Goal: Task Accomplishment & Management: Manage account settings

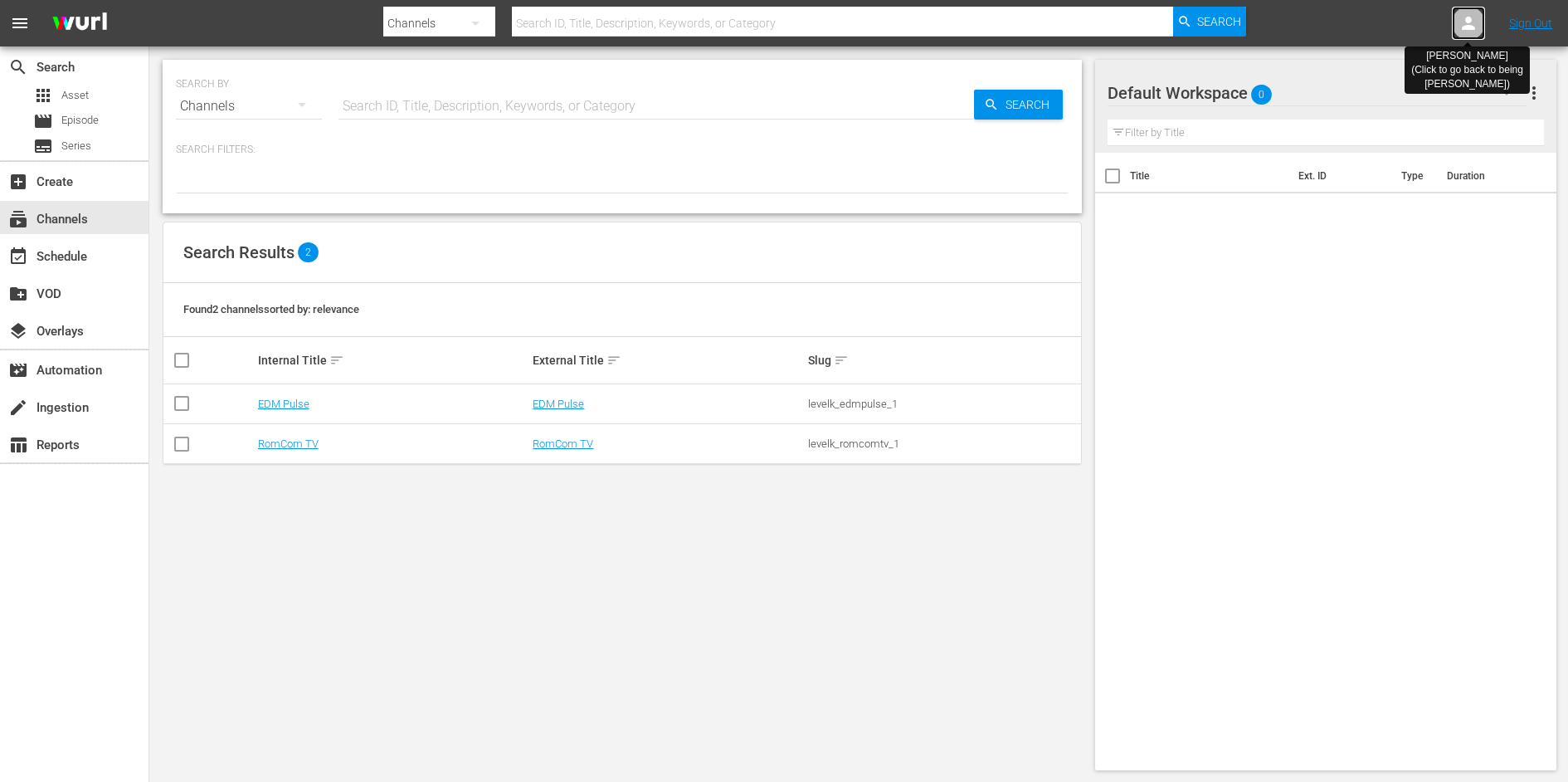
click at [1465, 15] on icon at bounding box center [1468, 23] width 20 height 20
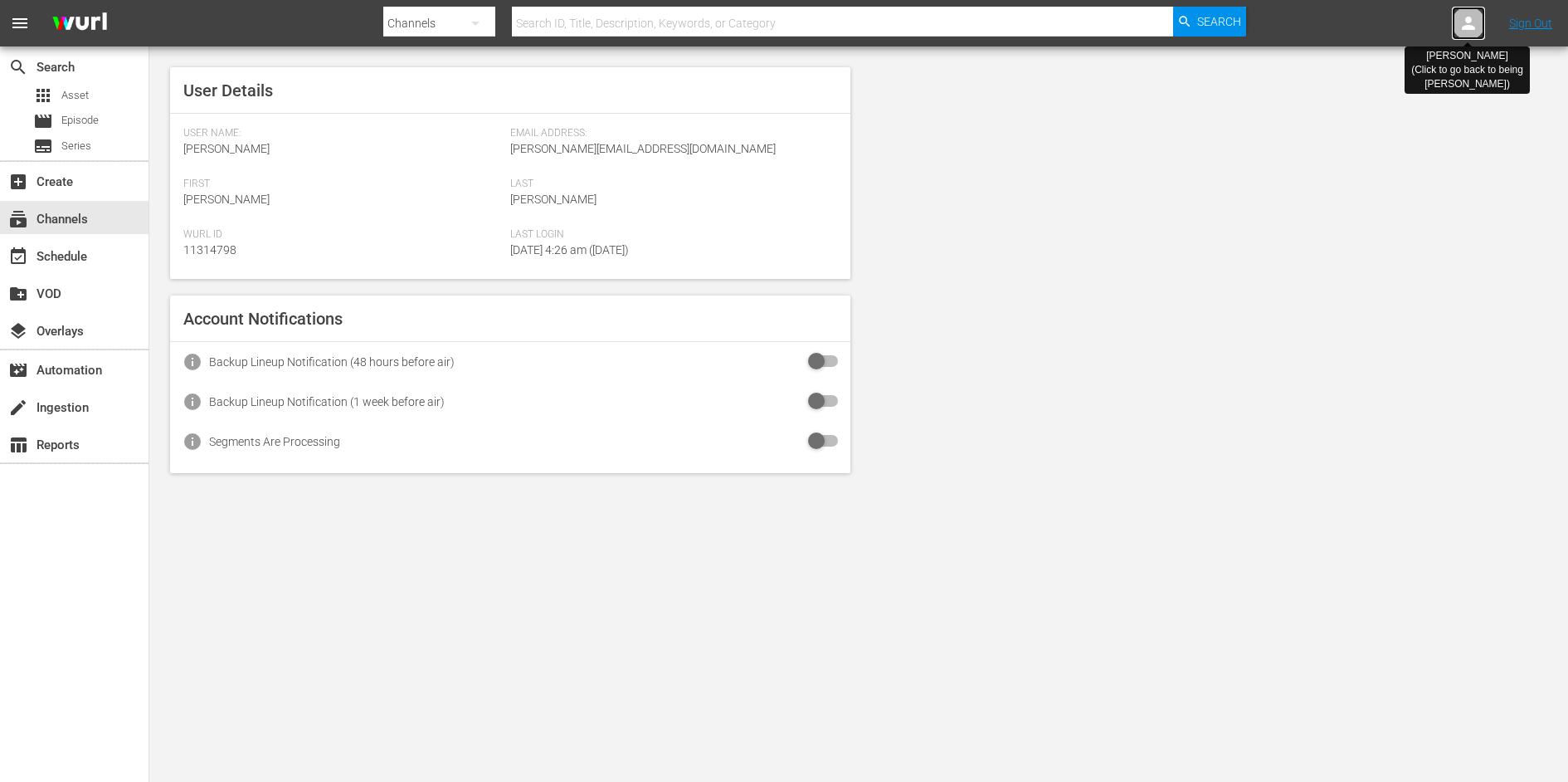
click at [1465, 15] on icon at bounding box center [1468, 23] width 20 height 20
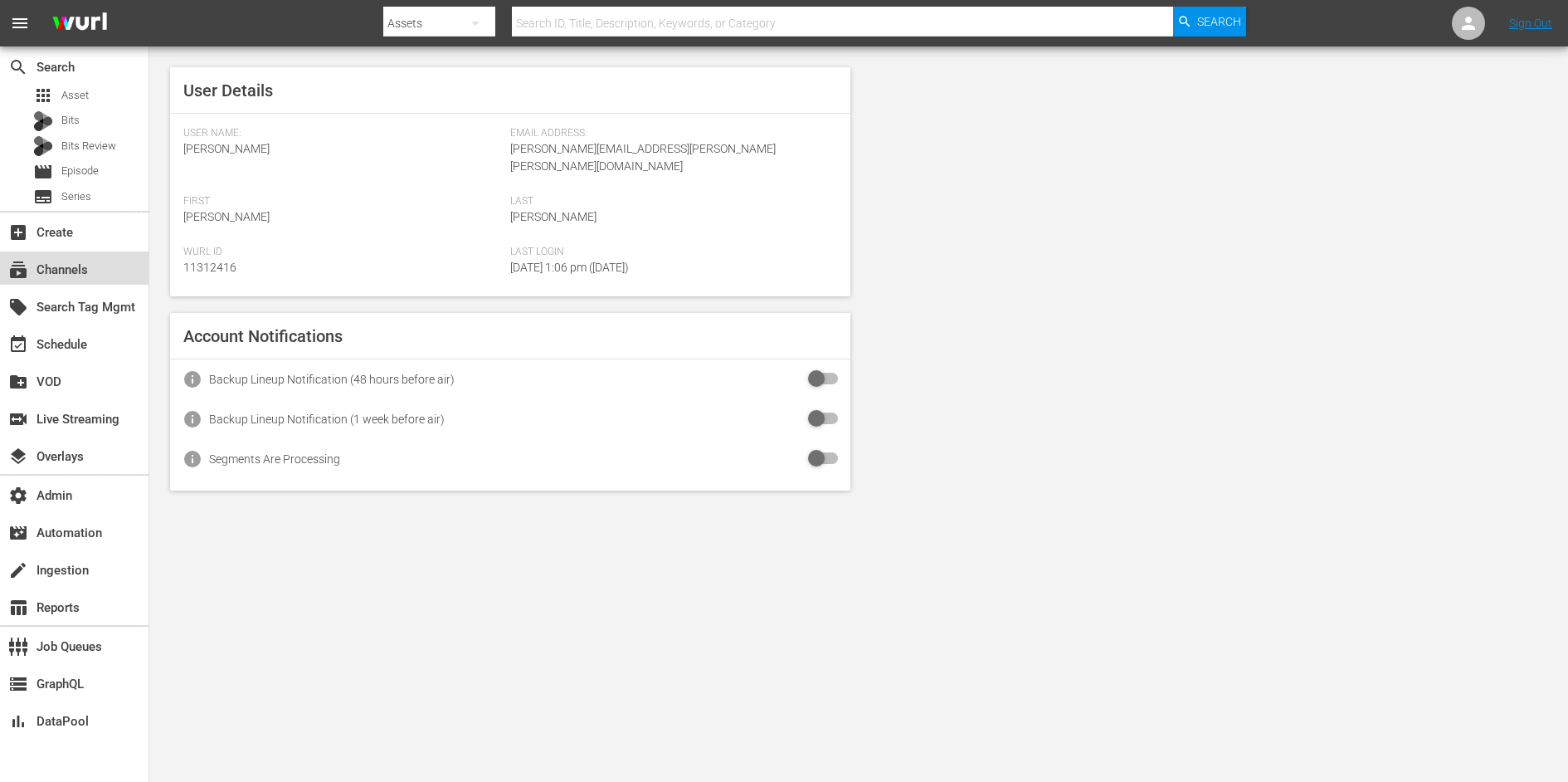
click at [32, 264] on div "subscriptions Channels" at bounding box center [46, 266] width 93 height 15
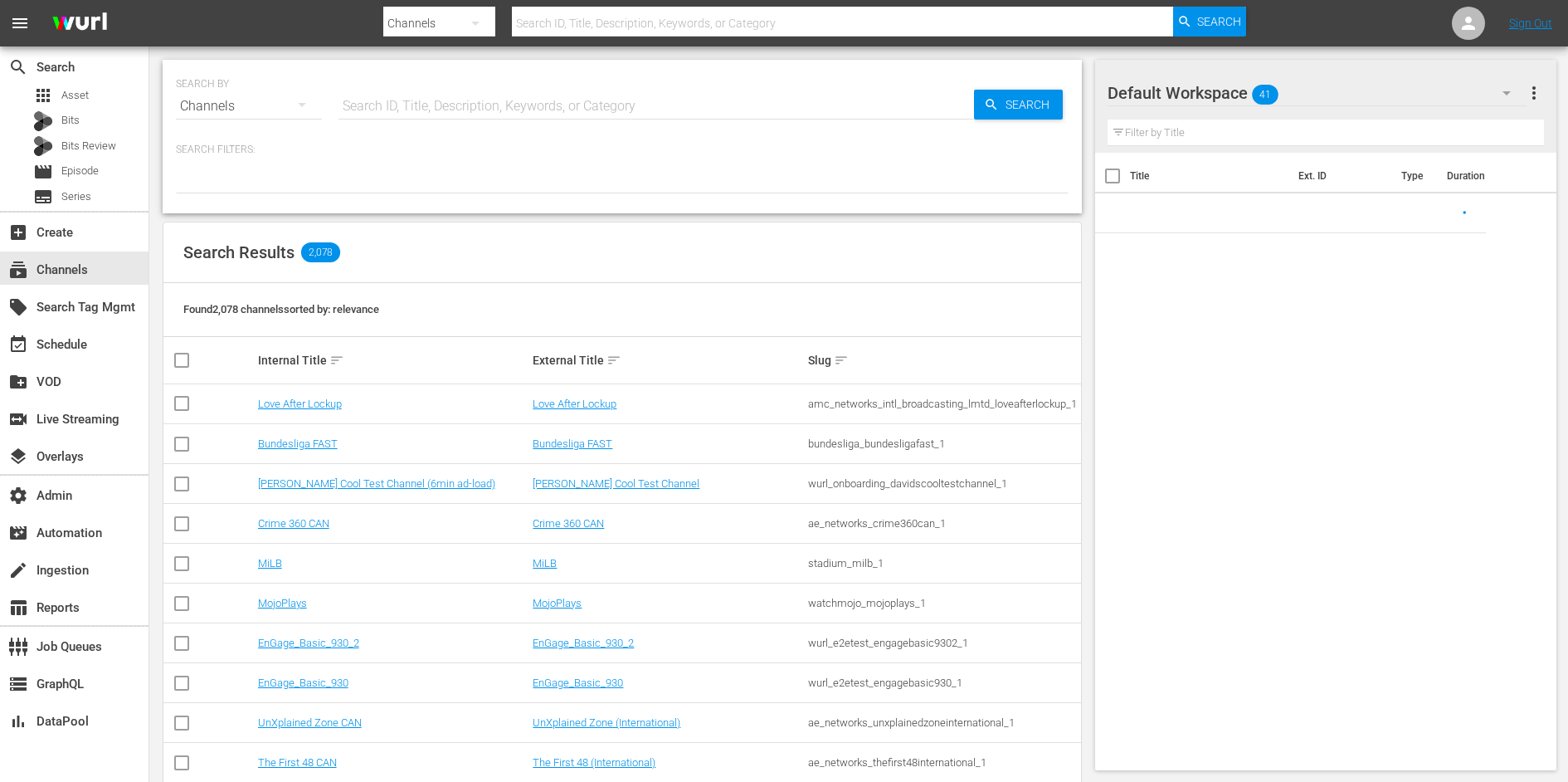
click at [407, 104] on input "text" at bounding box center [656, 106] width 636 height 40
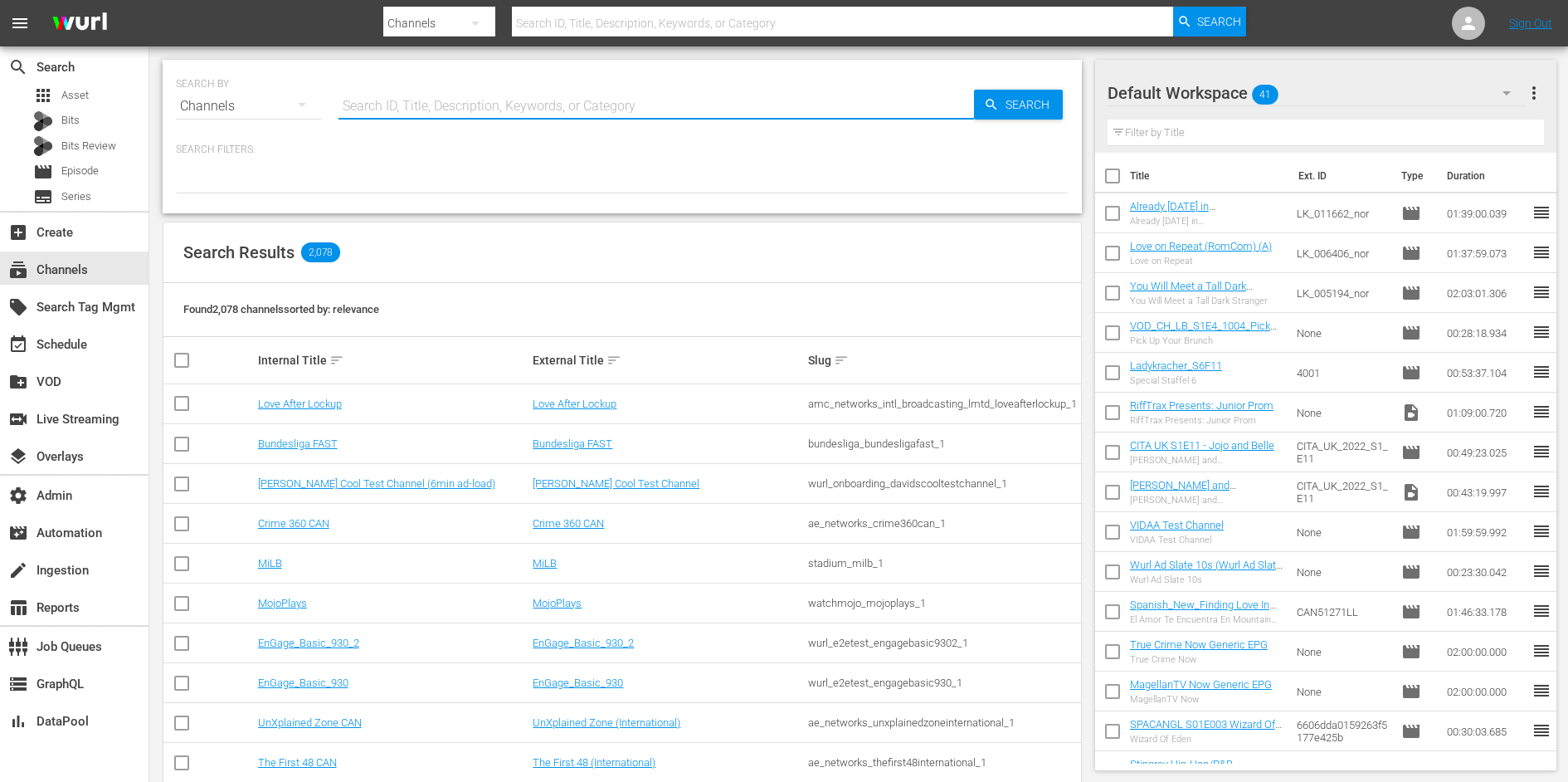
paste input "addictvllc_addictatv_1"
type input "addictvllc_addictatv_1"
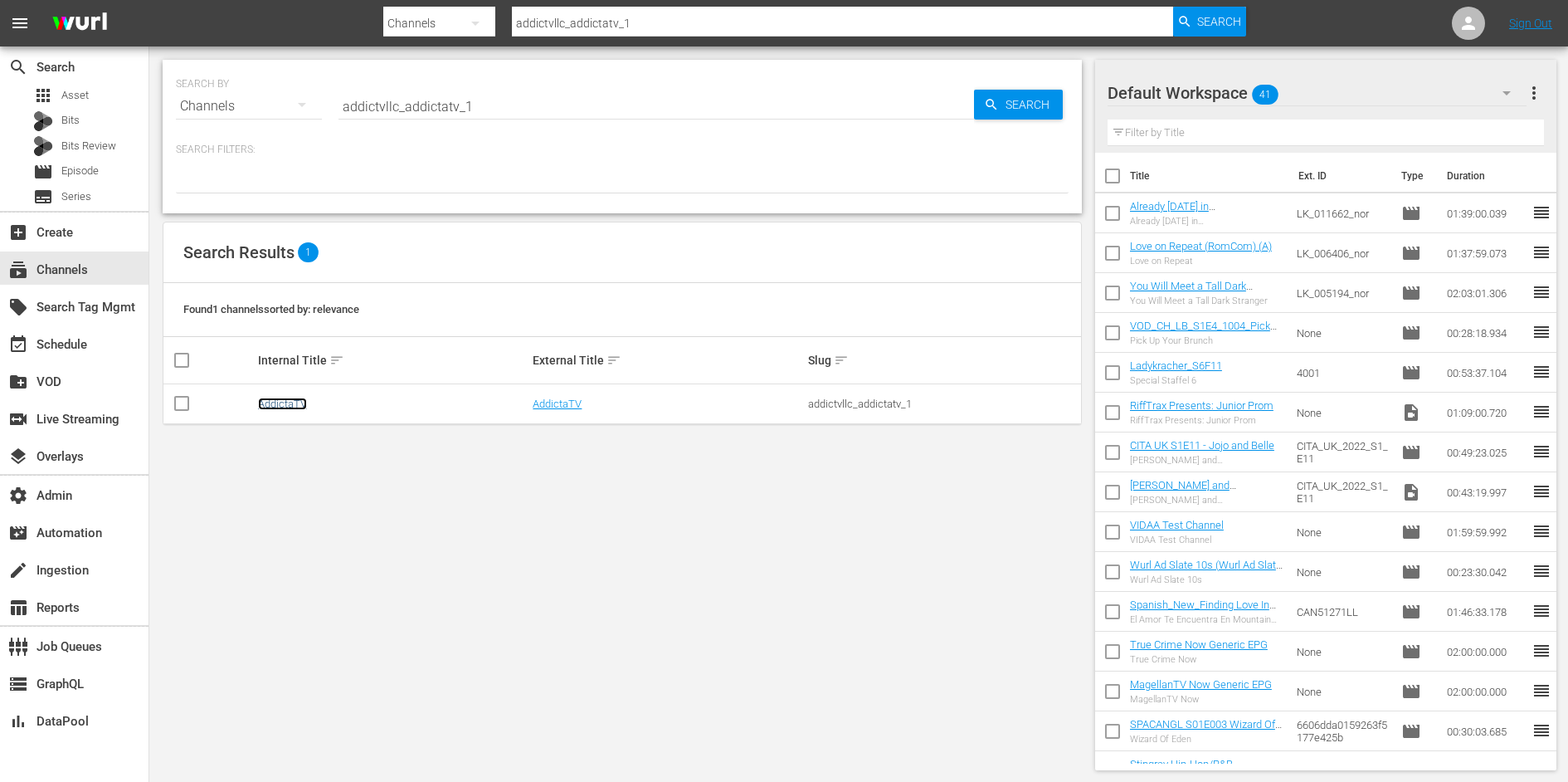
click at [282, 401] on link "AddictaTV" at bounding box center [282, 403] width 49 height 12
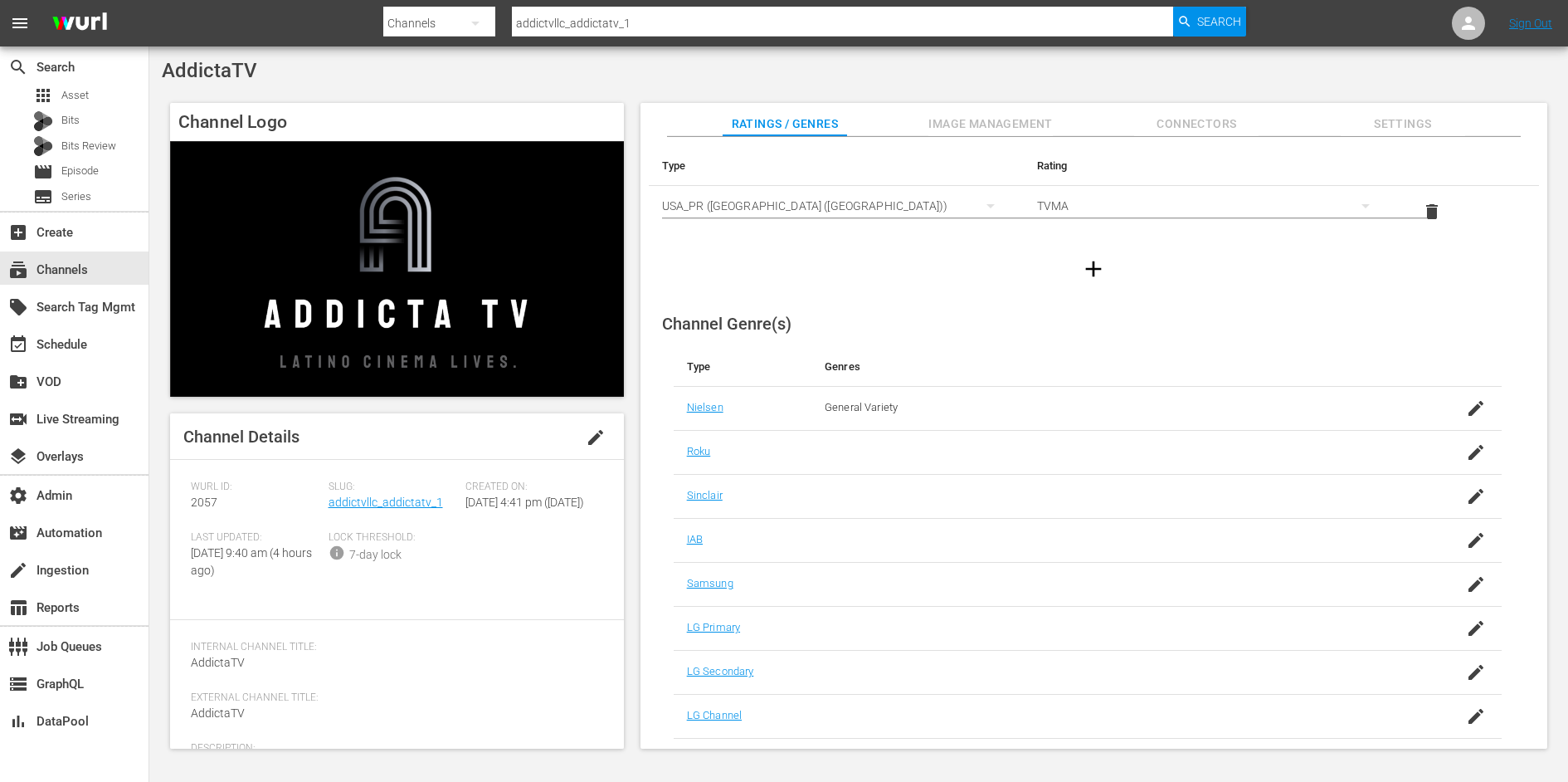
scroll to position [82, 0]
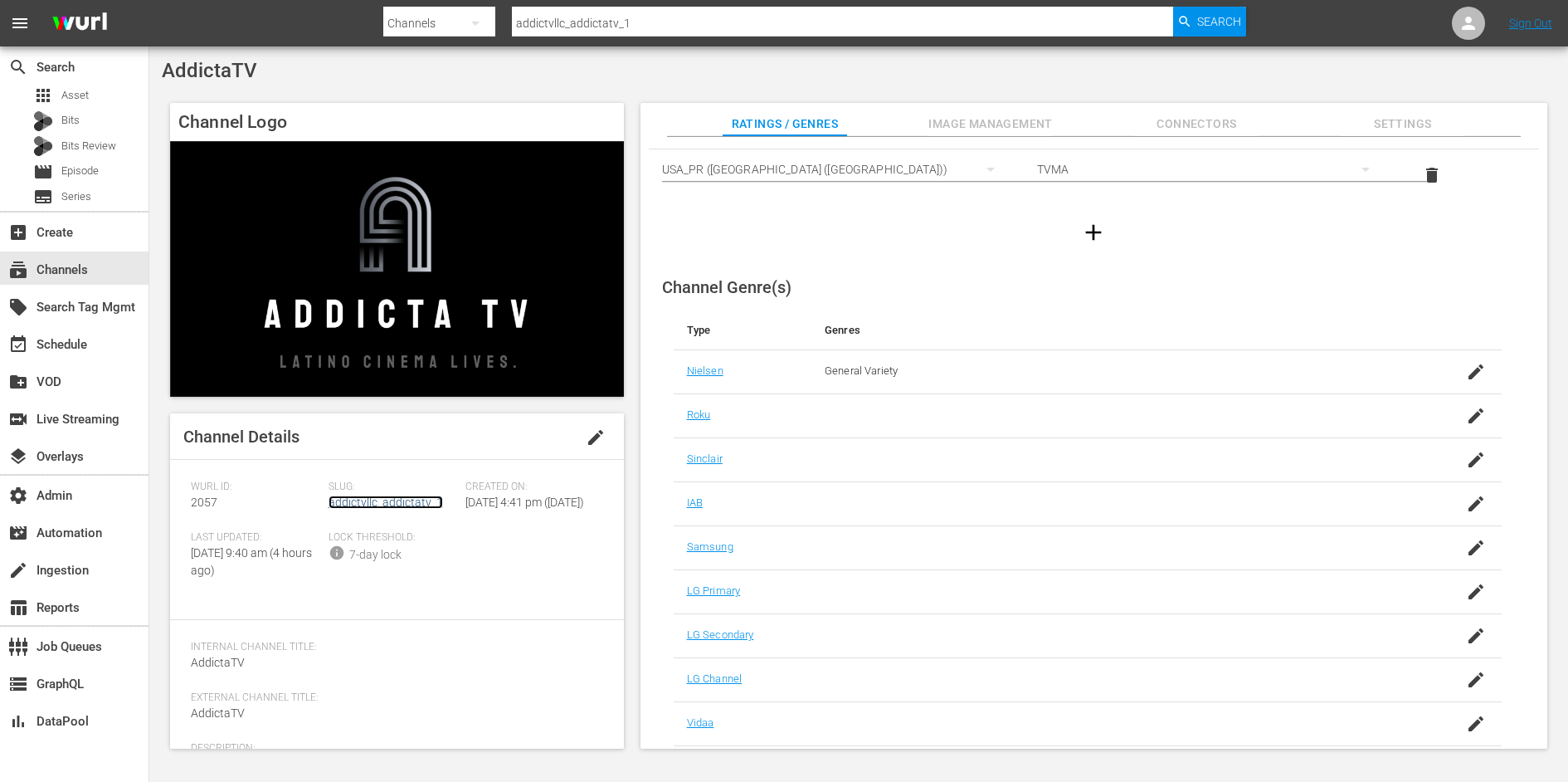
click at [376, 502] on link "addictvllc_addictatv_1" at bounding box center [385, 502] width 114 height 13
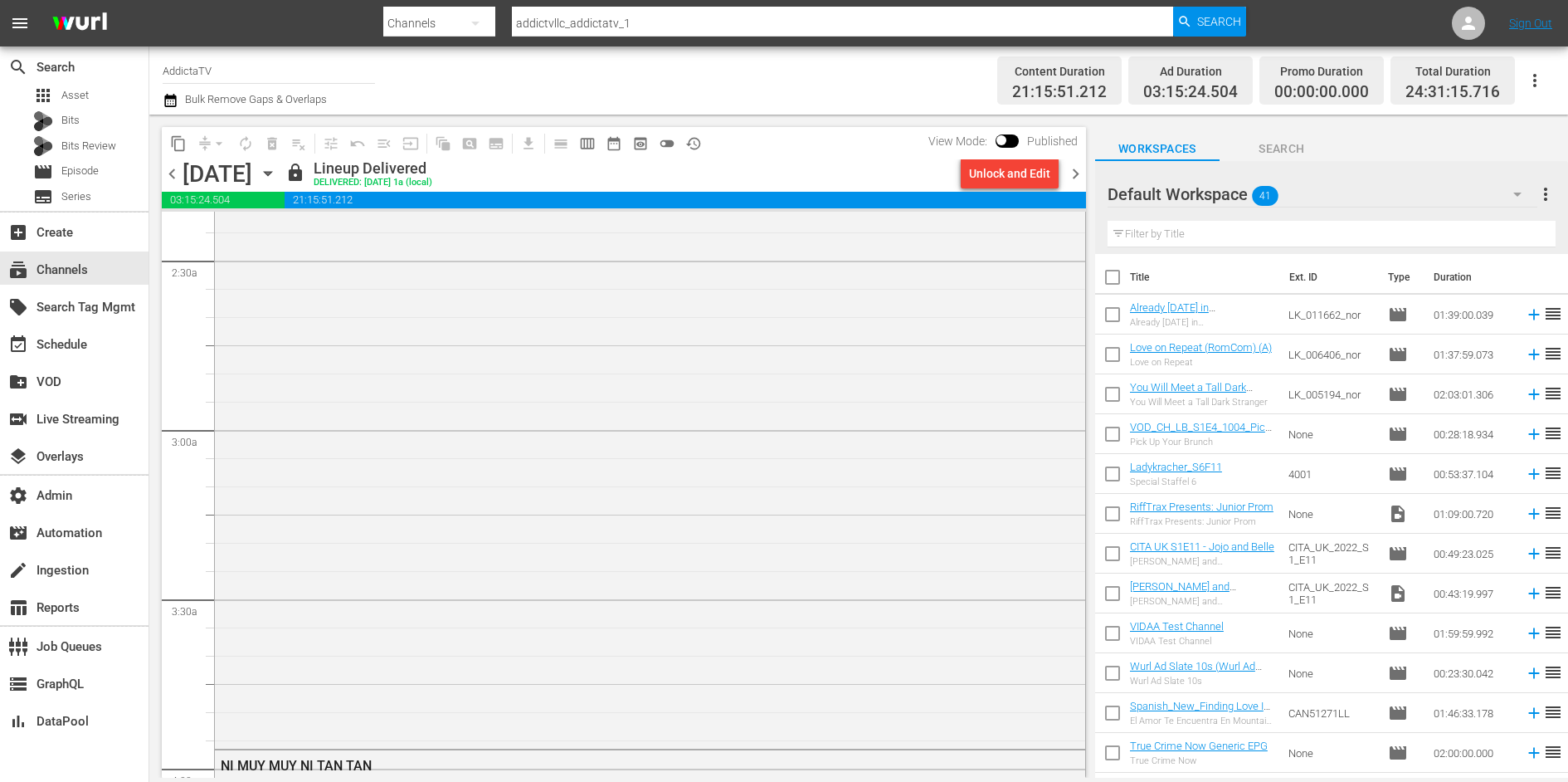
scroll to position [976, 0]
click at [376, 502] on div "NOS VAMOS PAL MUNDIAL" at bounding box center [650, 230] width 871 height 673
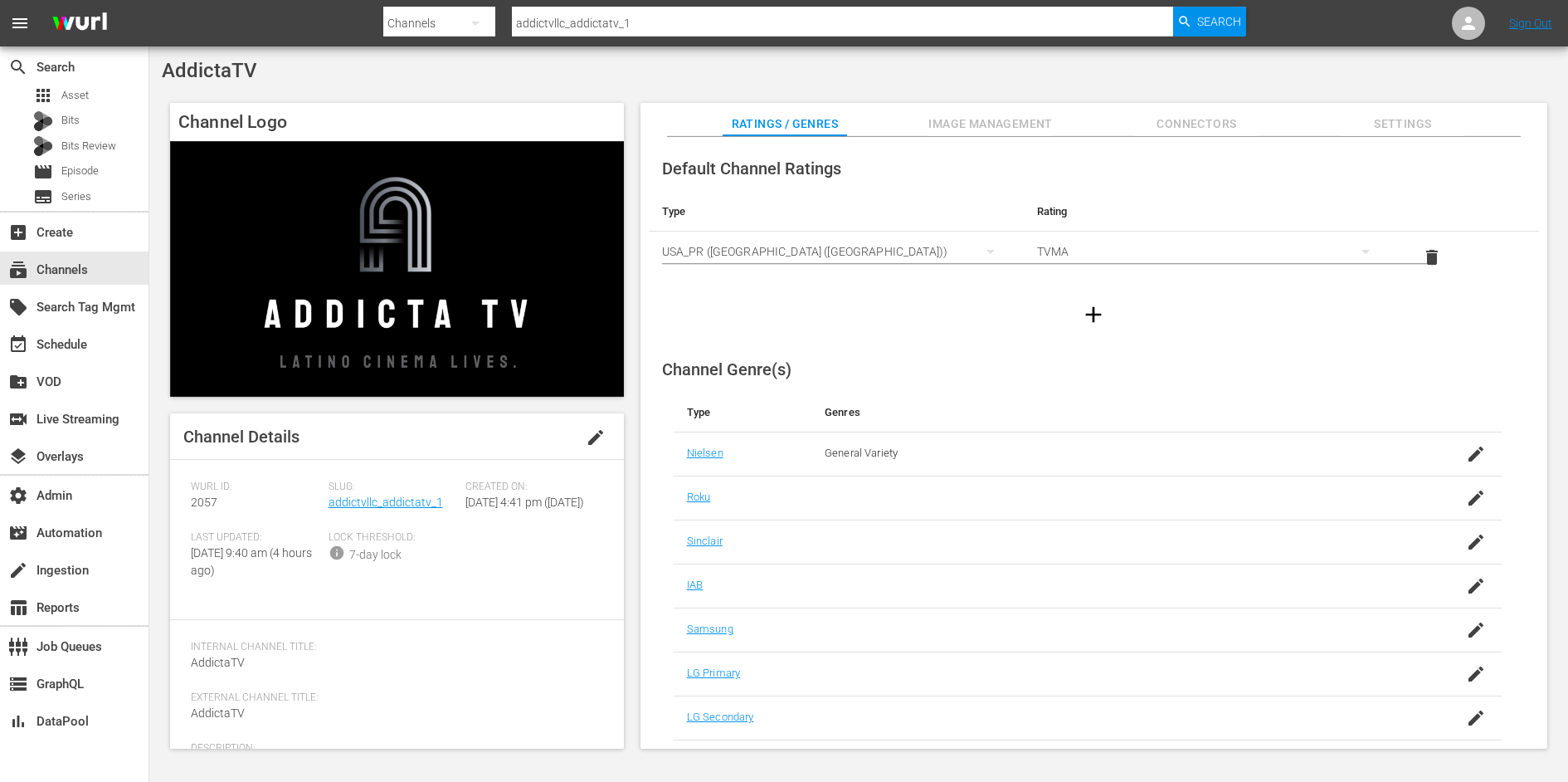
scroll to position [82, 0]
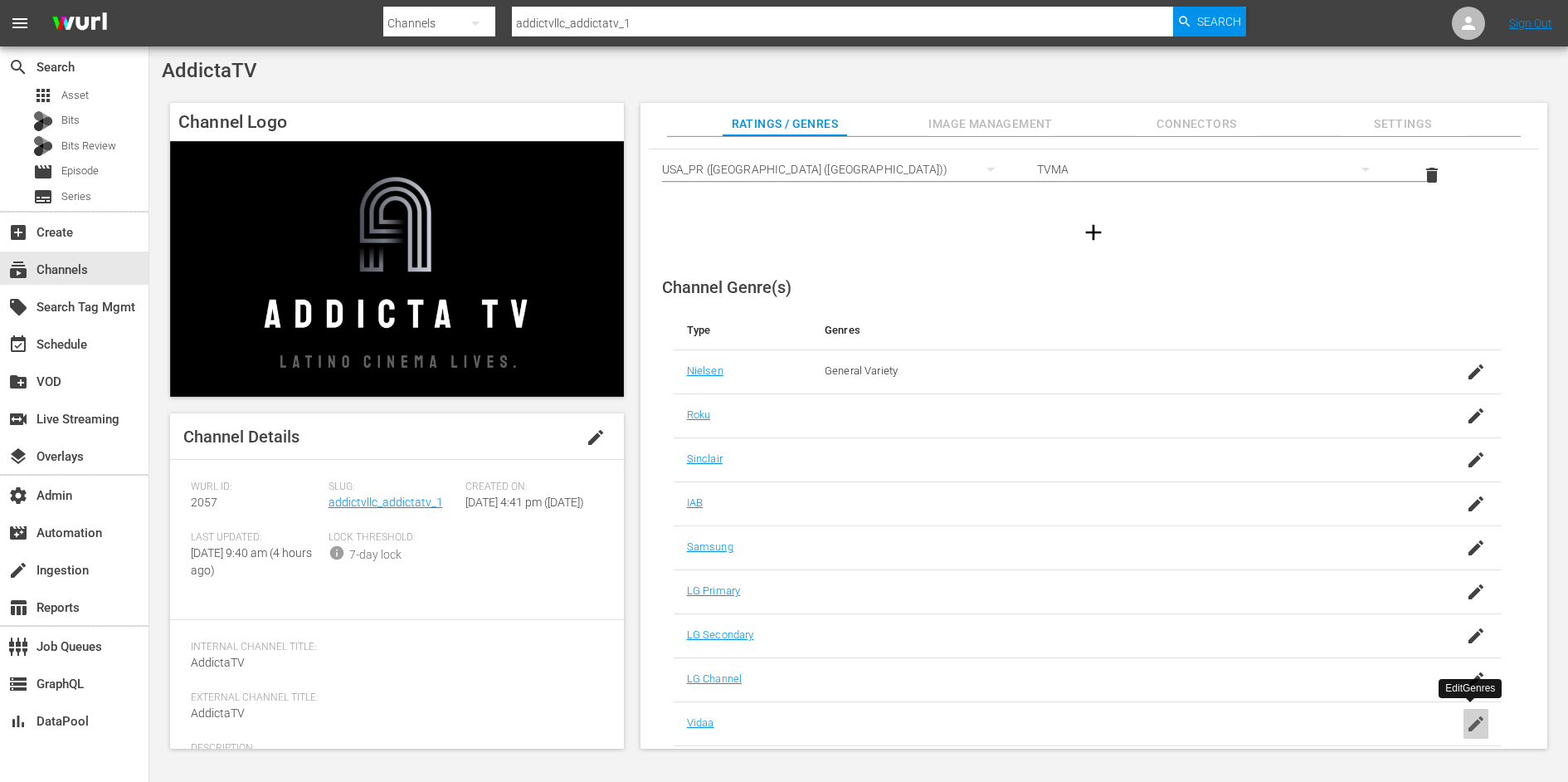
click at [1476, 720] on icon "button" at bounding box center [1476, 723] width 20 height 20
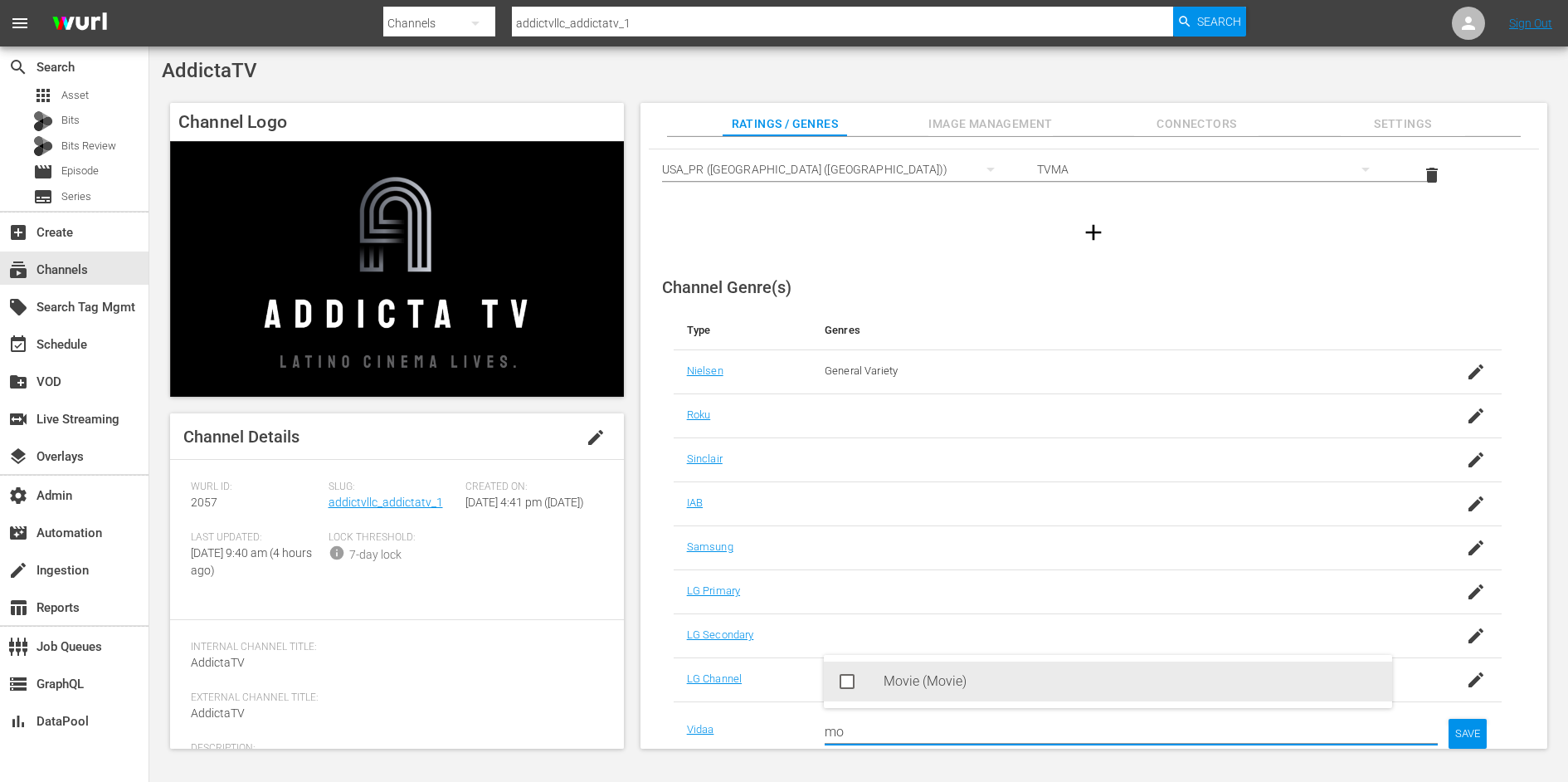
click at [1010, 681] on div "Movie (Movie)" at bounding box center [1131, 681] width 495 height 40
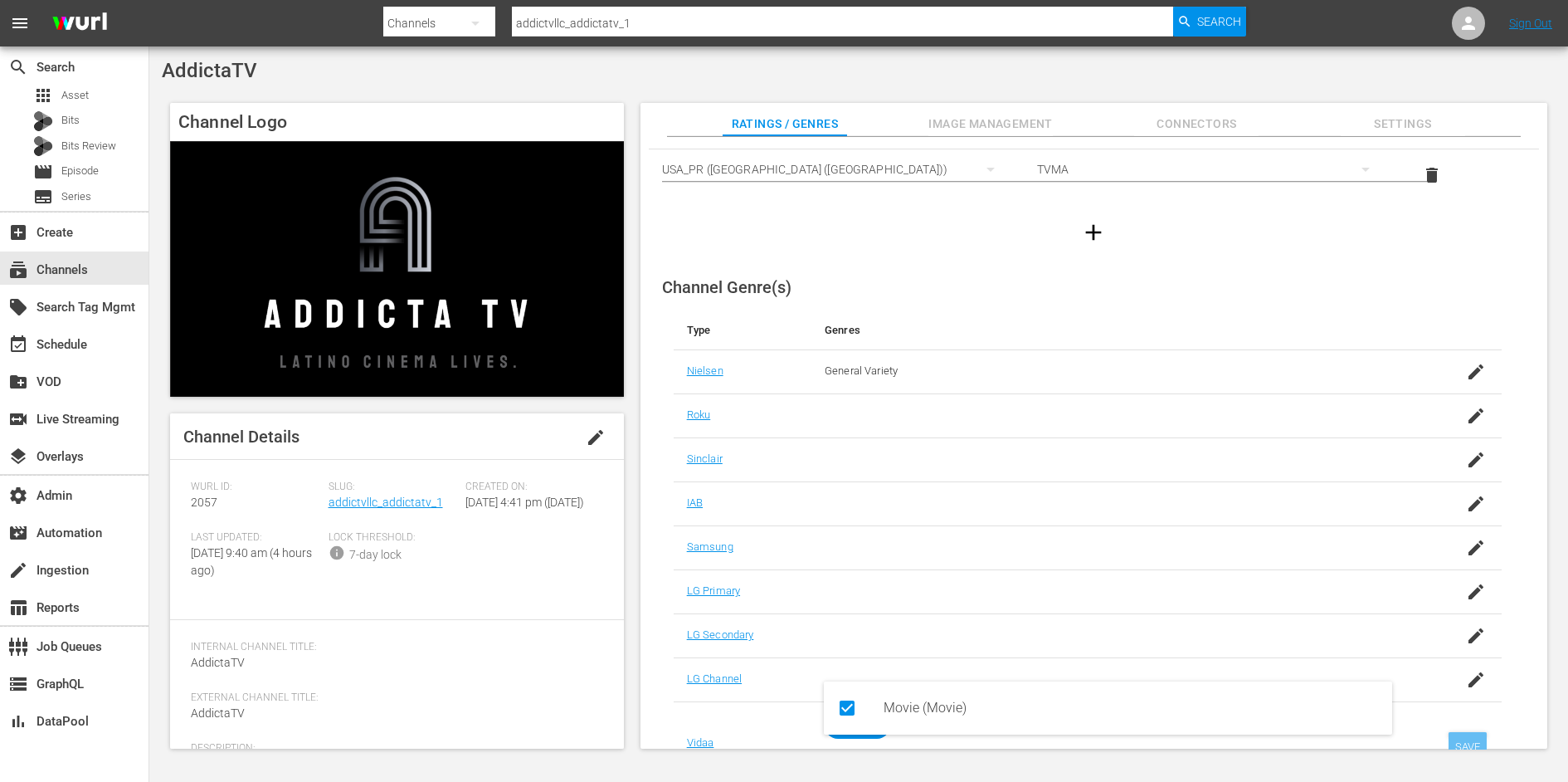
type input "mo"
click at [1464, 735] on div "SAVE" at bounding box center [1468, 746] width 38 height 30
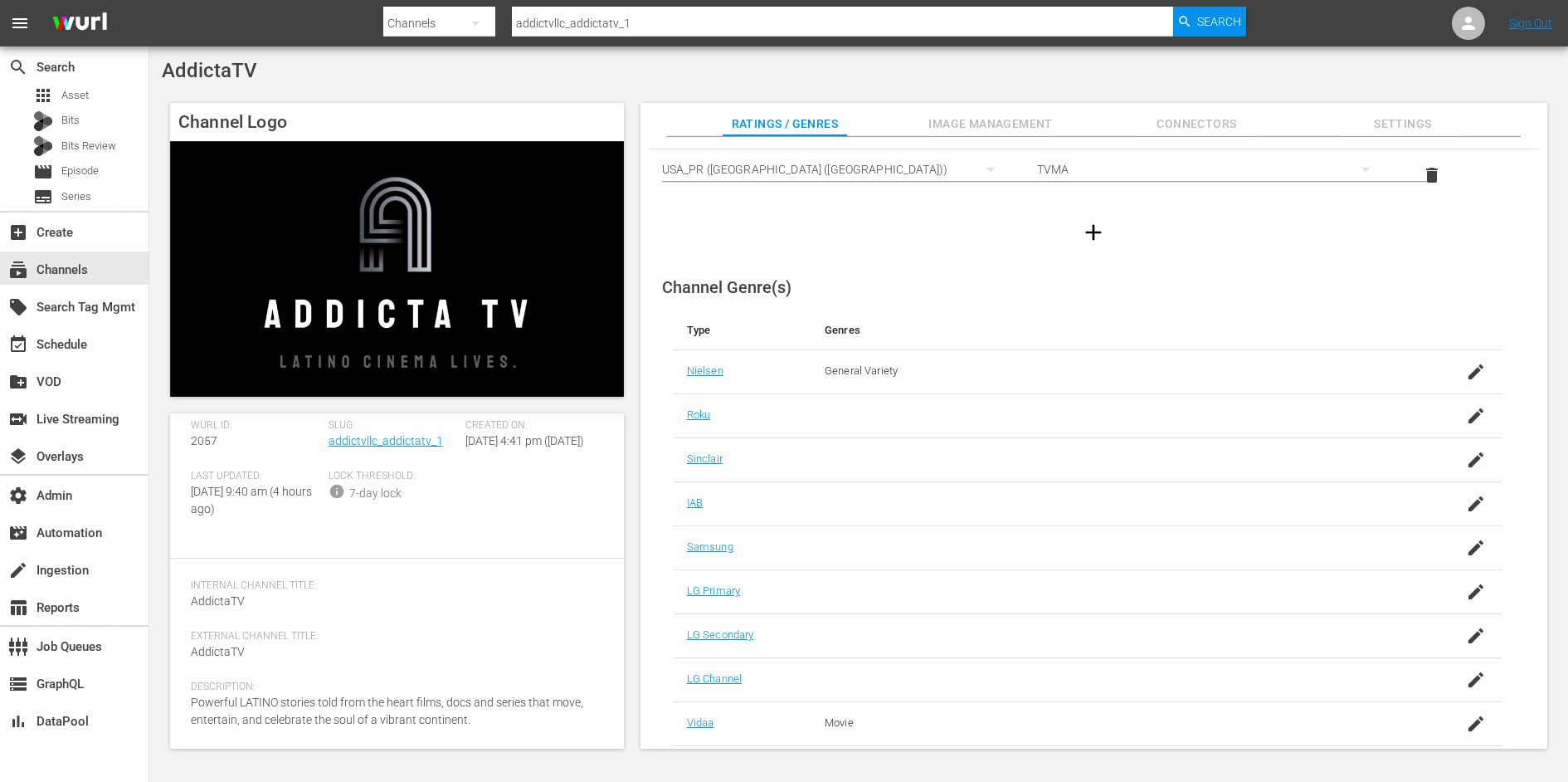
scroll to position [0, 0]
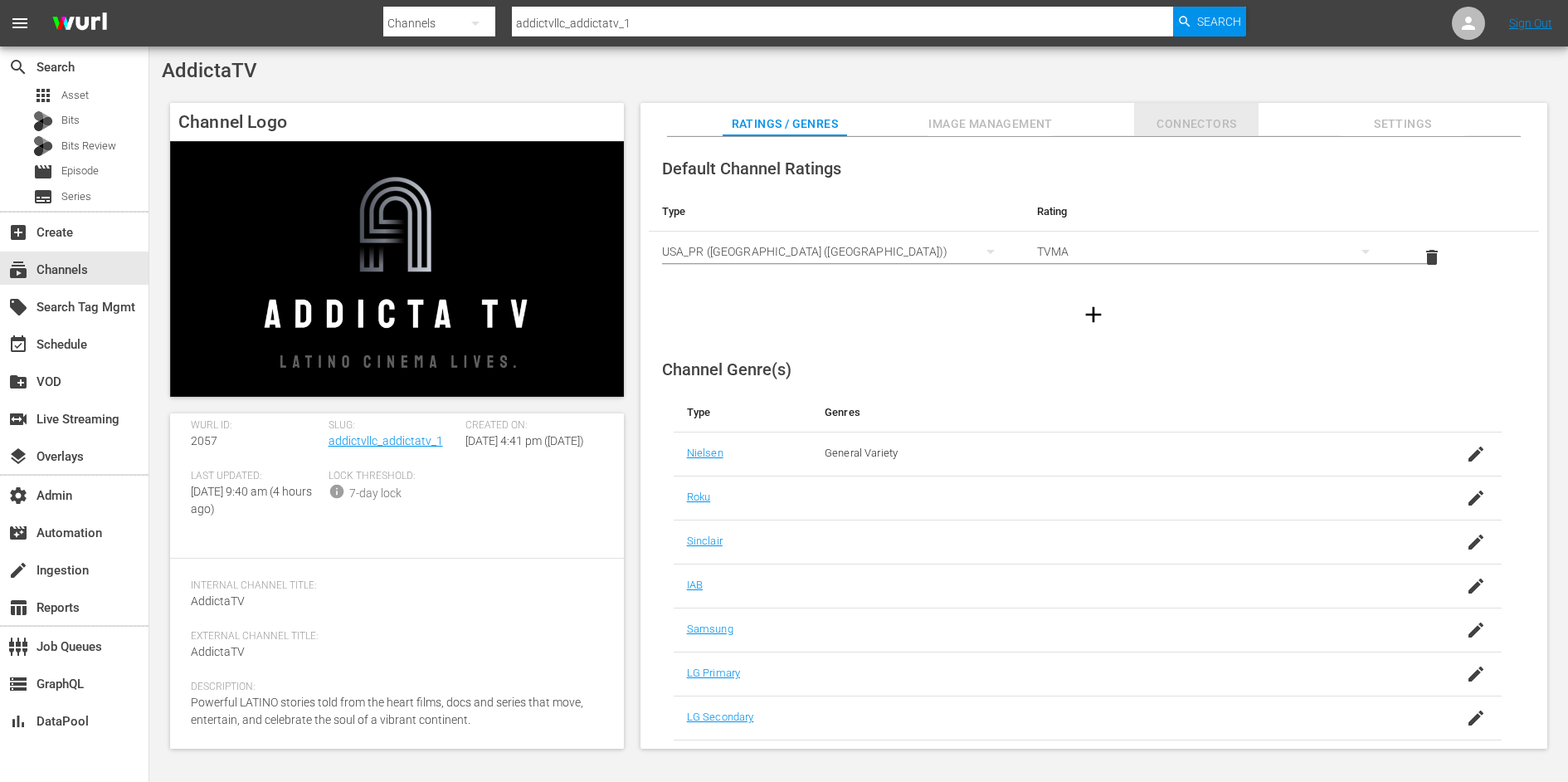
click at [1199, 119] on span "Connectors" at bounding box center [1196, 125] width 124 height 21
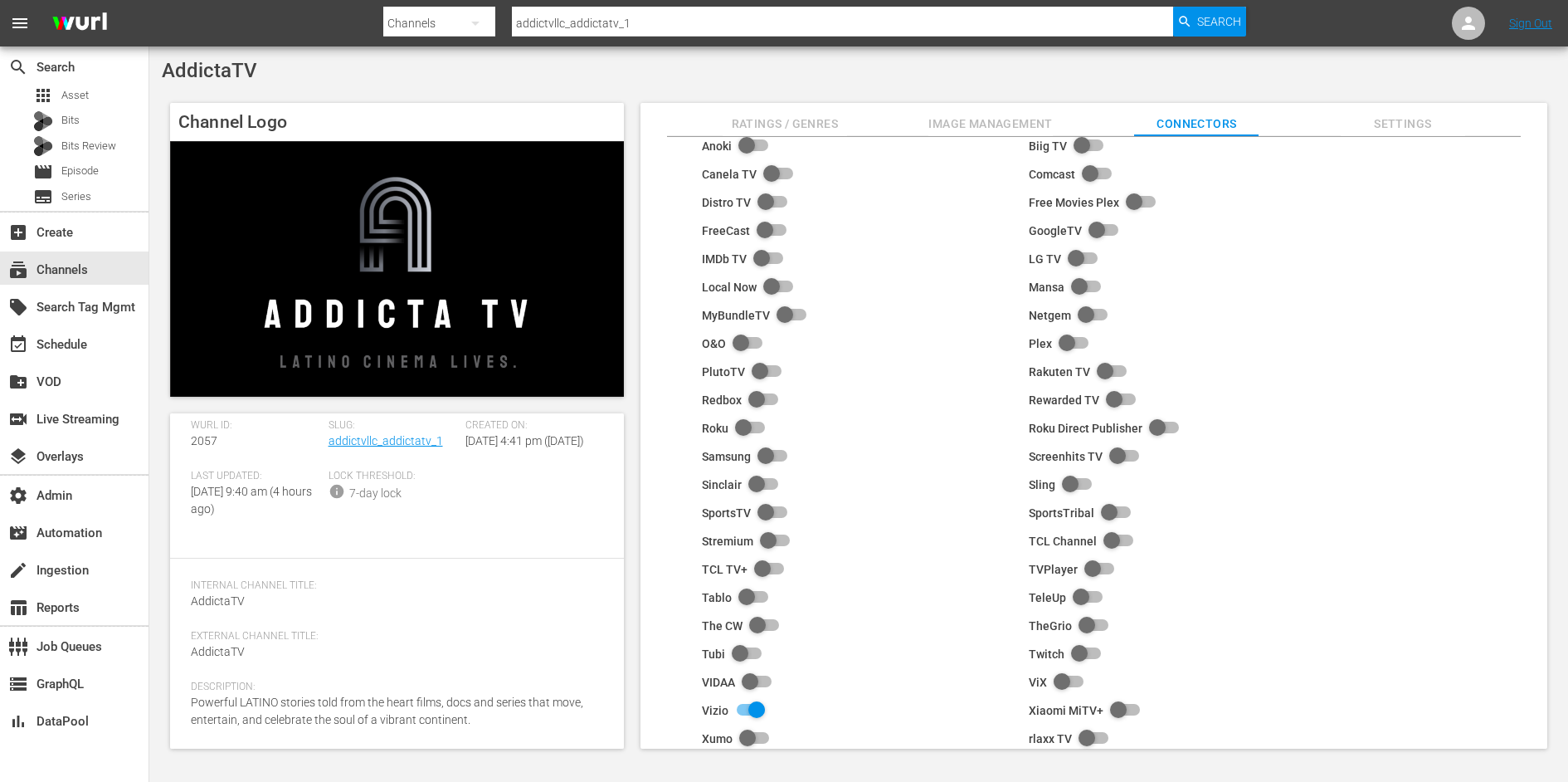
scroll to position [89, 0]
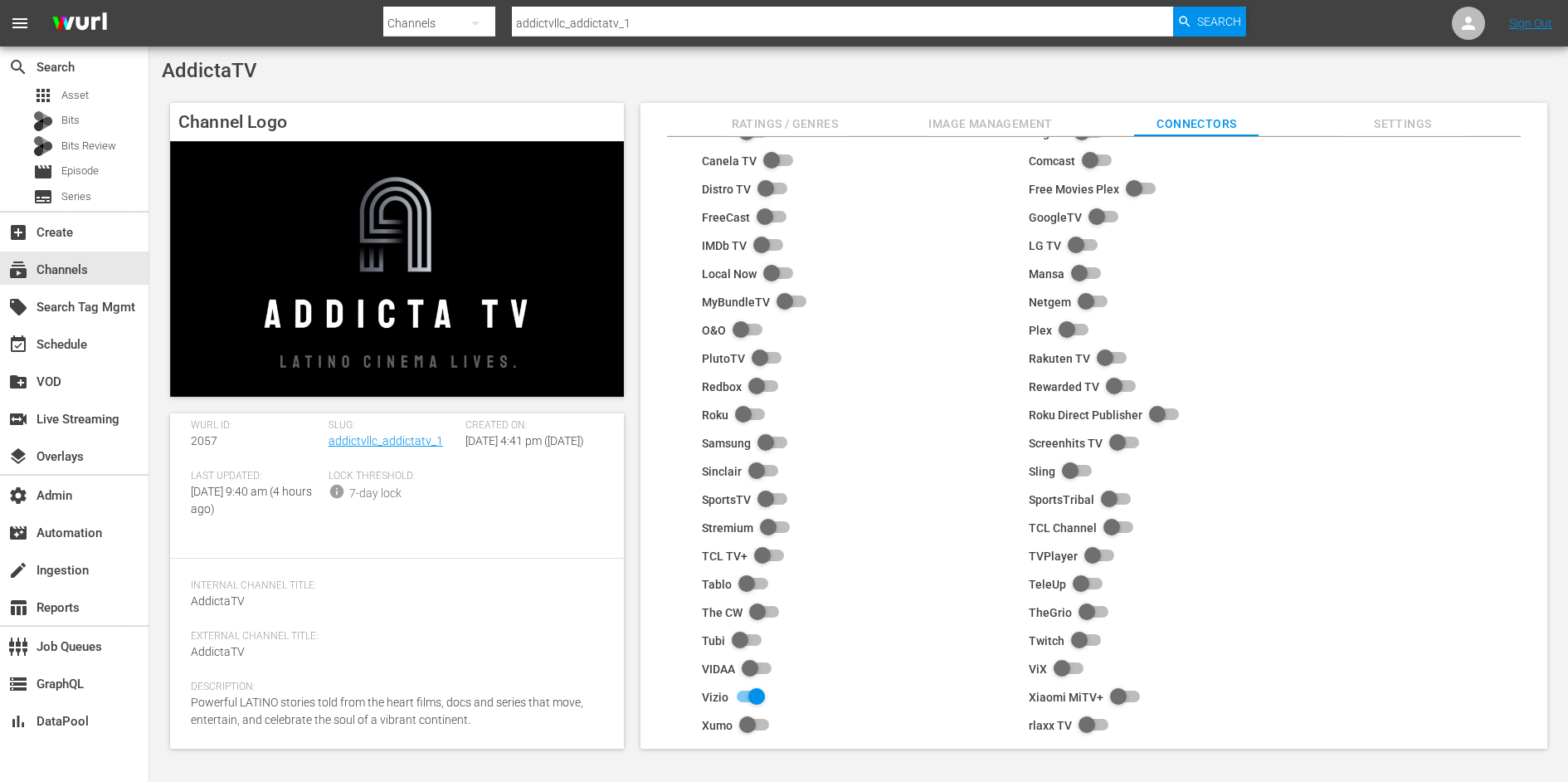
click at [750, 662] on input "checkbox" at bounding box center [753, 669] width 37 height 20
checkbox input "true"
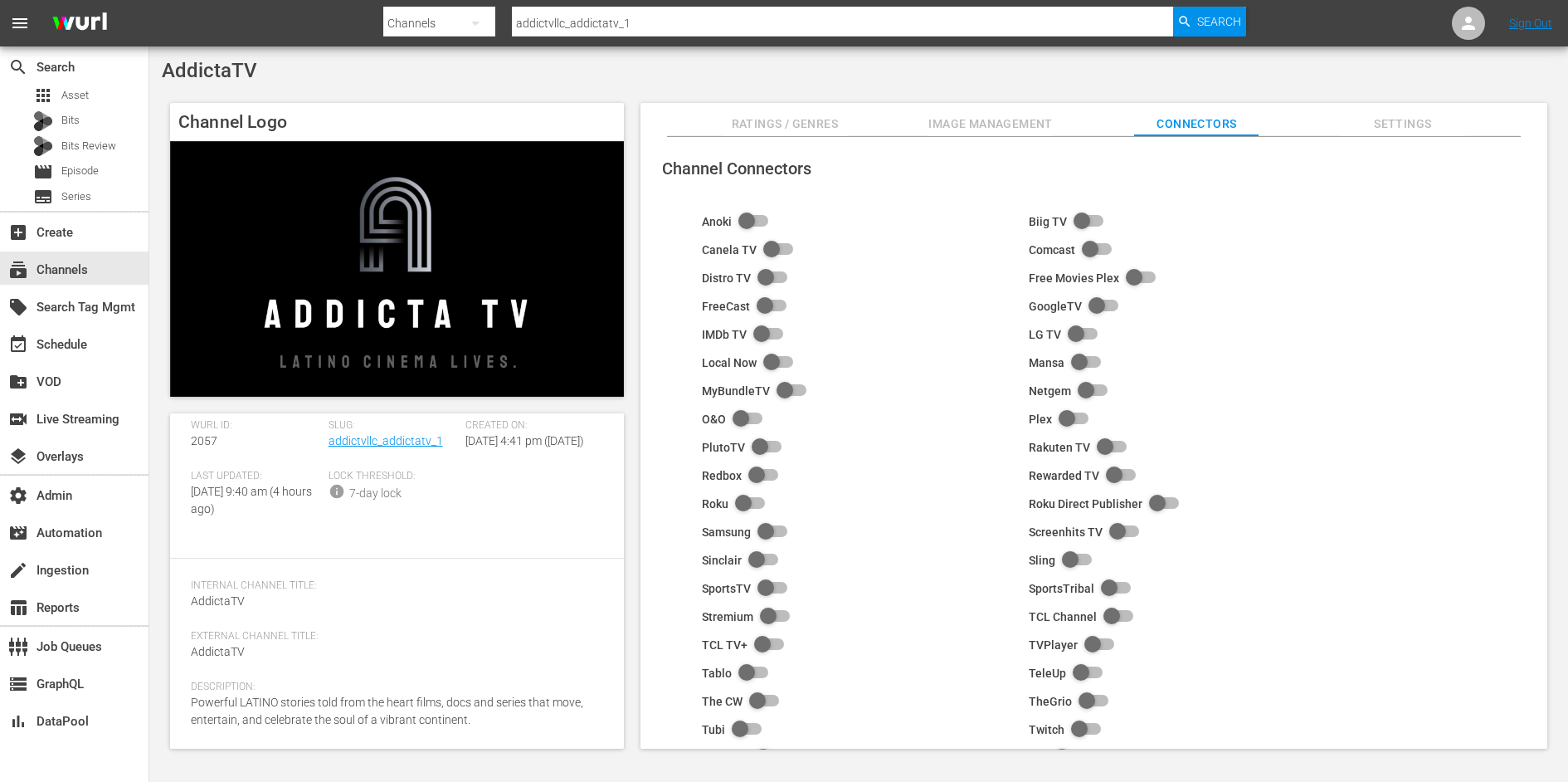
click at [988, 111] on button "Image Management" at bounding box center [990, 119] width 124 height 33
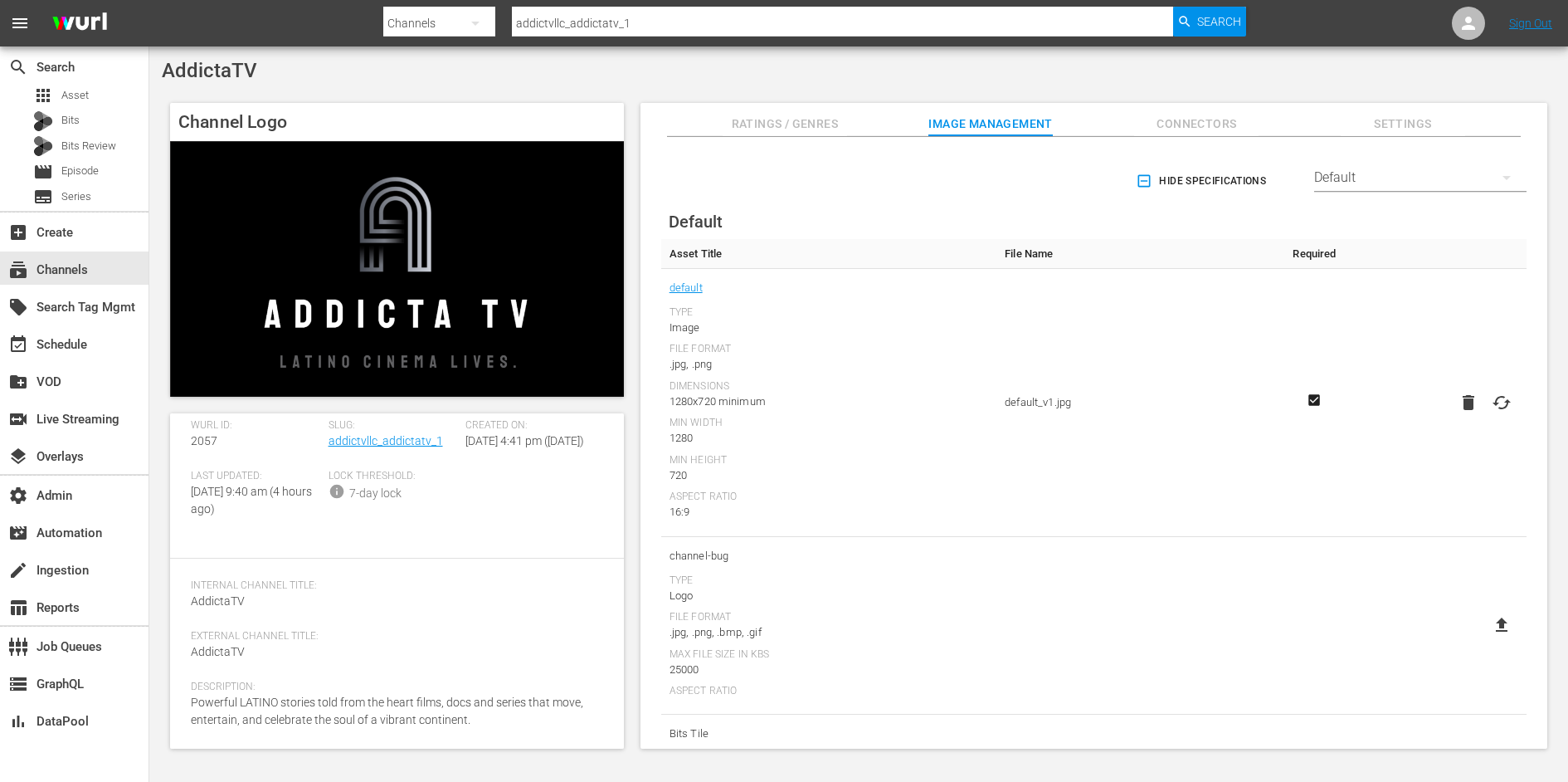
click at [1202, 114] on span "Connectors" at bounding box center [1196, 125] width 124 height 21
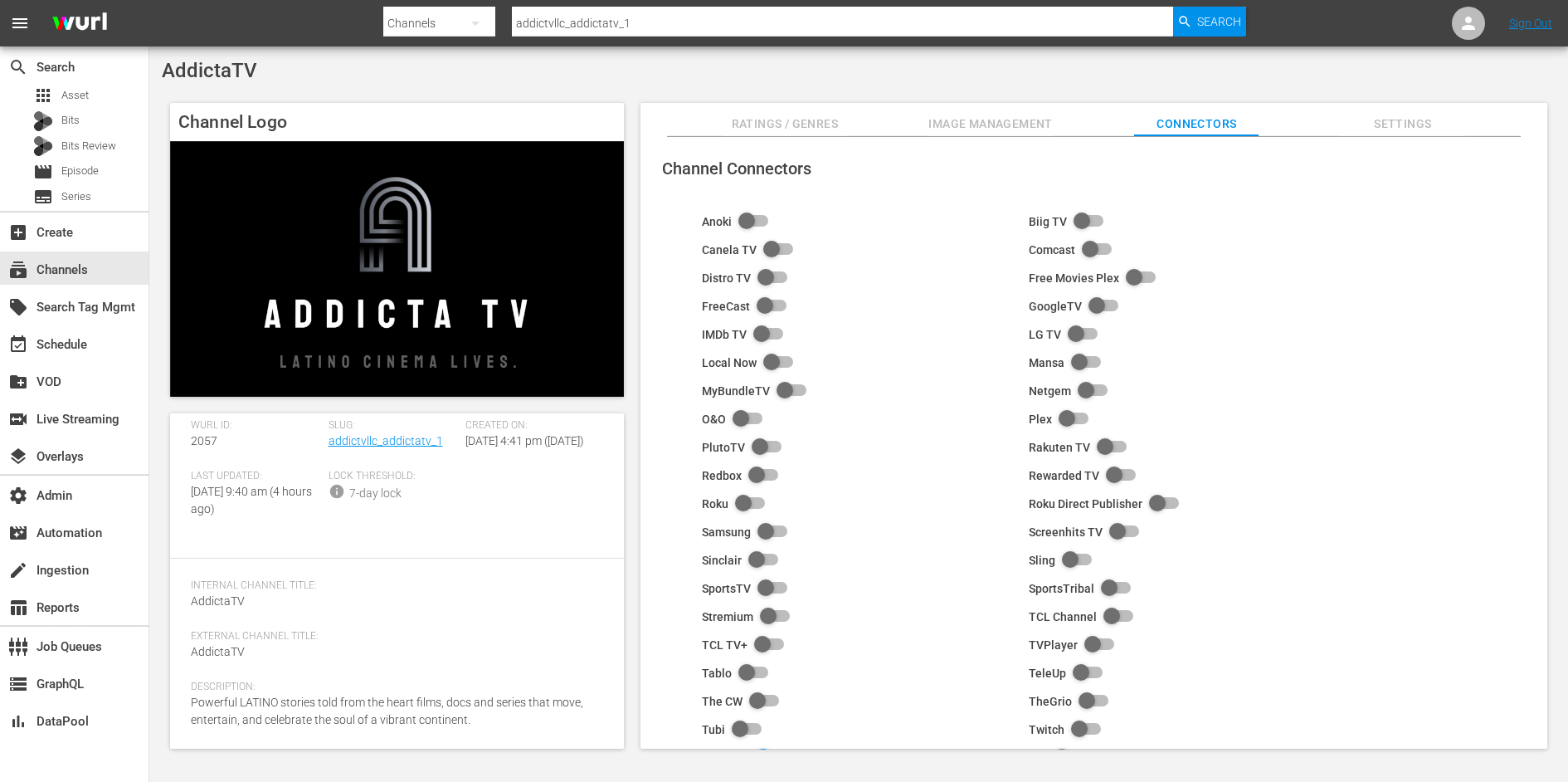
click at [1400, 131] on span "Settings" at bounding box center [1403, 125] width 124 height 21
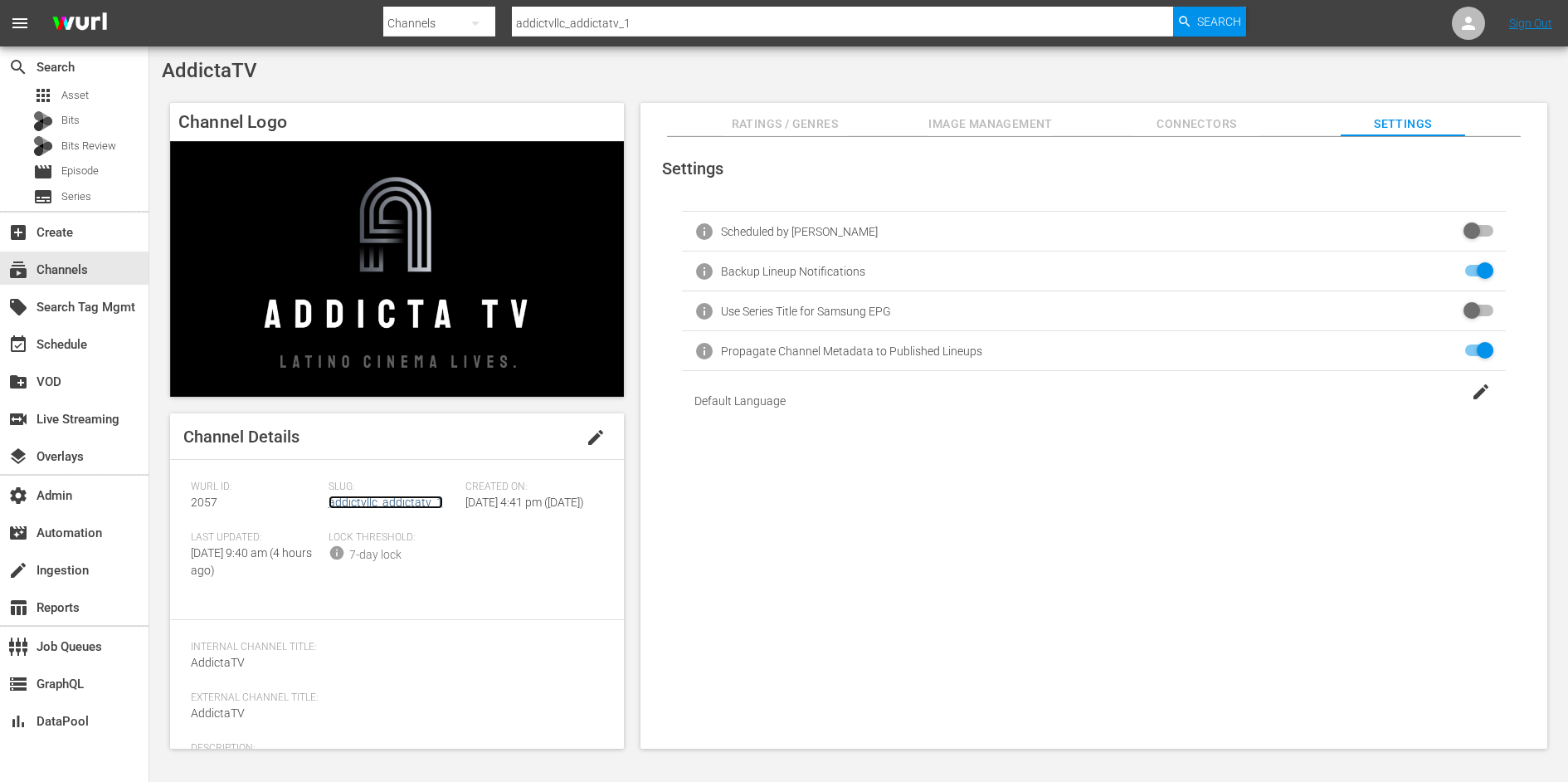
click at [396, 503] on link "addictvllc_addictatv_1" at bounding box center [385, 502] width 114 height 13
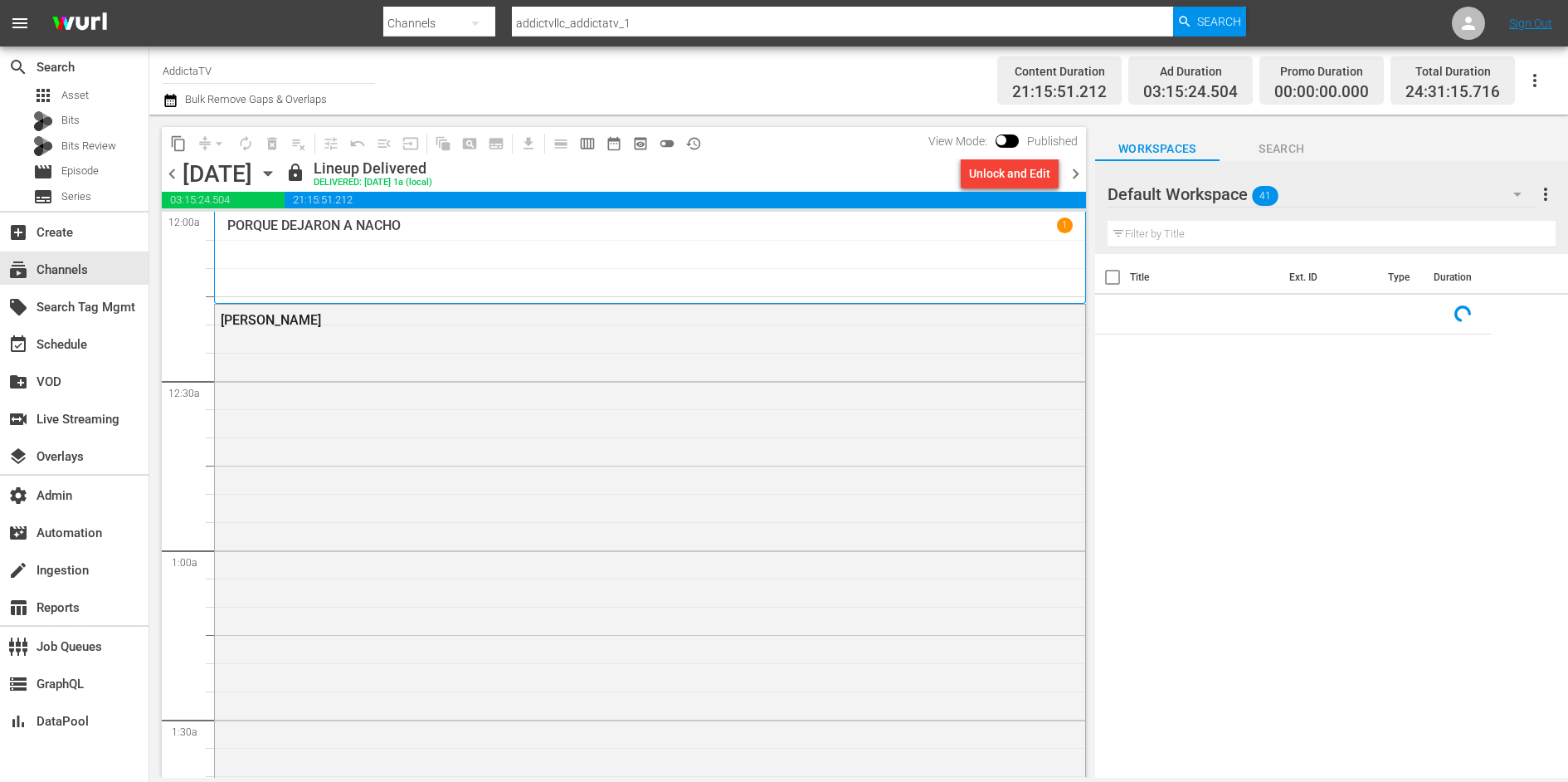
click at [381, 493] on div "PARAMO" at bounding box center [650, 584] width 871 height 560
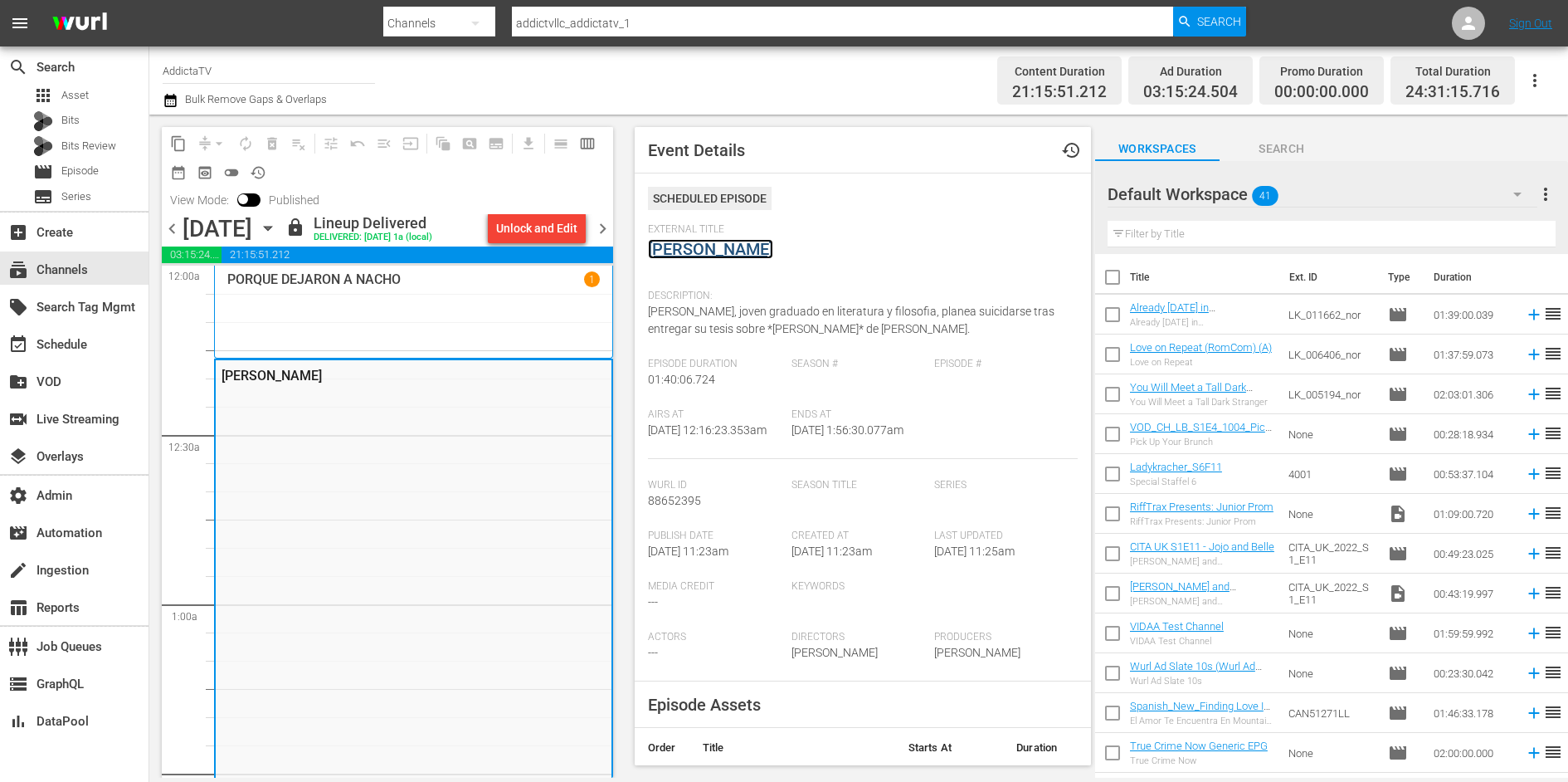
click at [689, 253] on link "PARAMO" at bounding box center [710, 248] width 125 height 20
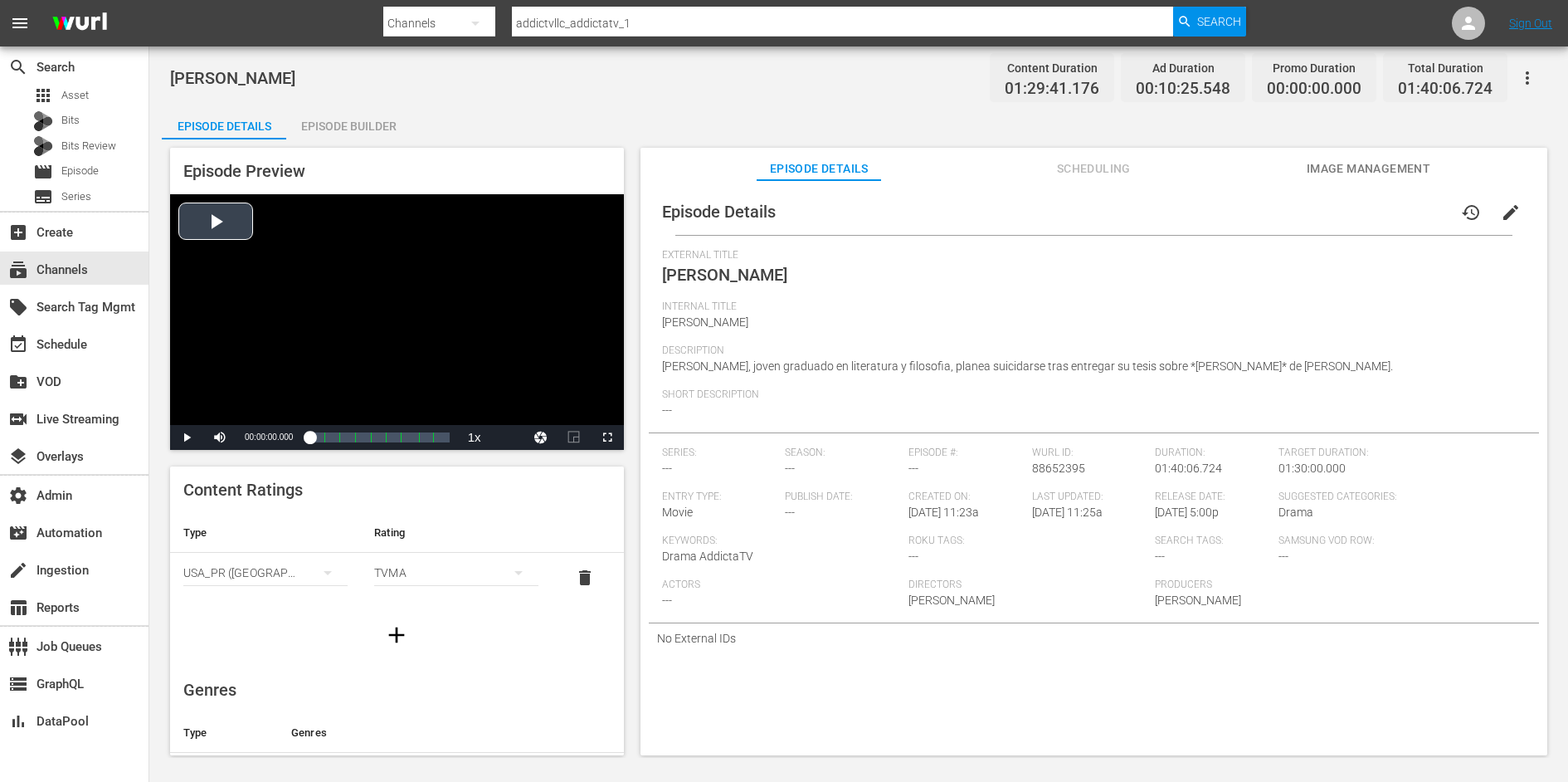
click at [312, 326] on div "Video Player" at bounding box center [396, 309] width 454 height 231
click at [391, 435] on div "Loaded : 0.45% 00:58:59.676 PARAMO (6/9) 00:00:01.047" at bounding box center [379, 437] width 139 height 17
click at [409, 439] on div "Loaded : 61.50% 01:12:06.271 PARAMO (7/9) 00:54:05.450" at bounding box center [379, 437] width 139 height 17
click at [362, 440] on div "Loaded : 73.55% 00:38:08.275 PARAMO (4/9) 01:04:57.265 Cue Point 4: 00:43:51.590" at bounding box center [379, 437] width 139 height 17
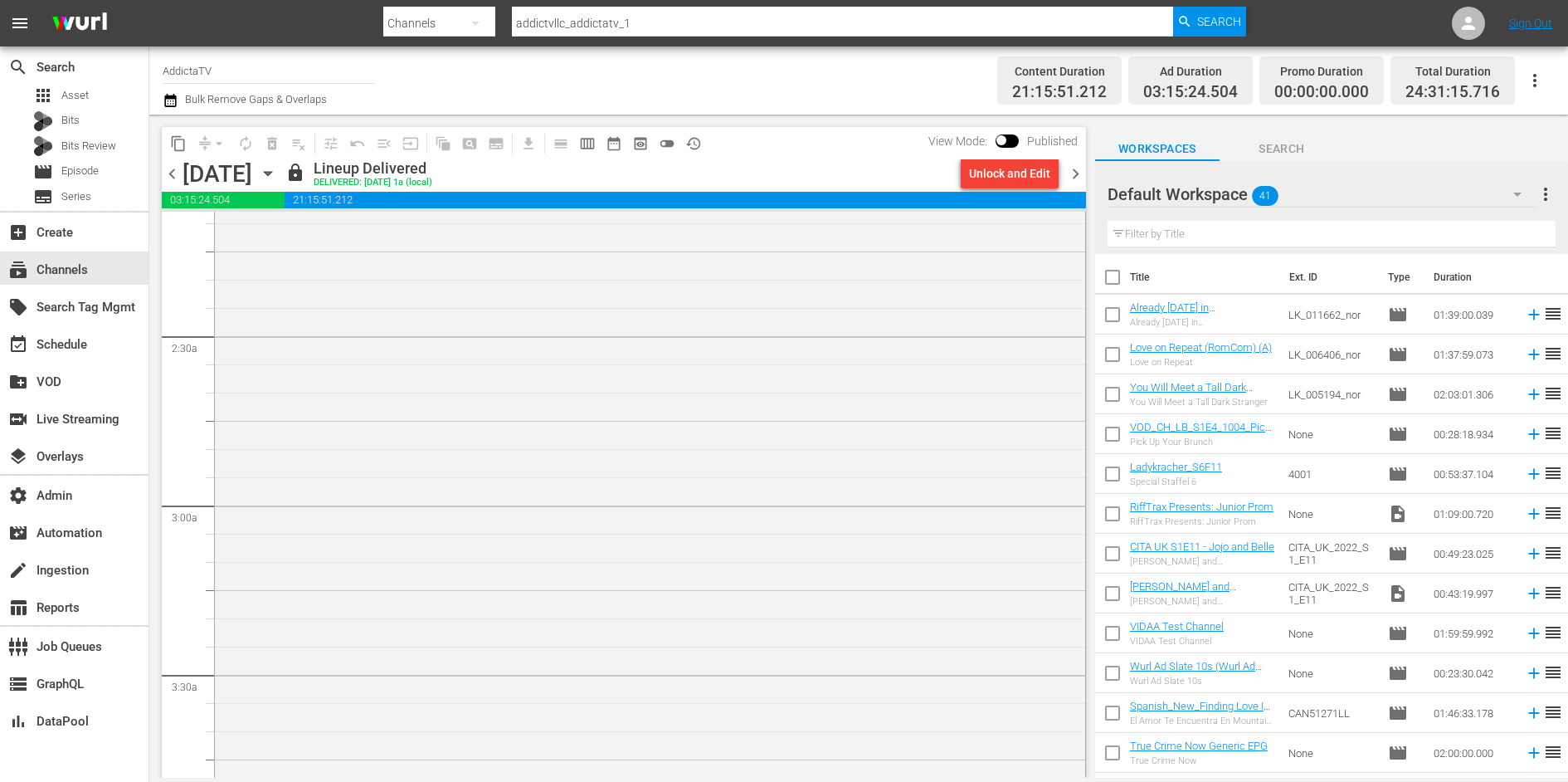
scroll to position [1065, 0]
click at [422, 597] on div "NI MUY MUY NI TAN TAN" at bounding box center [650, 778] width 871 height 590
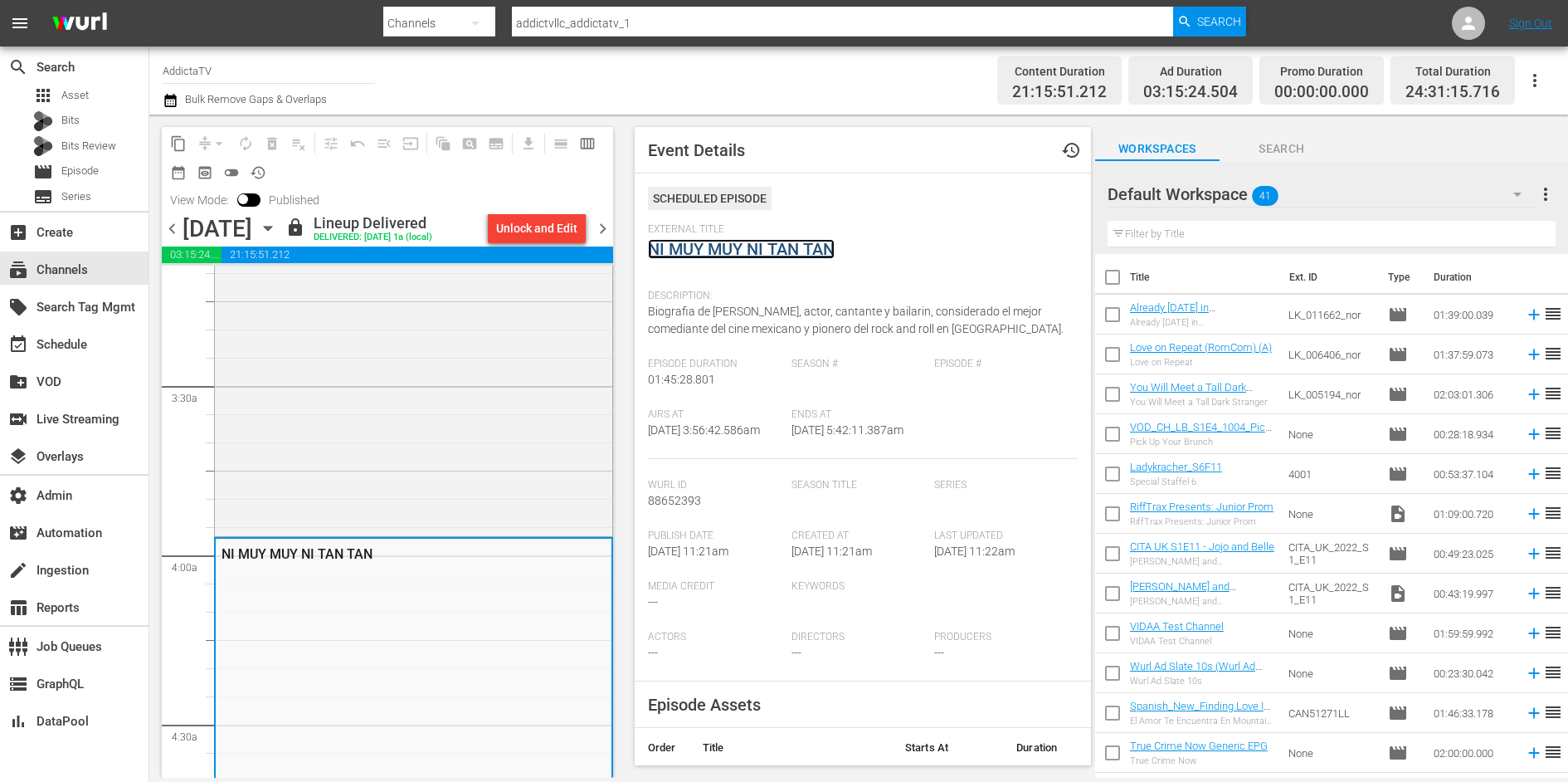
click at [717, 249] on link "NI MUY MUY NI TAN TAN" at bounding box center [741, 248] width 186 height 20
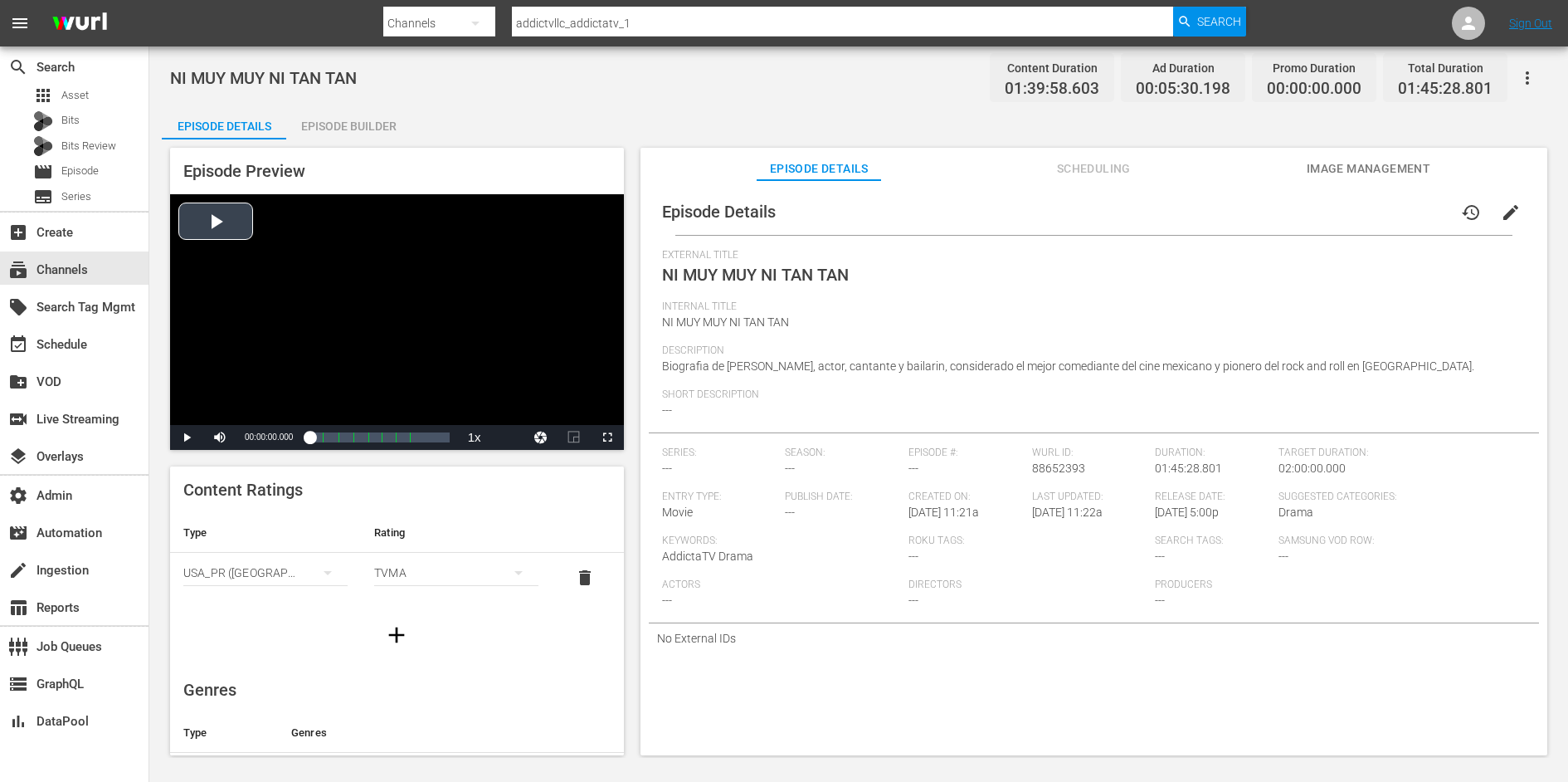
click at [360, 288] on div "Video Player" at bounding box center [396, 309] width 454 height 231
click at [418, 431] on div "Loaded : 0.40% 01:21:37.286 NI MUY MUY NI TAN TAN (8/8) 00:00:01.030 Cue Point …" at bounding box center [379, 437] width 139 height 17
click at [438, 437] on div "01:37:19.072 NI MUY MUY NI TAN TAN (8/8)" at bounding box center [438, 437] width 1 height 17
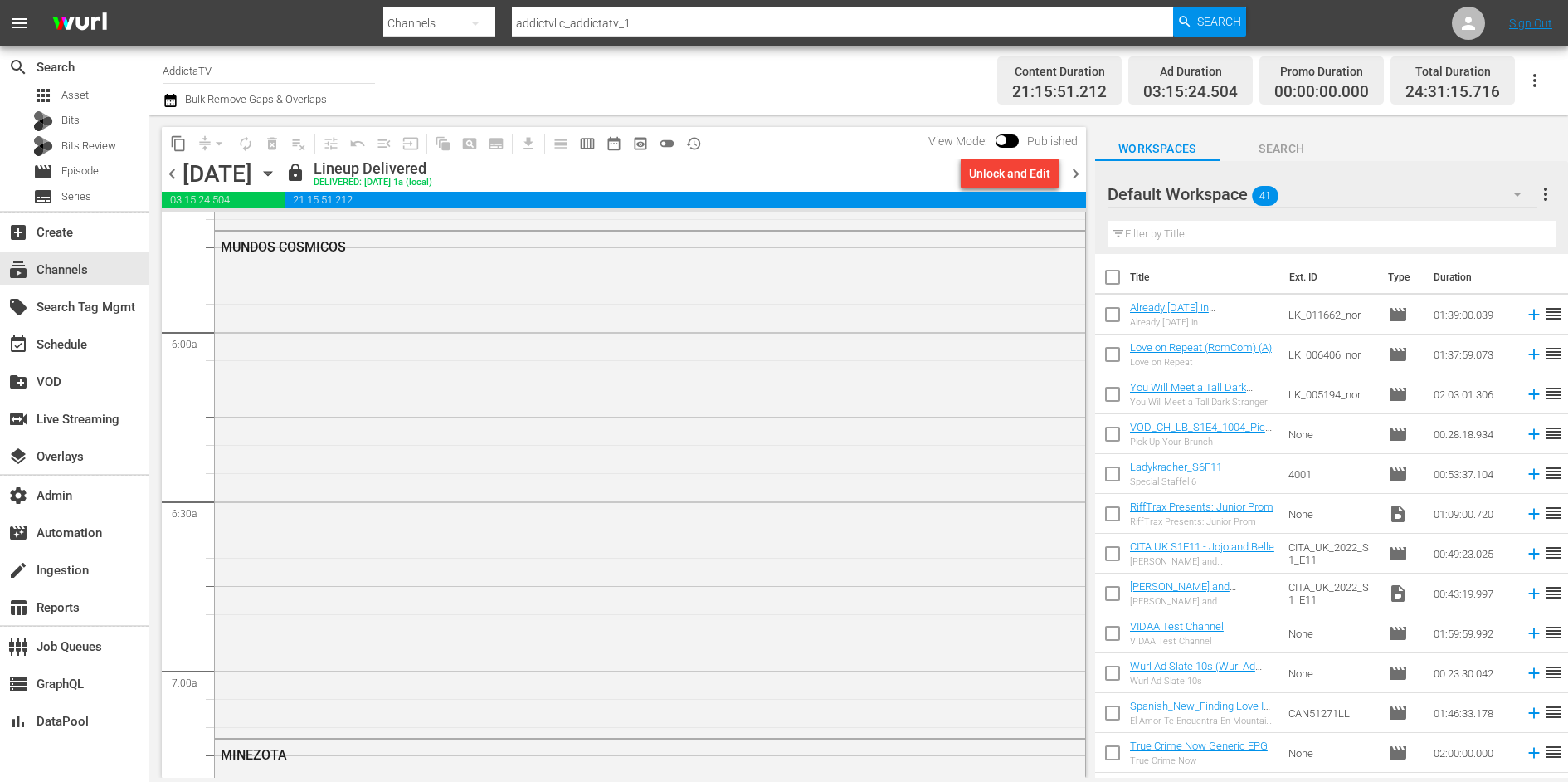
scroll to position [2063, 0]
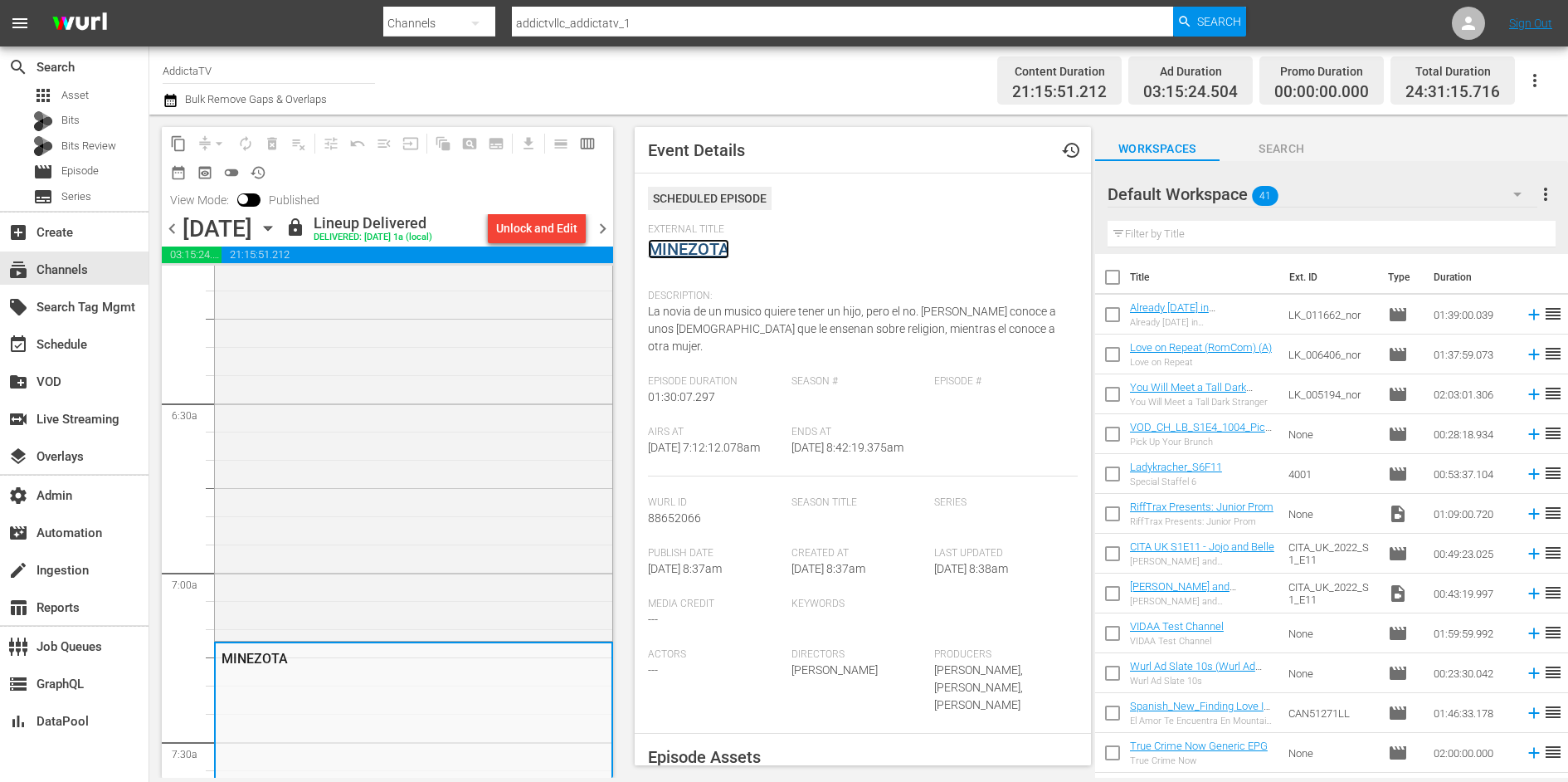
click at [683, 253] on link "MINEZOTA" at bounding box center [688, 248] width 81 height 20
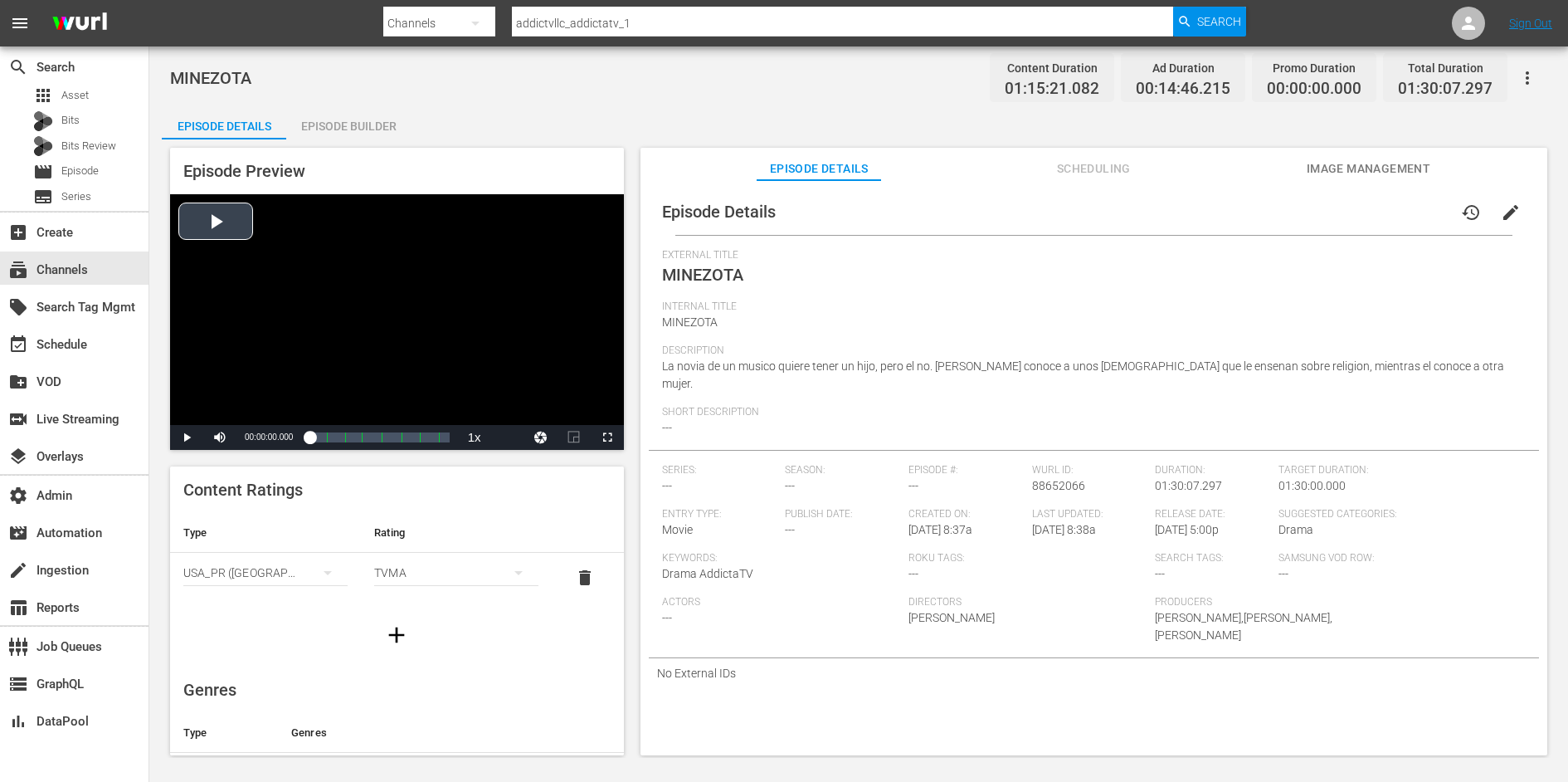
click at [314, 300] on div "Video Player" at bounding box center [396, 309] width 454 height 231
click at [368, 435] on div "00:38:05.226 MINEZOTA (4/8)" at bounding box center [368, 437] width 1 height 17
click at [511, 418] on span "en-us" at bounding box center [508, 415] width 25 height 11
click at [518, 415] on span "en-us" at bounding box center [508, 415] width 25 height 11
click at [396, 435] on div "Loaded : 44.25% 00:55:47.374 MINEZOTA (5/8) 00:32:15.194 Cue Point 7: 01:23:32.…" at bounding box center [379, 437] width 139 height 17
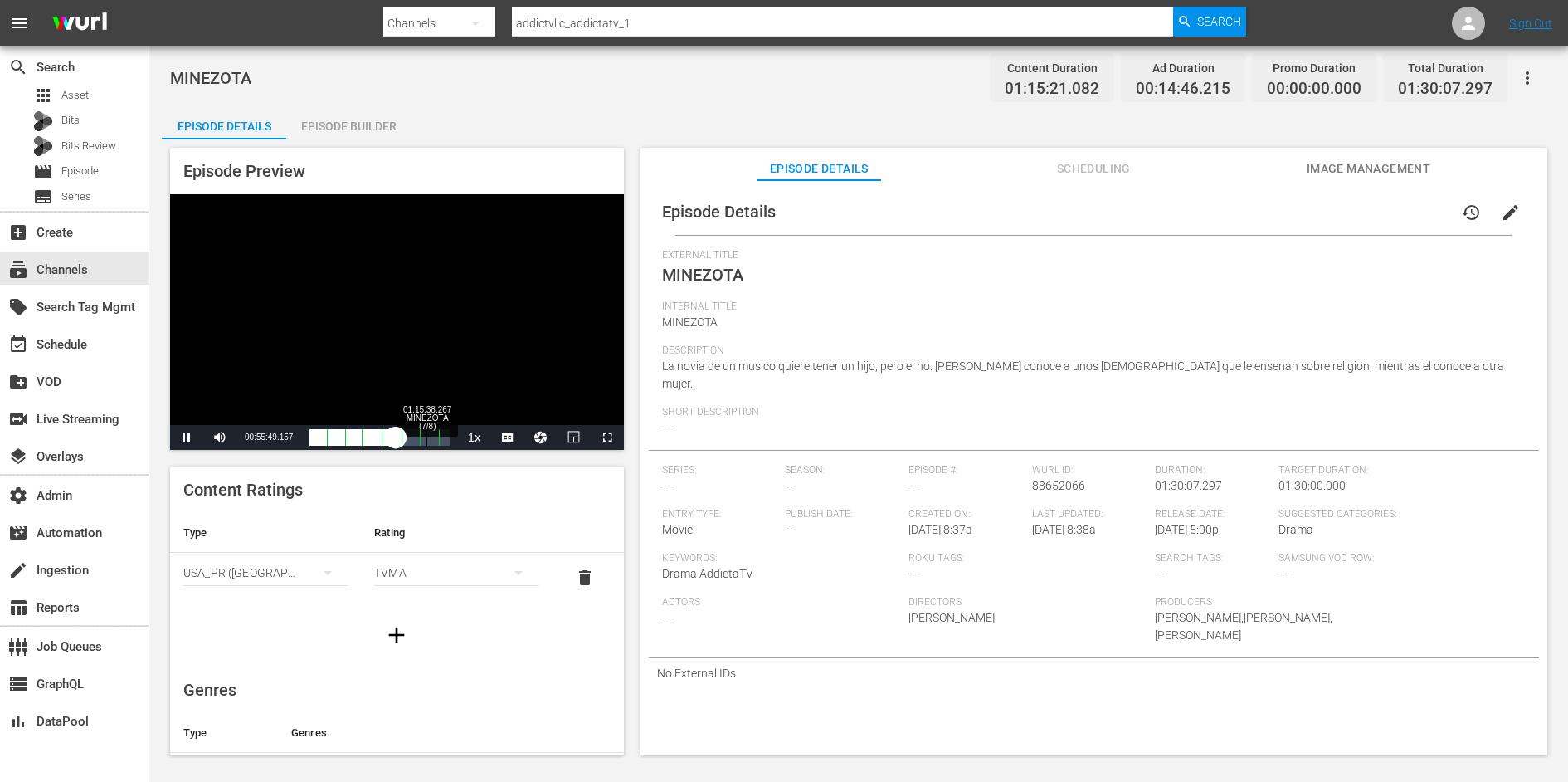
click at [427, 438] on div "Loaded : 64.05% 01:15:38.267 MINEZOTA (7/8) 00:47:41.065 Cue Point 7: 01:23:32.…" at bounding box center [379, 437] width 139 height 17
click at [186, 437] on span "Video Player" at bounding box center [186, 437] width 0 height 0
click at [62, 274] on div "subscriptions Channels" at bounding box center [46, 266] width 93 height 15
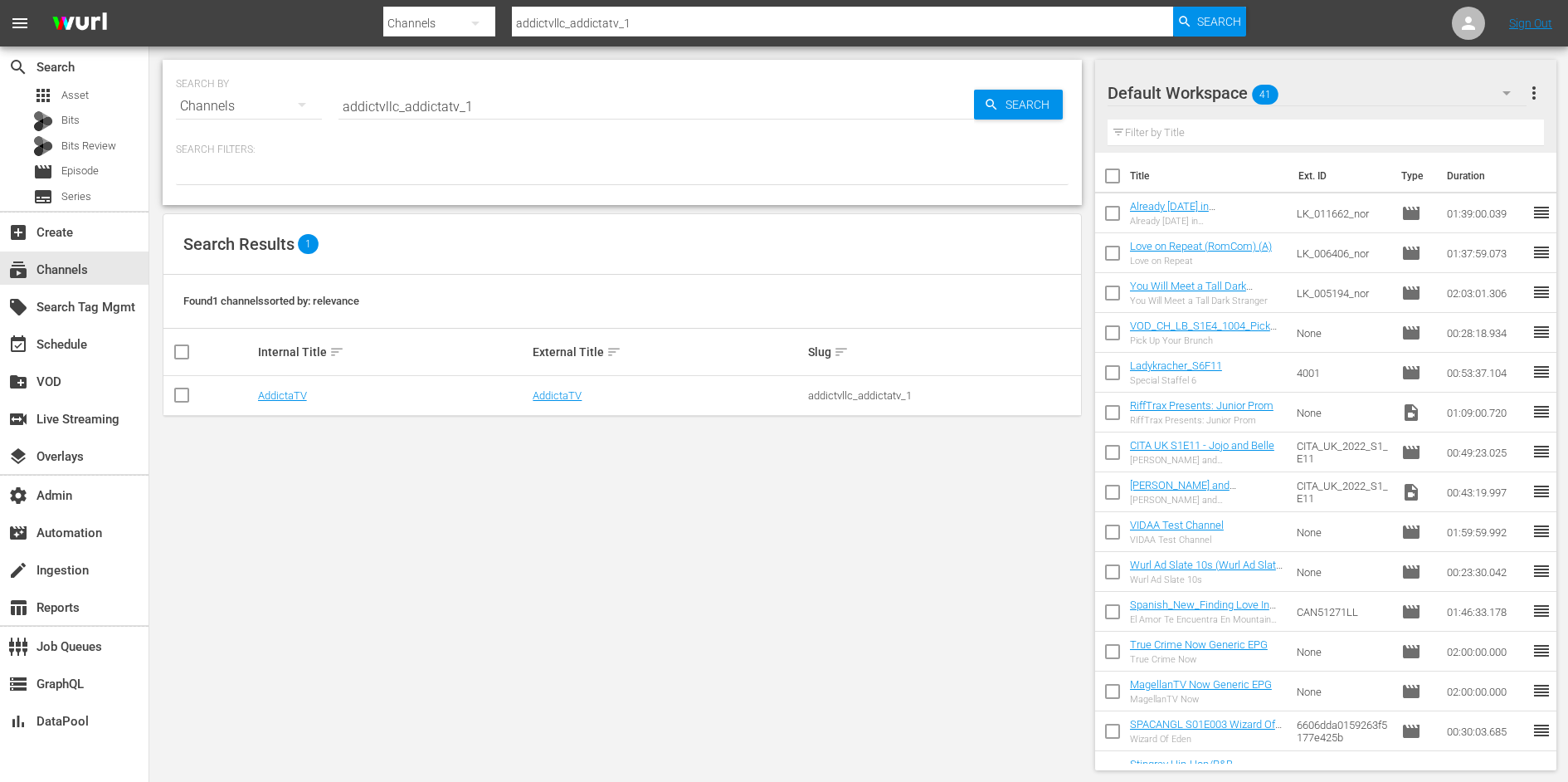
click at [552, 385] on td "AddictaTV" at bounding box center [668, 396] width 275 height 40
click at [551, 392] on link "AddictaTV" at bounding box center [557, 395] width 49 height 12
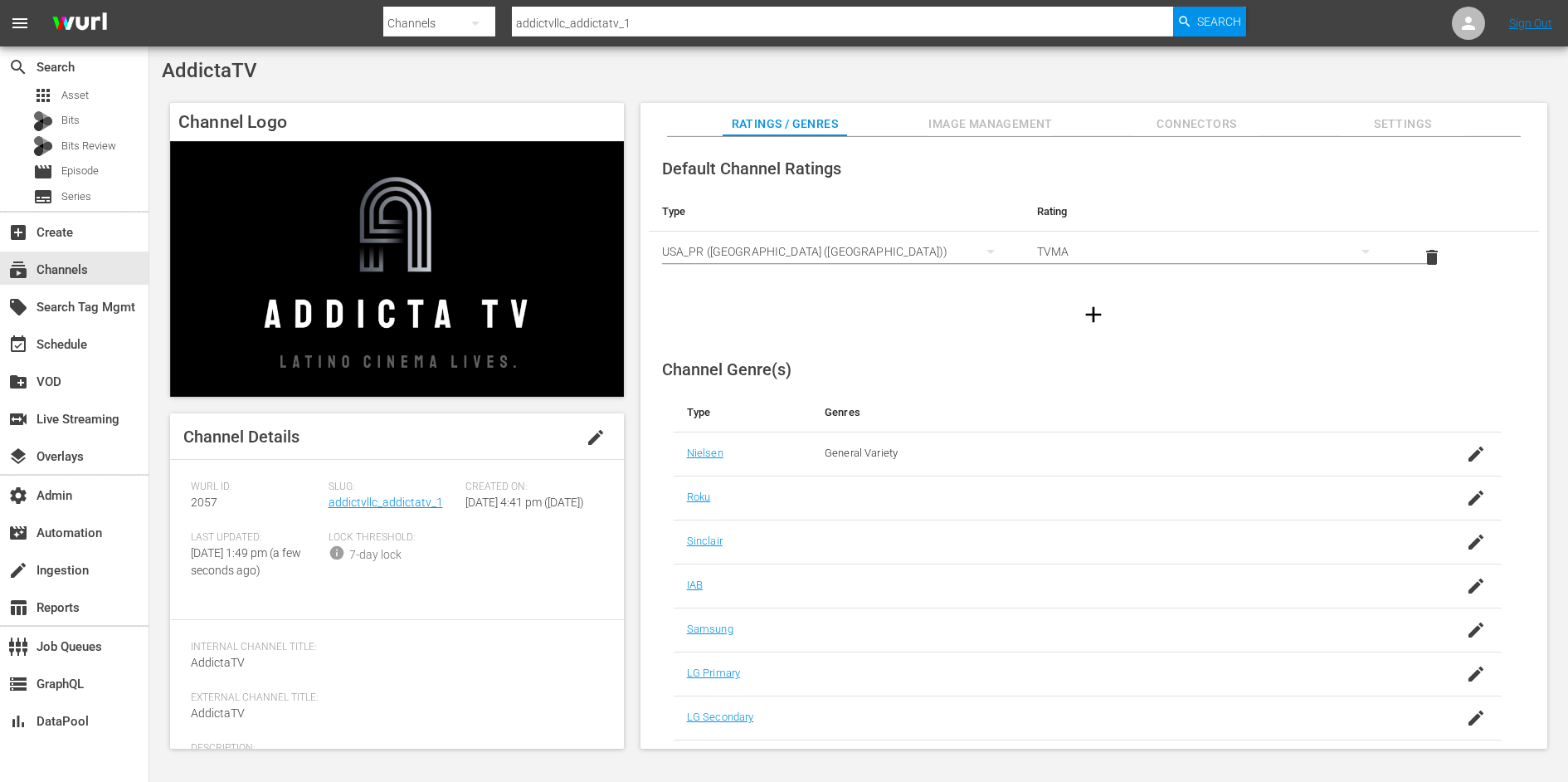
click at [1418, 120] on span "Settings" at bounding box center [1403, 125] width 124 height 21
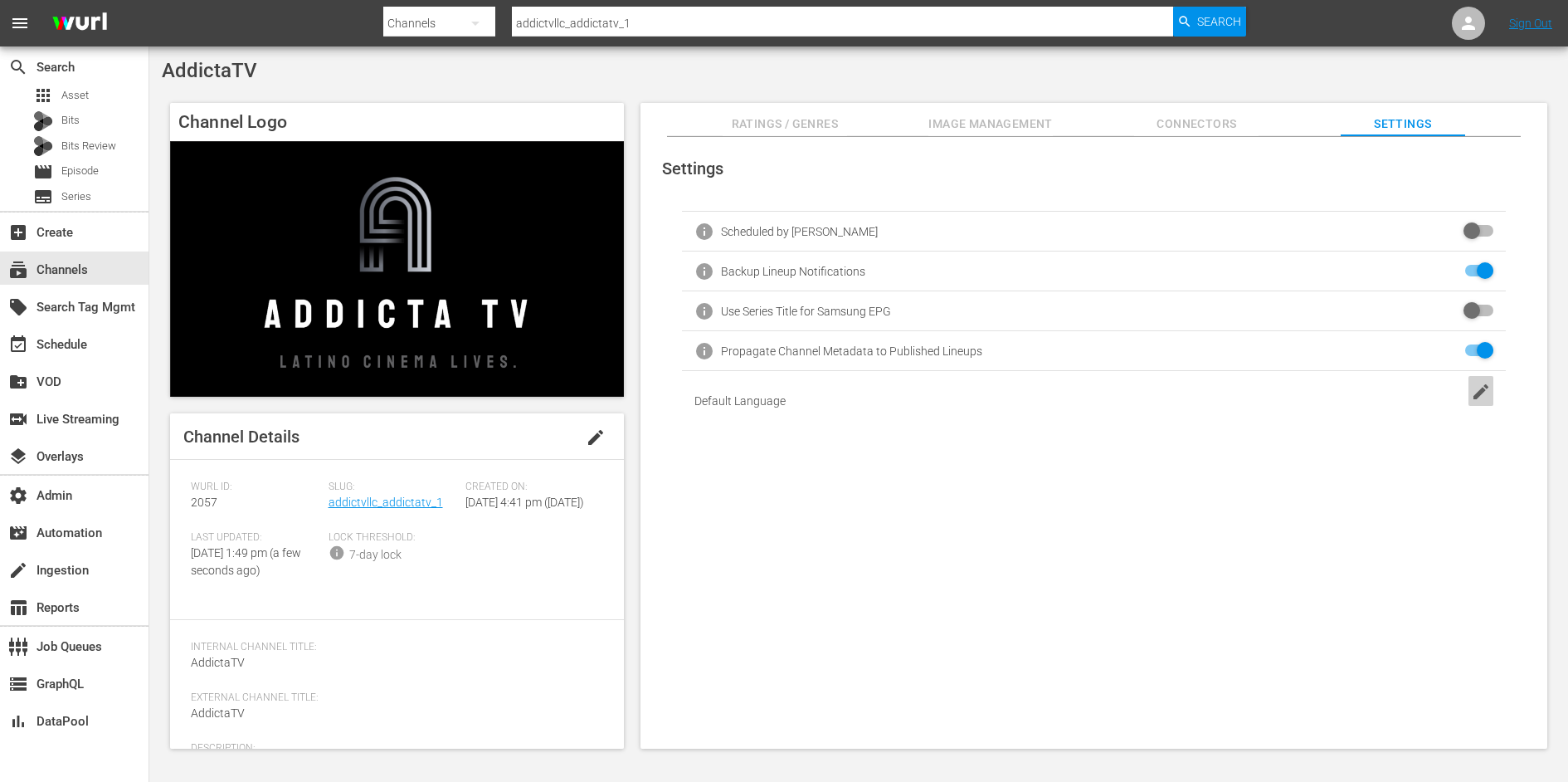
click at [1470, 387] on icon "button" at bounding box center [1480, 391] width 20 height 20
click at [1313, 413] on body "menu Search By Channels Search ID, Title, Description, Keywords, or Category ad…" at bounding box center [784, 391] width 1568 height 782
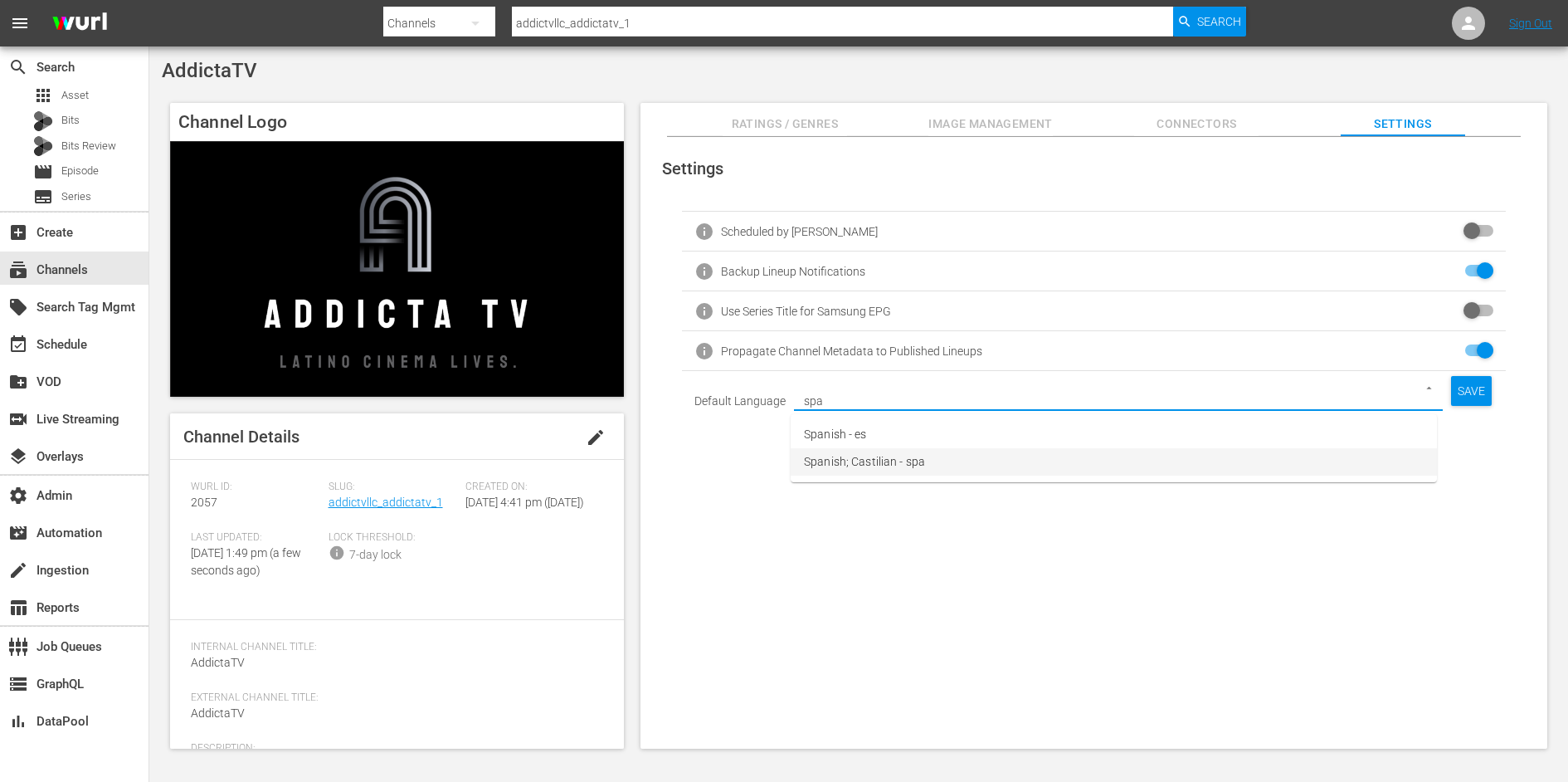
click at [1041, 472] on li "Spanish; Castilian - spa" at bounding box center [1114, 462] width 646 height 27
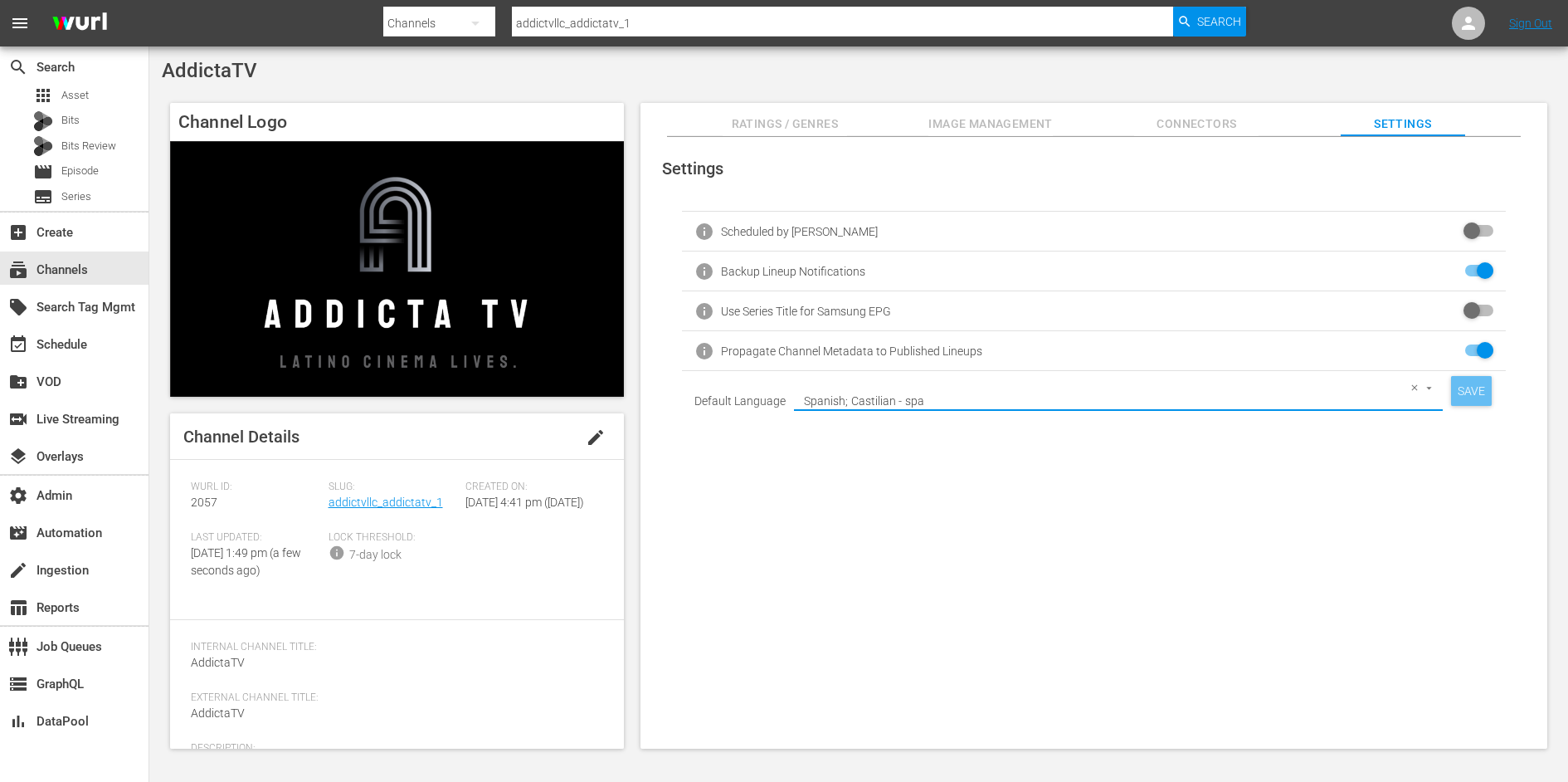
type input "Spanish; Castilian - spa"
click at [1460, 393] on div "SAVE" at bounding box center [1471, 391] width 41 height 30
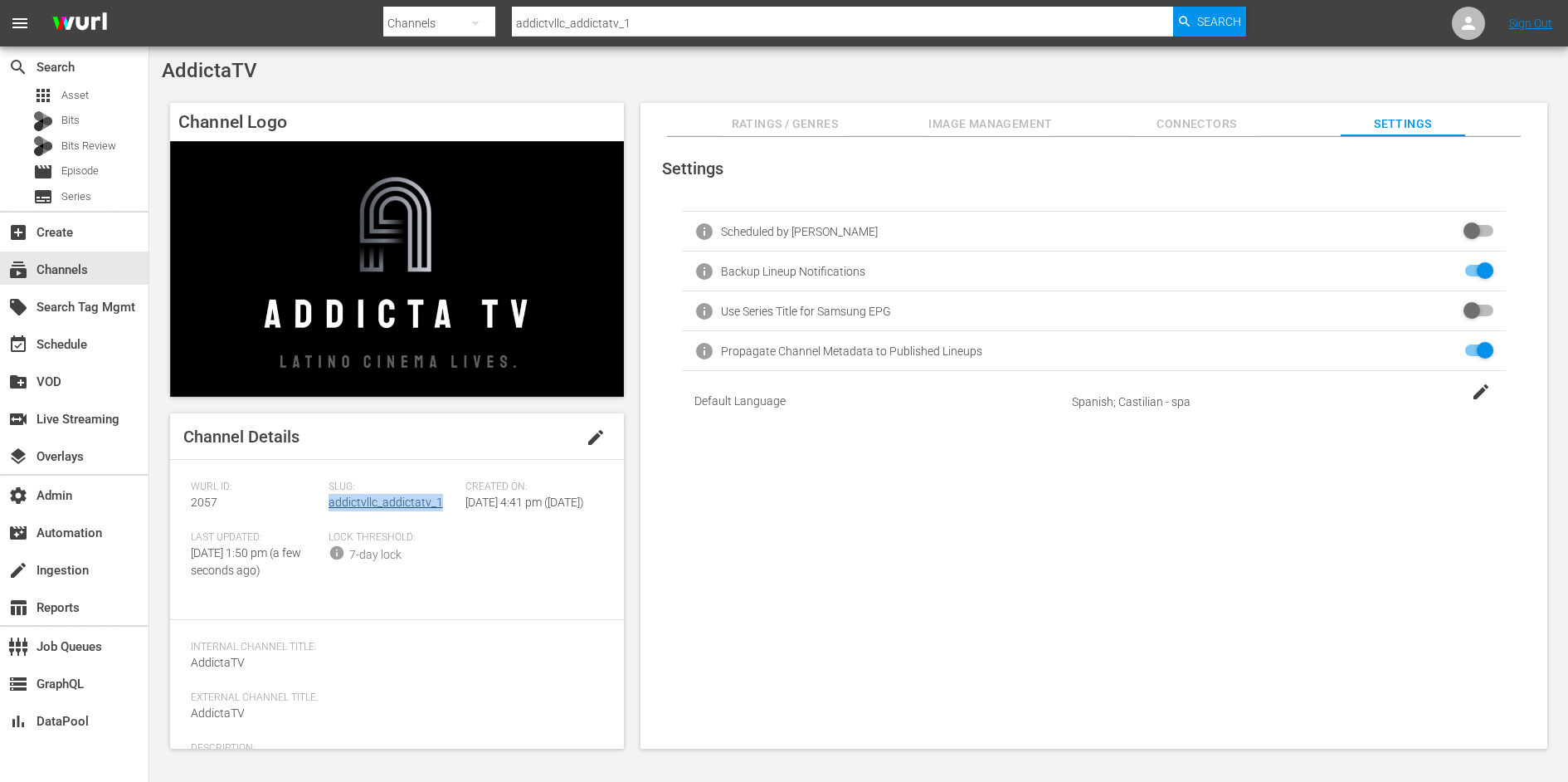
drag, startPoint x: 444, startPoint y: 506, endPoint x: 328, endPoint y: 506, distance: 116.0
click at [328, 506] on div "Slug: addictvllc_addictatv_1" at bounding box center [397, 506] width 138 height 51
copy link "addictvllc_addictatv_1"
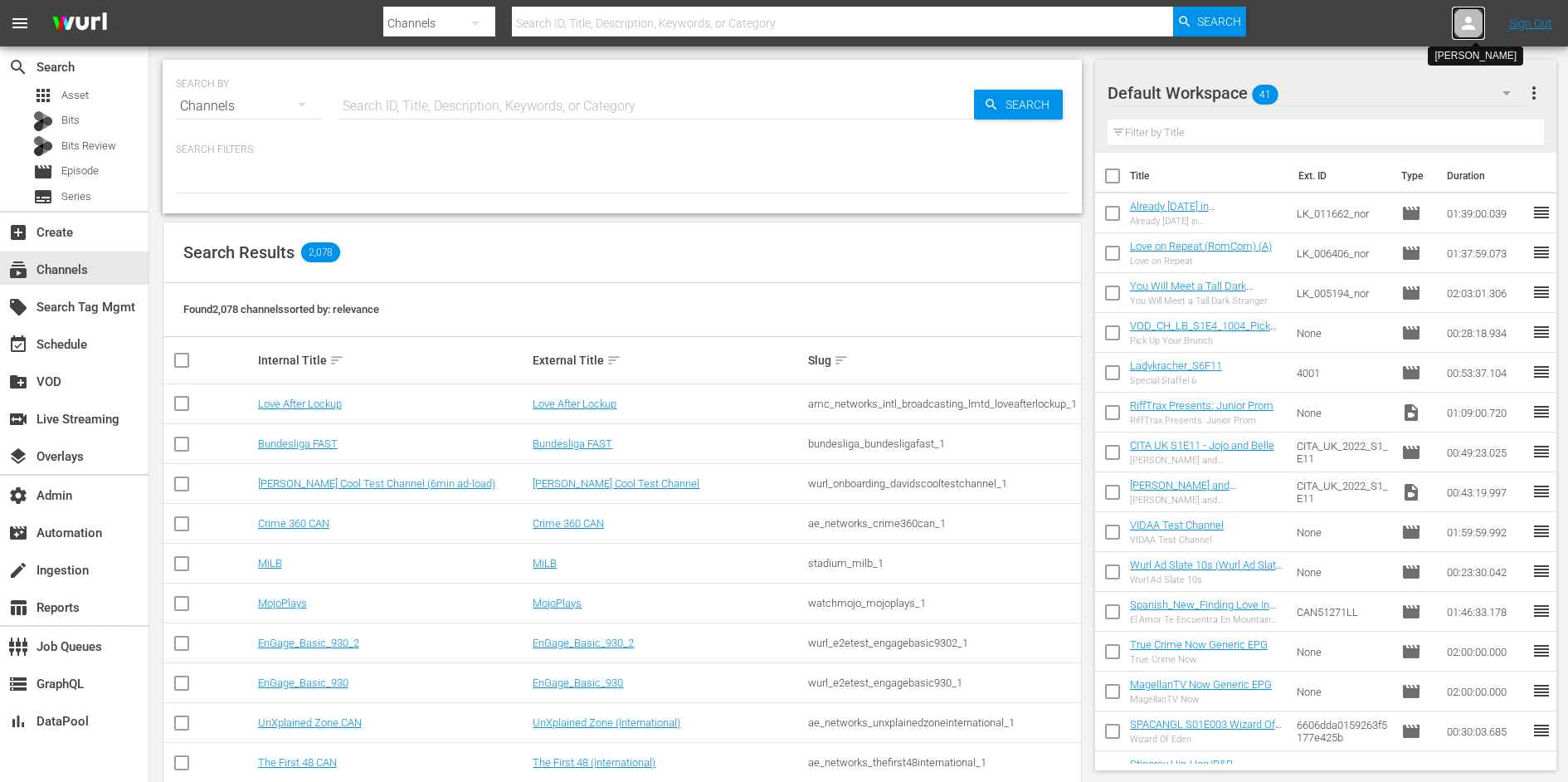
click at [1463, 23] on icon at bounding box center [1468, 23] width 20 height 20
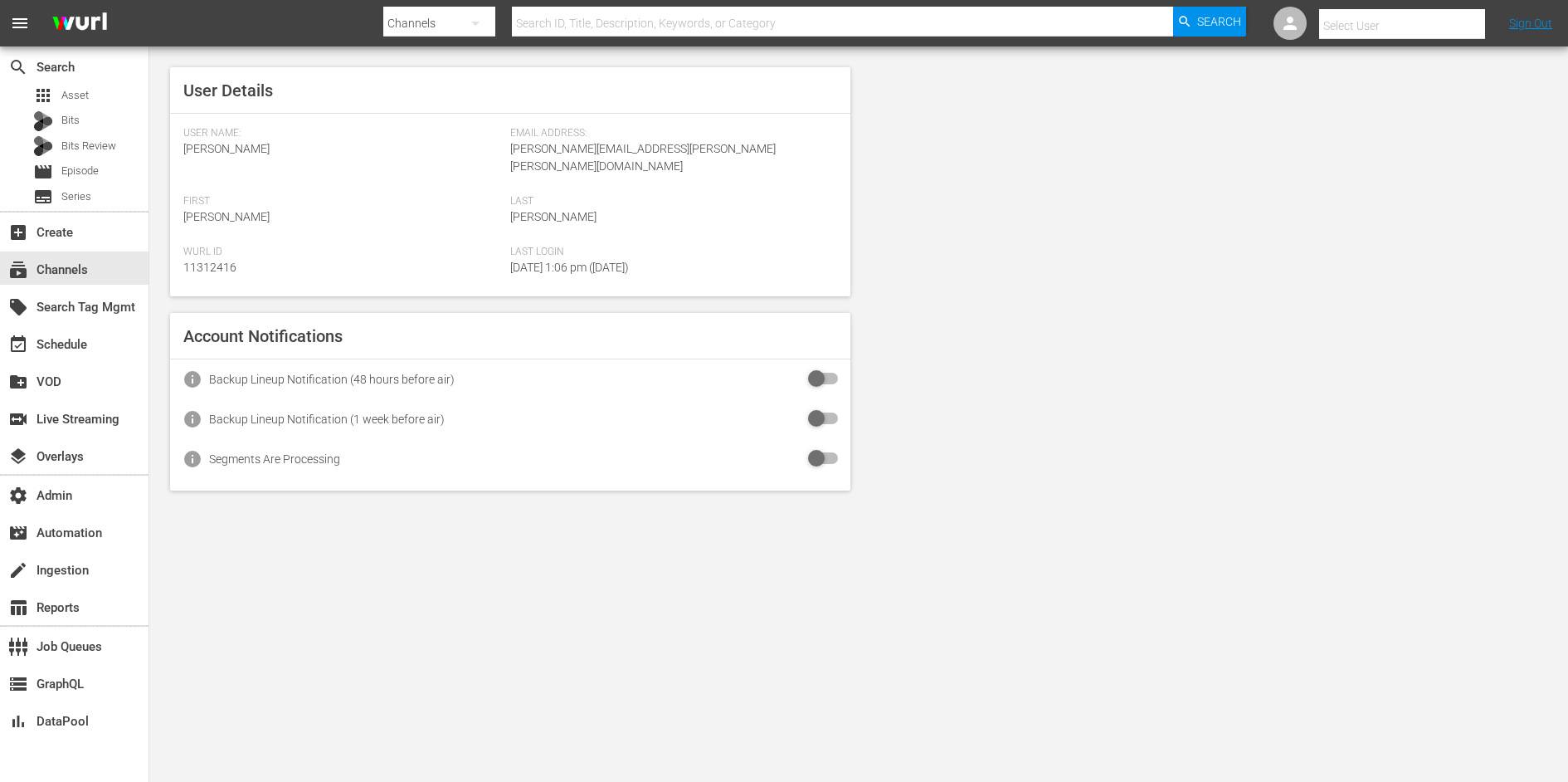
click at [1437, 24] on input "text" at bounding box center [1425, 26] width 212 height 40
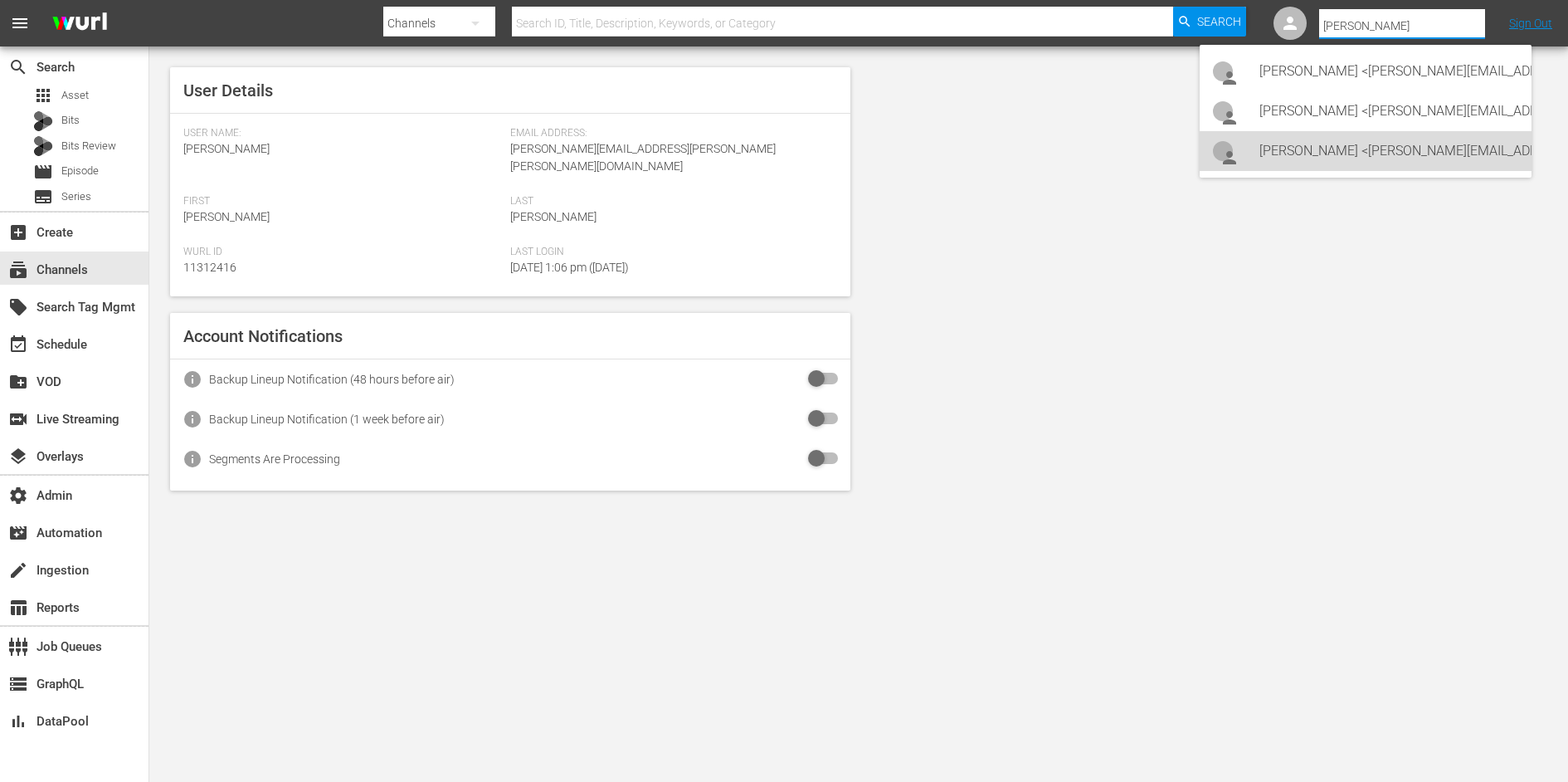
click at [1350, 165] on div "Lars Frahm <lars@levelk.dk>" at bounding box center [1388, 152] width 259 height 40
type input "Lars Frahm (11314798)"
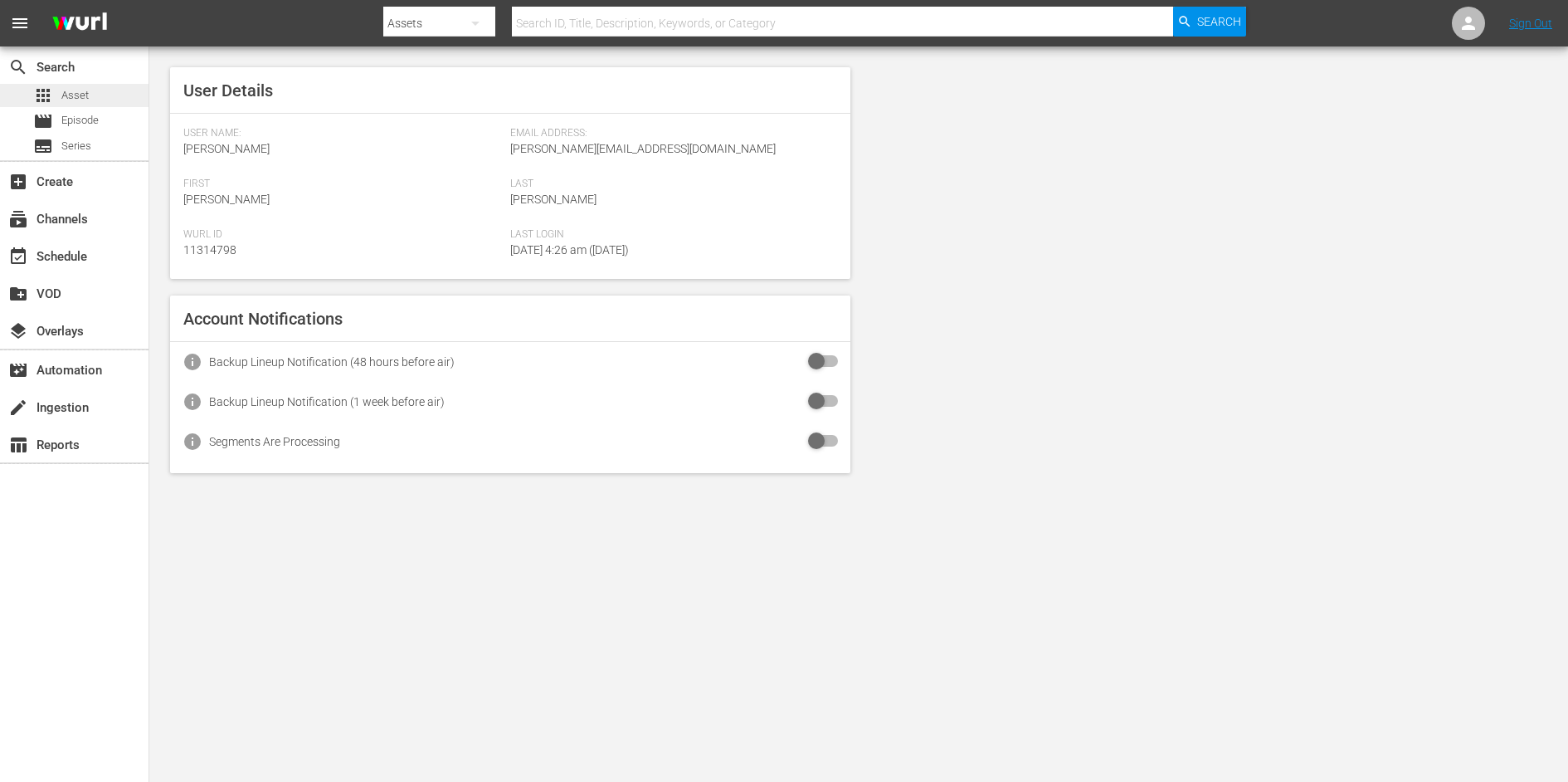
click at [98, 105] on div "apps Asset" at bounding box center [74, 95] width 149 height 24
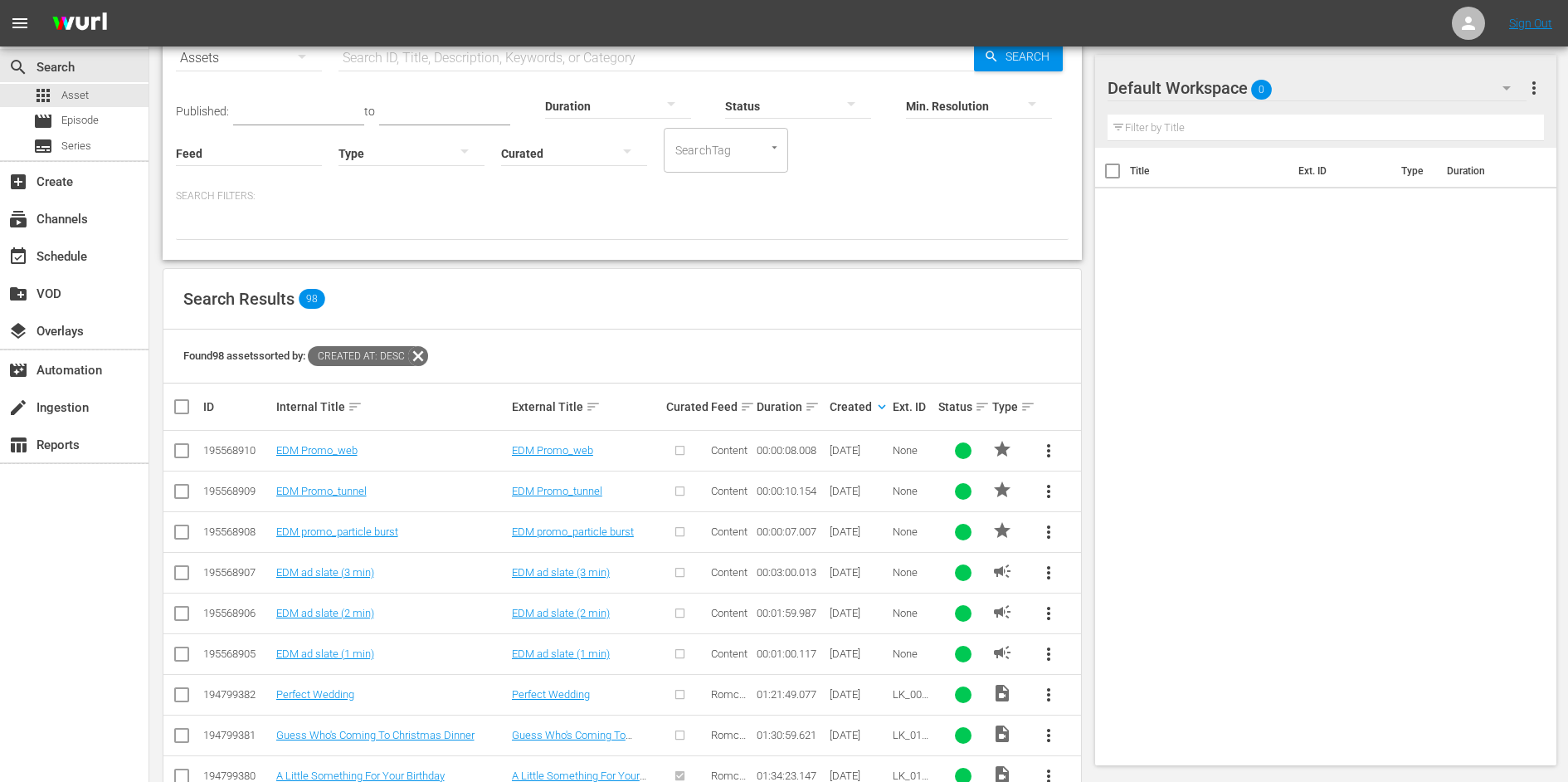
scroll to position [106, 0]
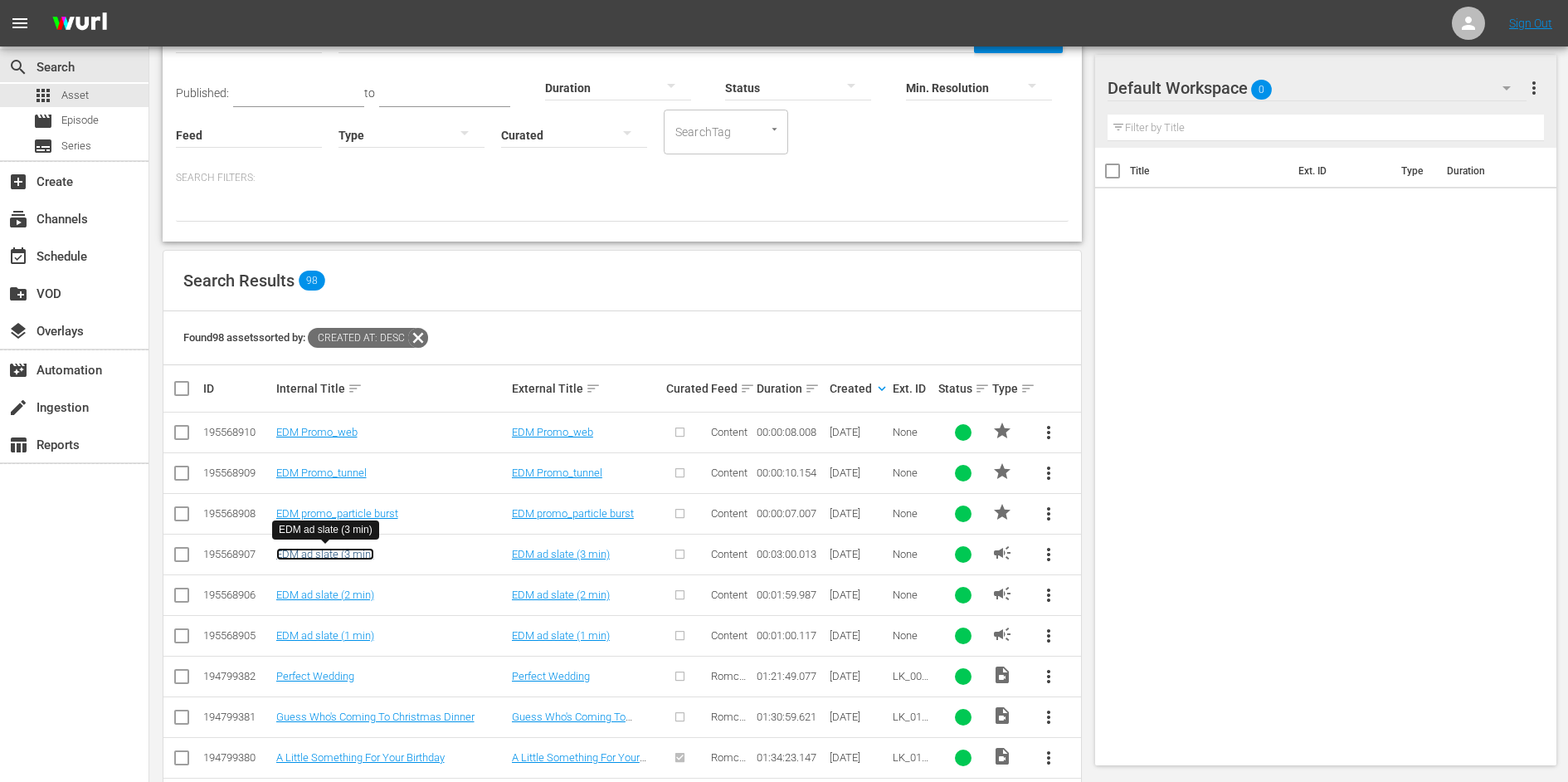
click at [360, 554] on link "EDM ad slate (3 min)" at bounding box center [325, 554] width 98 height 12
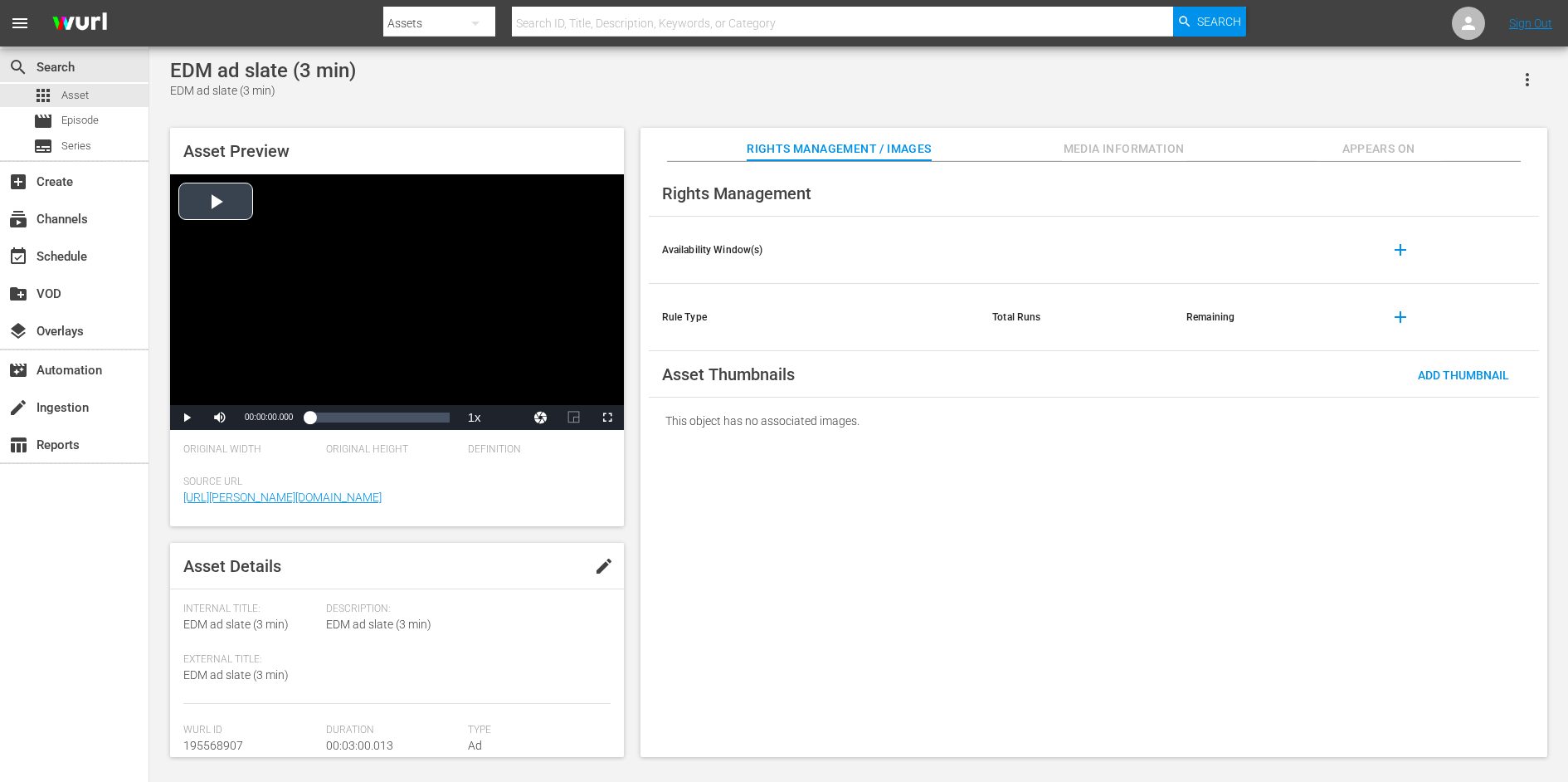
click at [255, 240] on div "Video Player" at bounding box center [396, 289] width 454 height 231
click at [364, 411] on div "00:01:09.647" at bounding box center [363, 417] width 1 height 17
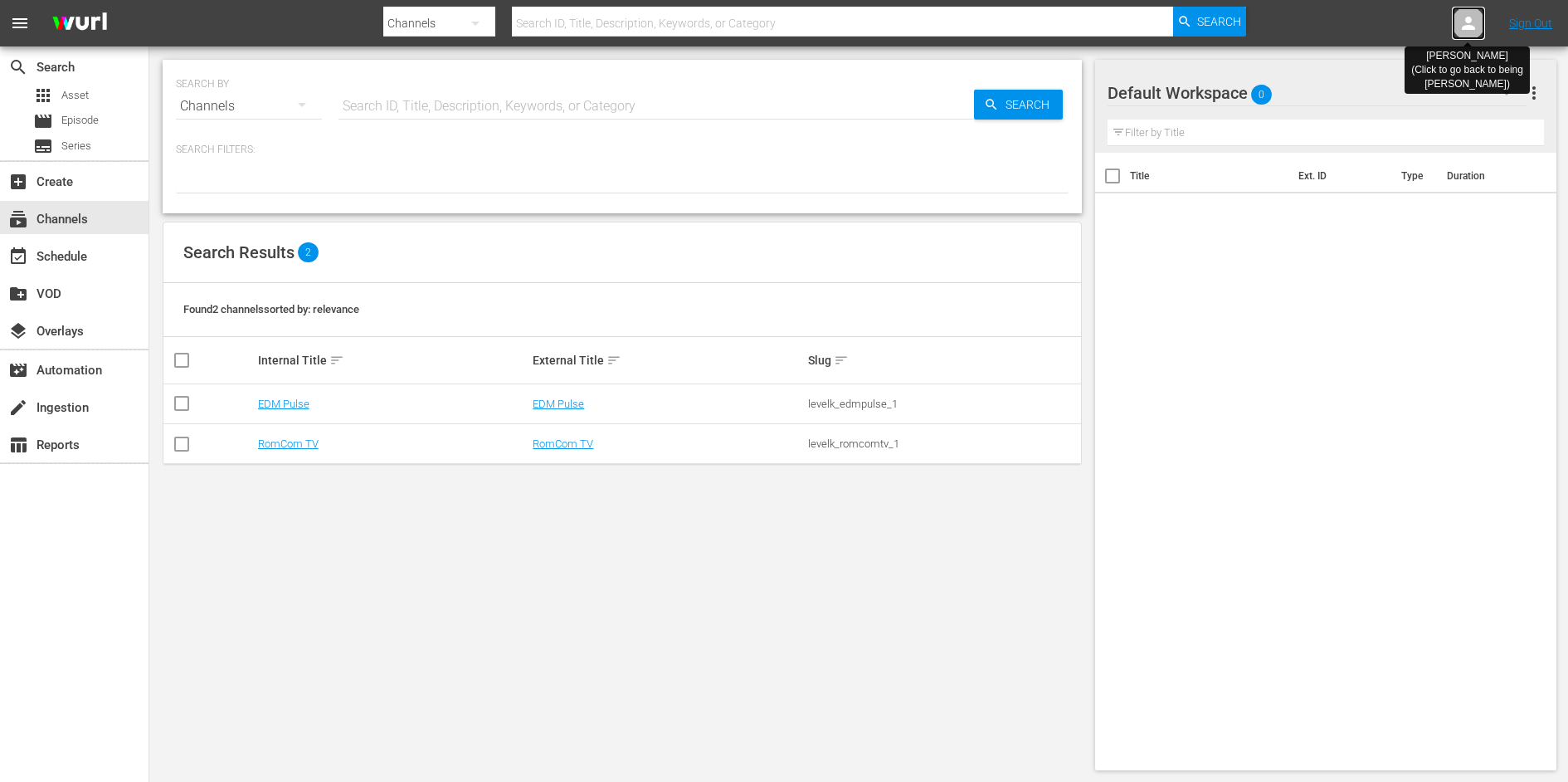
click at [1470, 38] on div at bounding box center [1469, 24] width 33 height 33
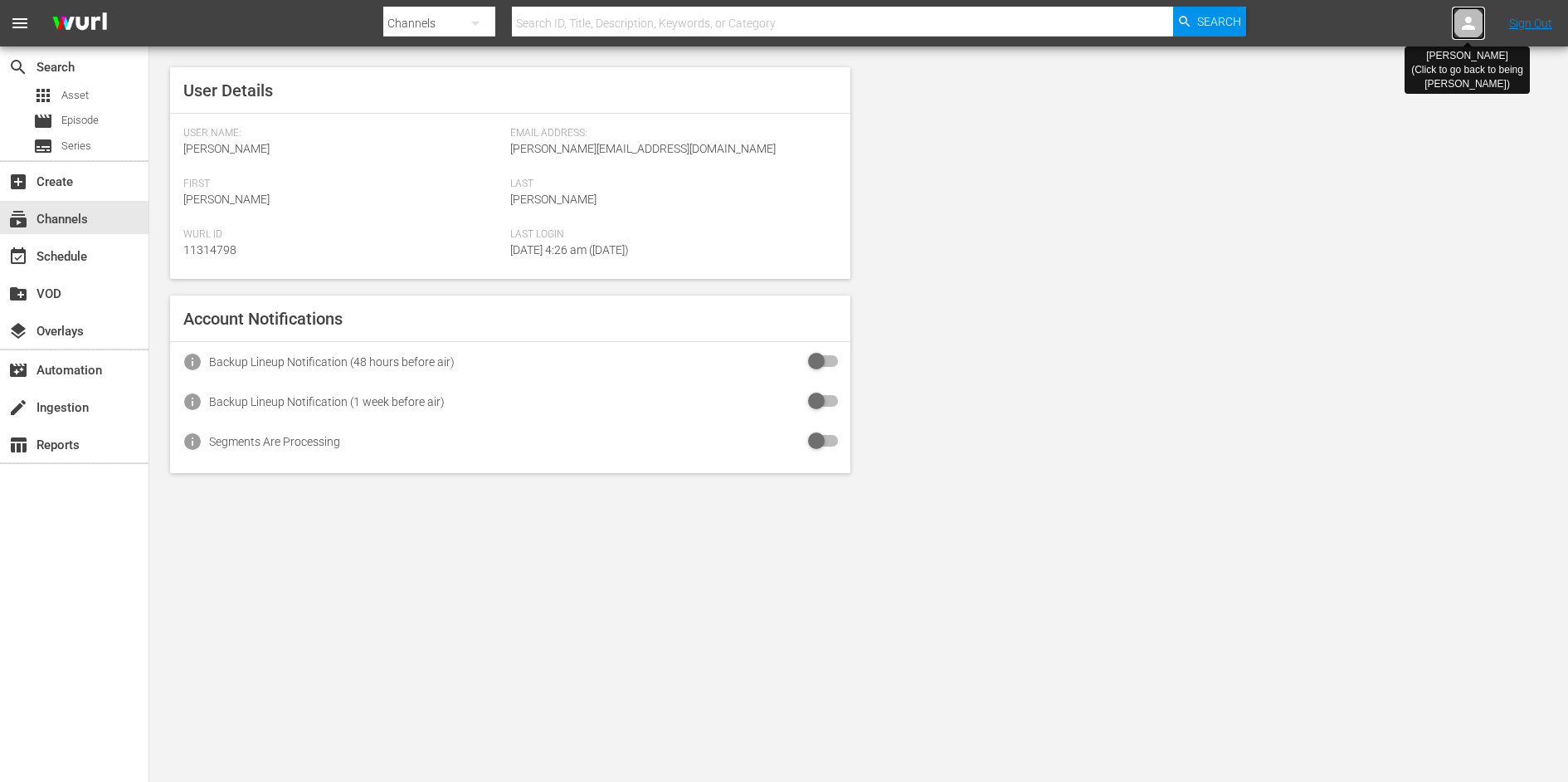
click at [1470, 26] on icon at bounding box center [1468, 23] width 13 height 13
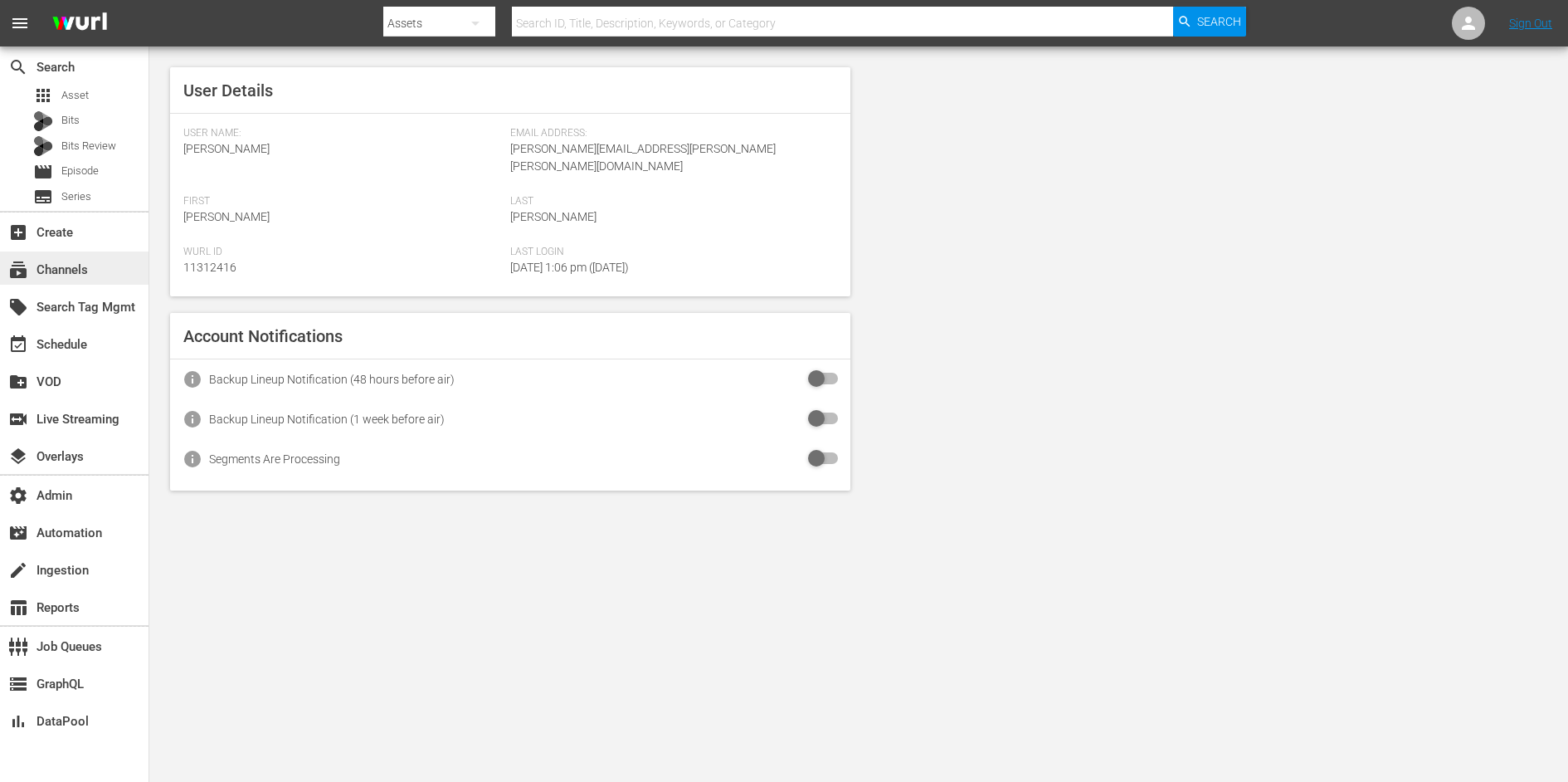
click at [88, 263] on div "subscriptions Channels" at bounding box center [46, 266] width 93 height 15
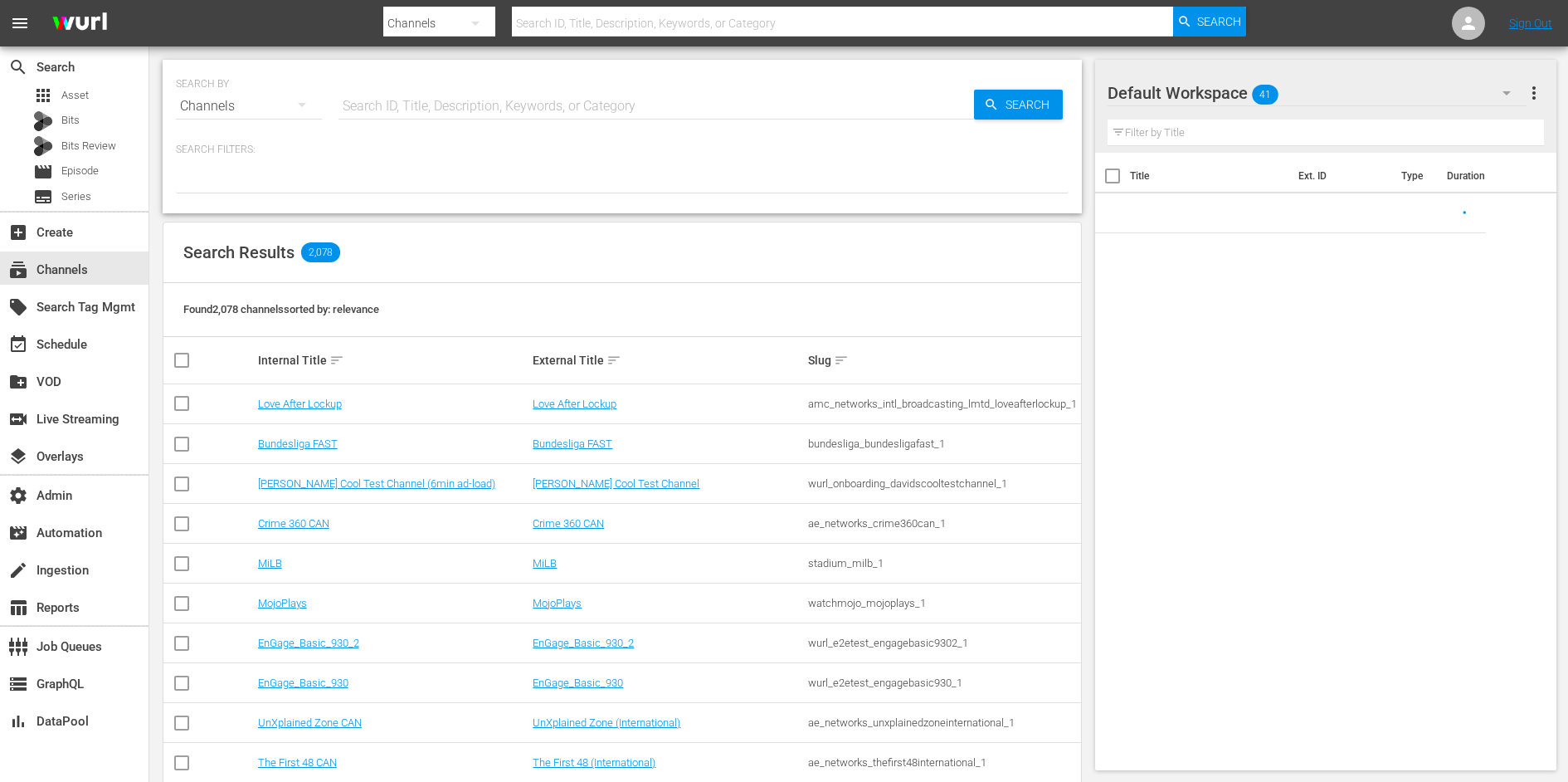
click at [384, 107] on input "text" at bounding box center [656, 106] width 636 height 40
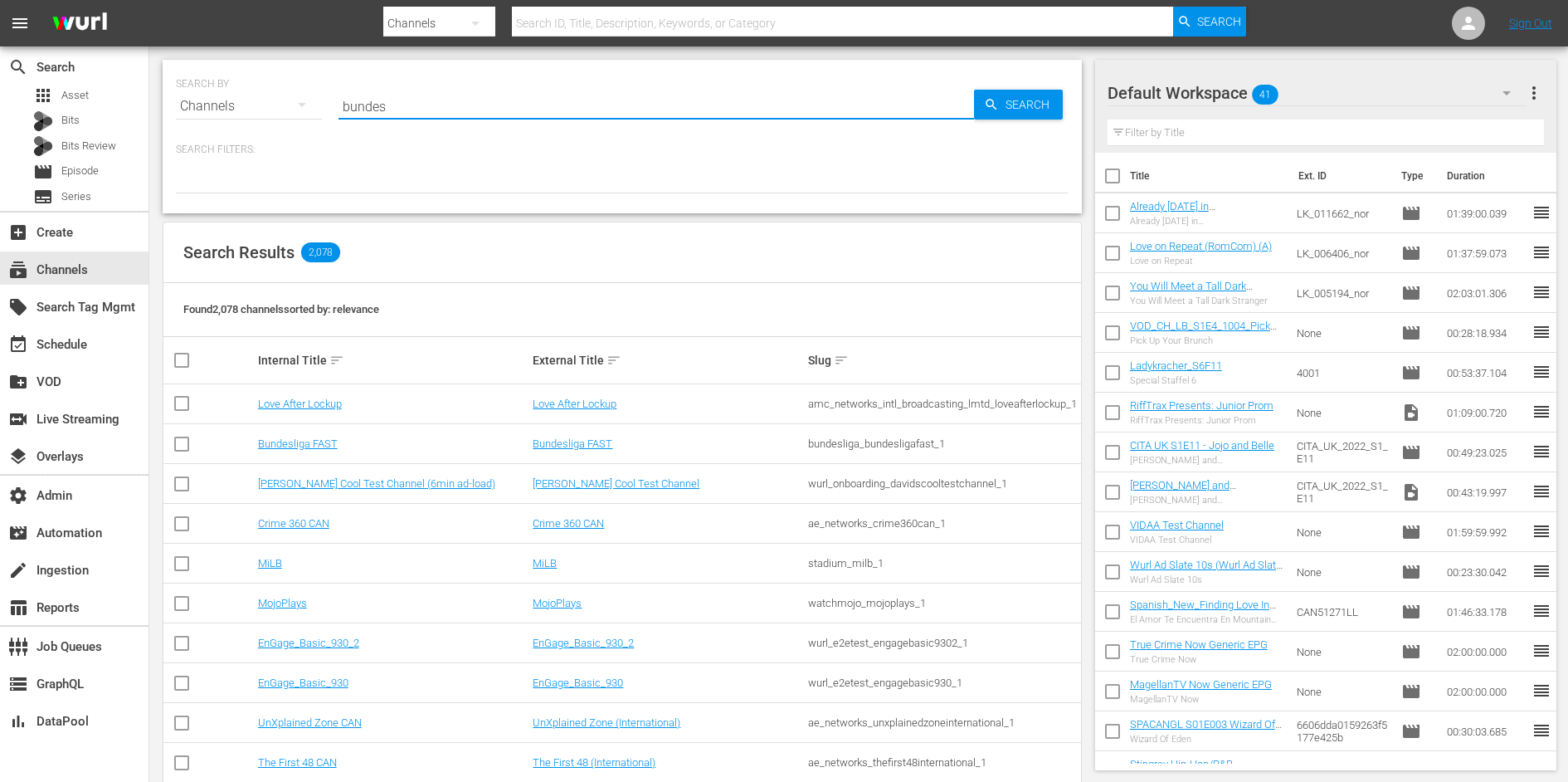
type input "bundes"
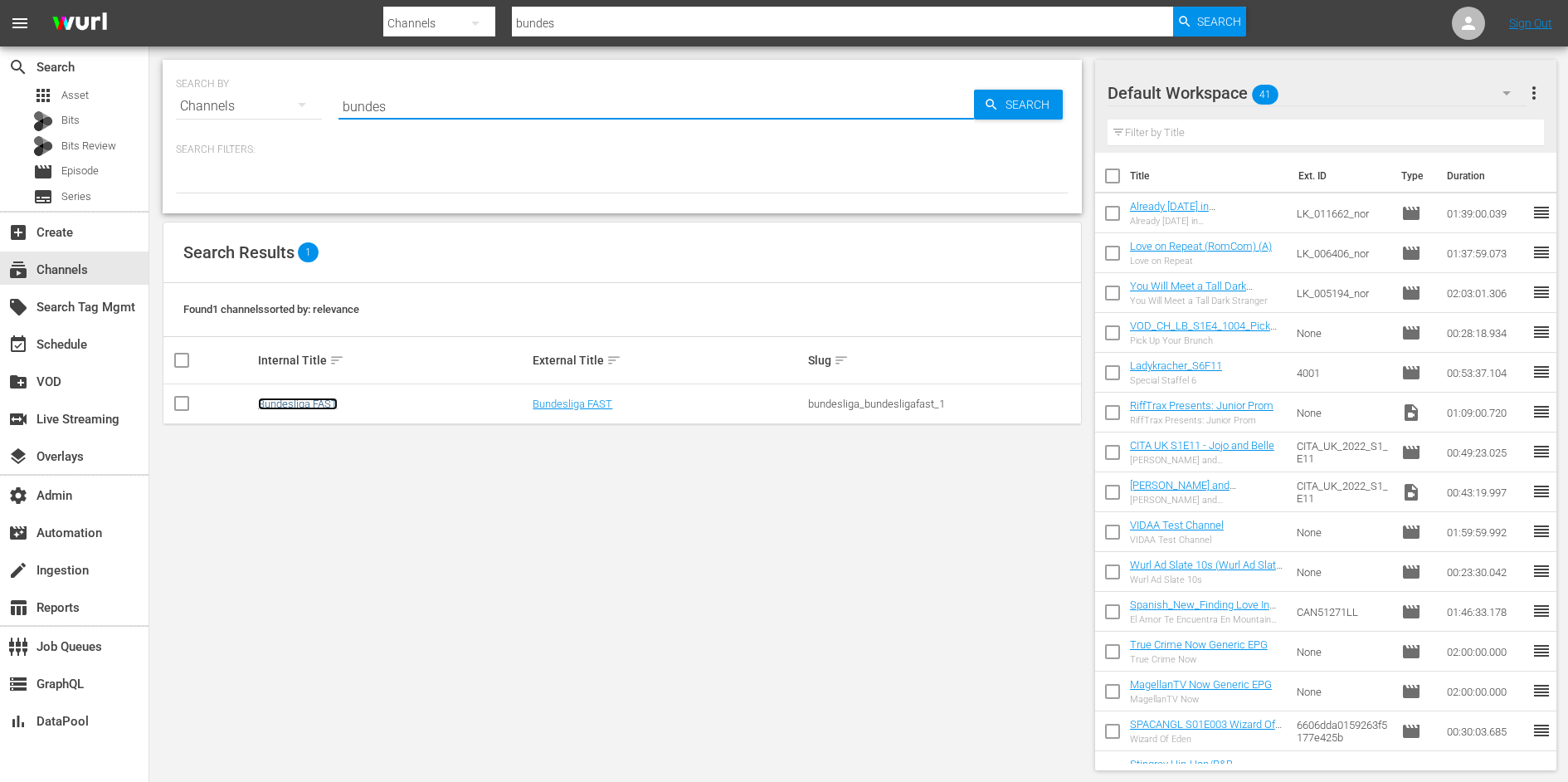
click at [281, 397] on link "Bundesliga FAST" at bounding box center [297, 403] width 79 height 12
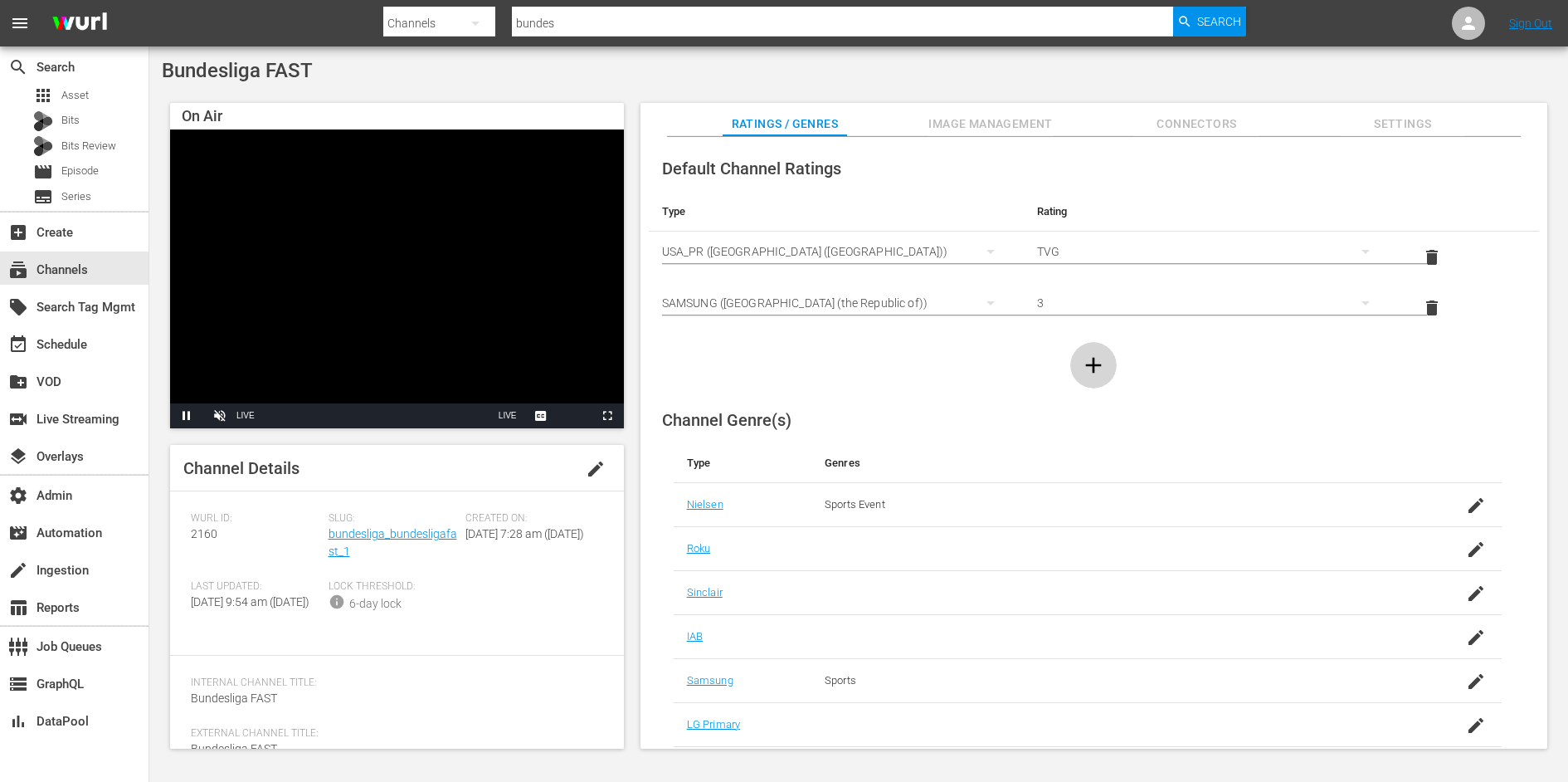
click at [1094, 366] on icon "button" at bounding box center [1094, 365] width 26 height 26
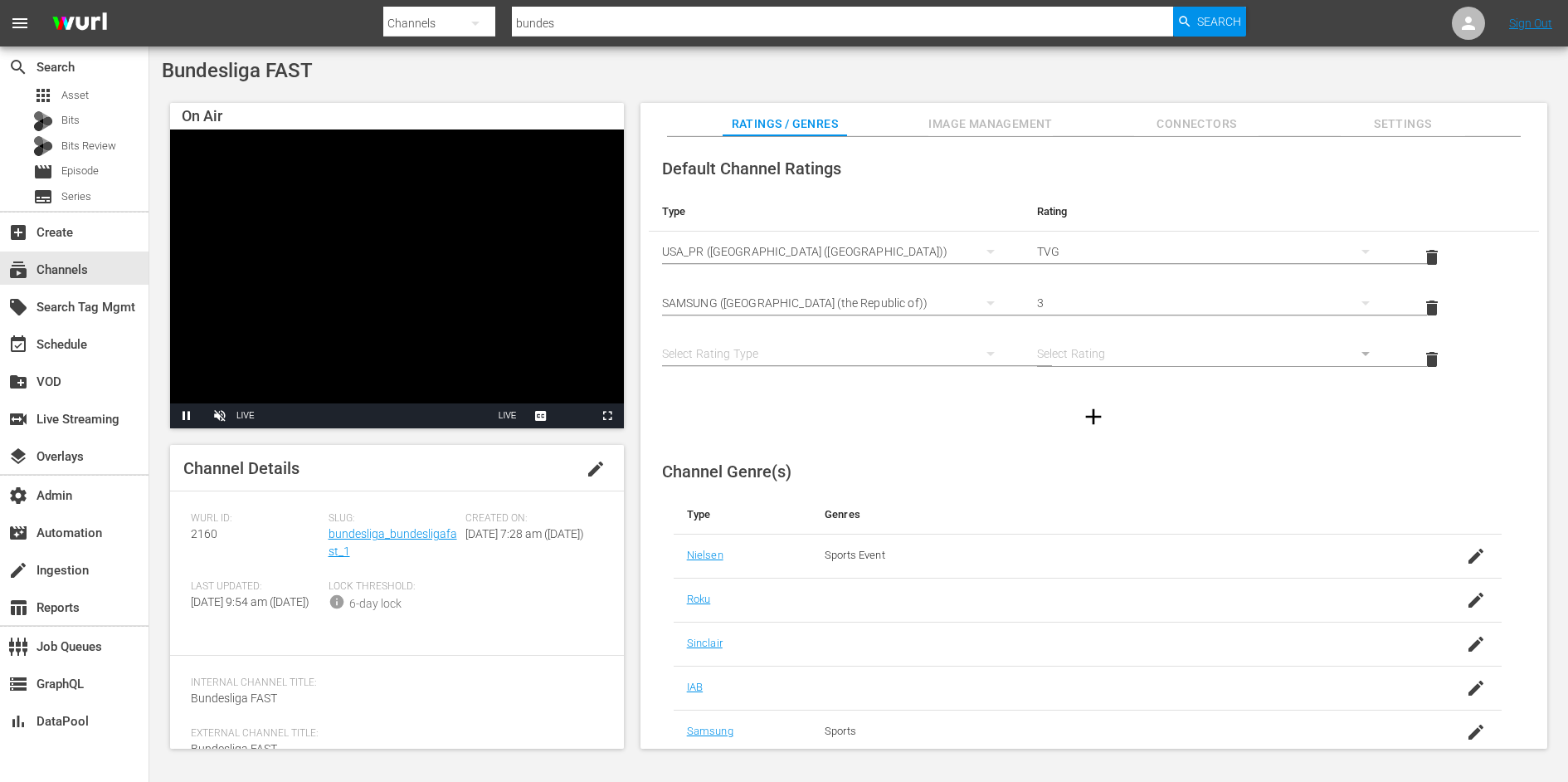
click at [923, 354] on div "simple table" at bounding box center [836, 353] width 348 height 46
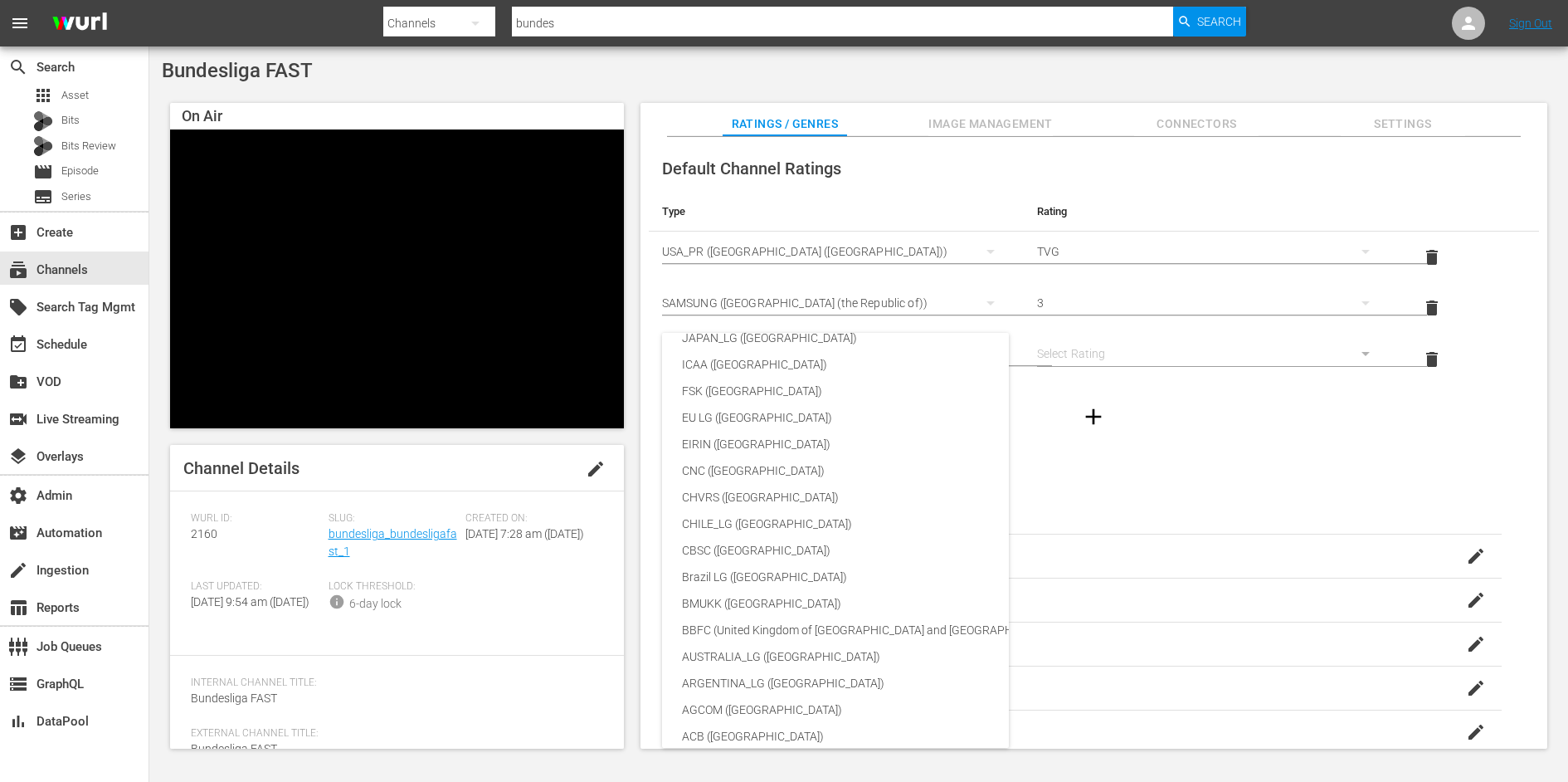
scroll to position [222, 0]
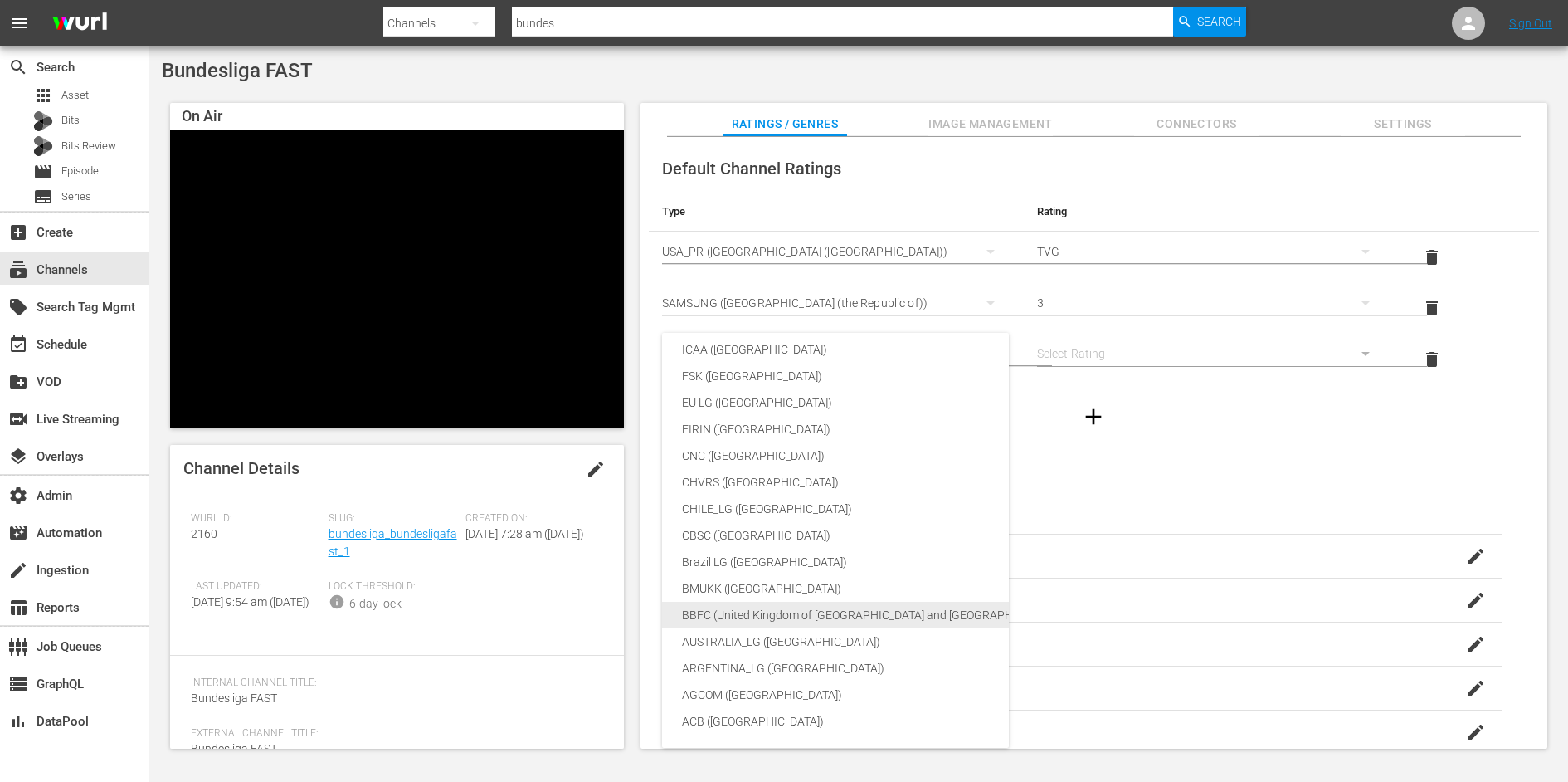
click at [861, 616] on div "BBFC (United Kingdom of Great Britain and Northern Ireland (the))" at bounding box center [885, 615] width 407 height 26
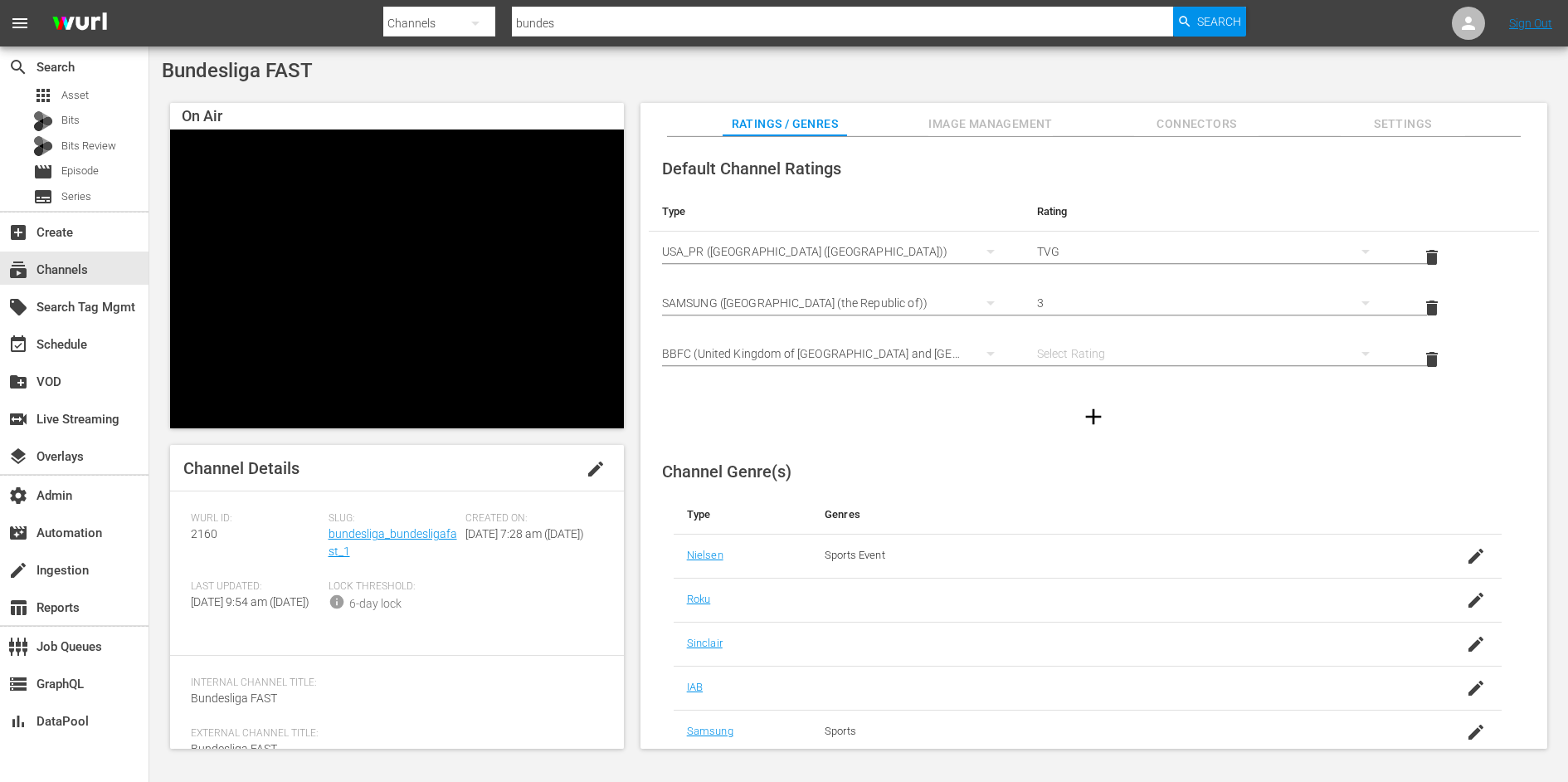
click at [1135, 354] on div "simple table" at bounding box center [1211, 353] width 348 height 46
click at [1142, 385] on div "PG" at bounding box center [1208, 386] width 307 height 26
click at [1115, 359] on div "PG" at bounding box center [1211, 353] width 348 height 46
click at [1067, 350] on div "U" at bounding box center [1208, 359] width 307 height 26
click at [952, 405] on div at bounding box center [1094, 416] width 890 height 46
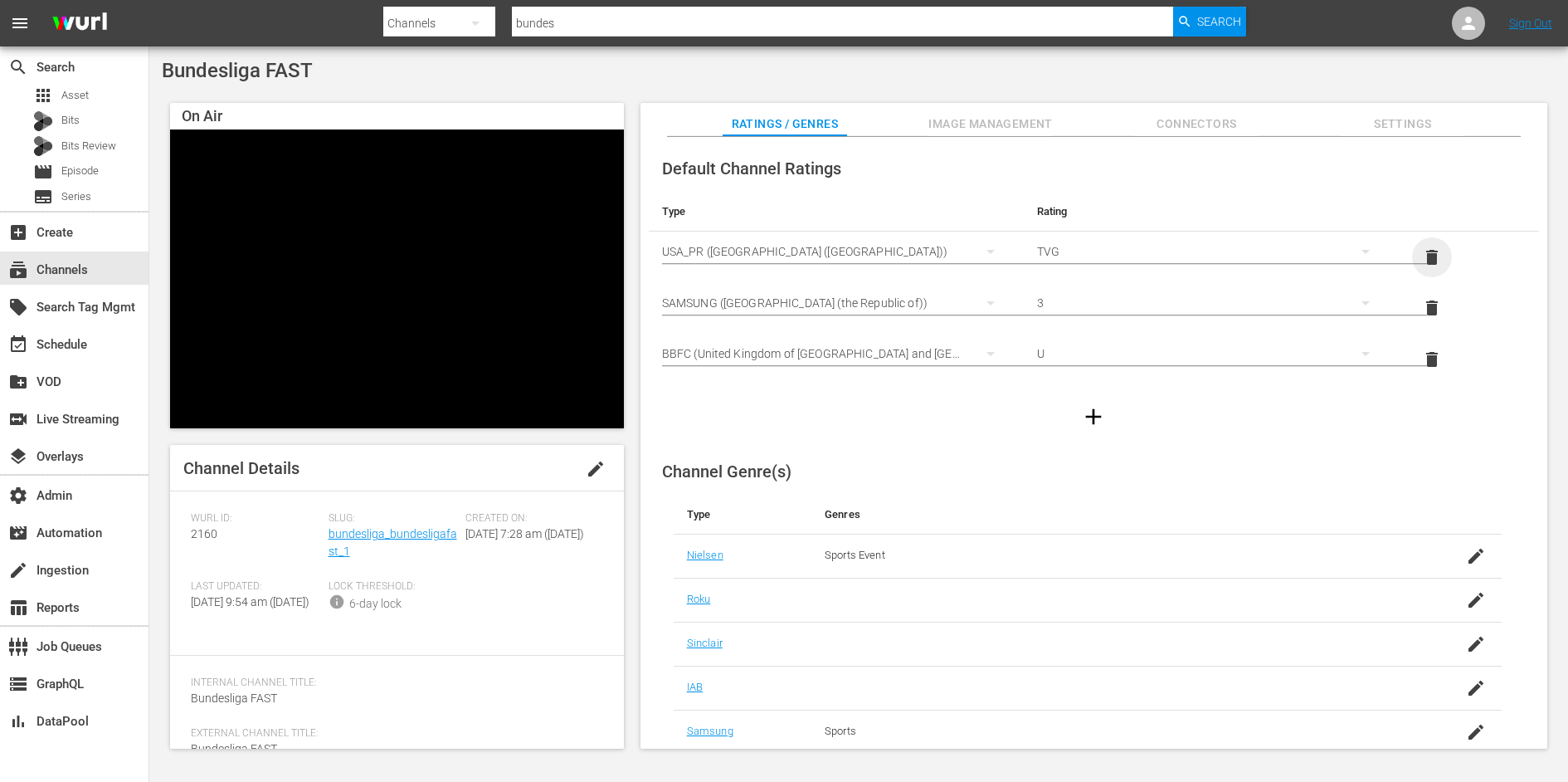
click at [1423, 254] on span "delete" at bounding box center [1431, 257] width 20 height 20
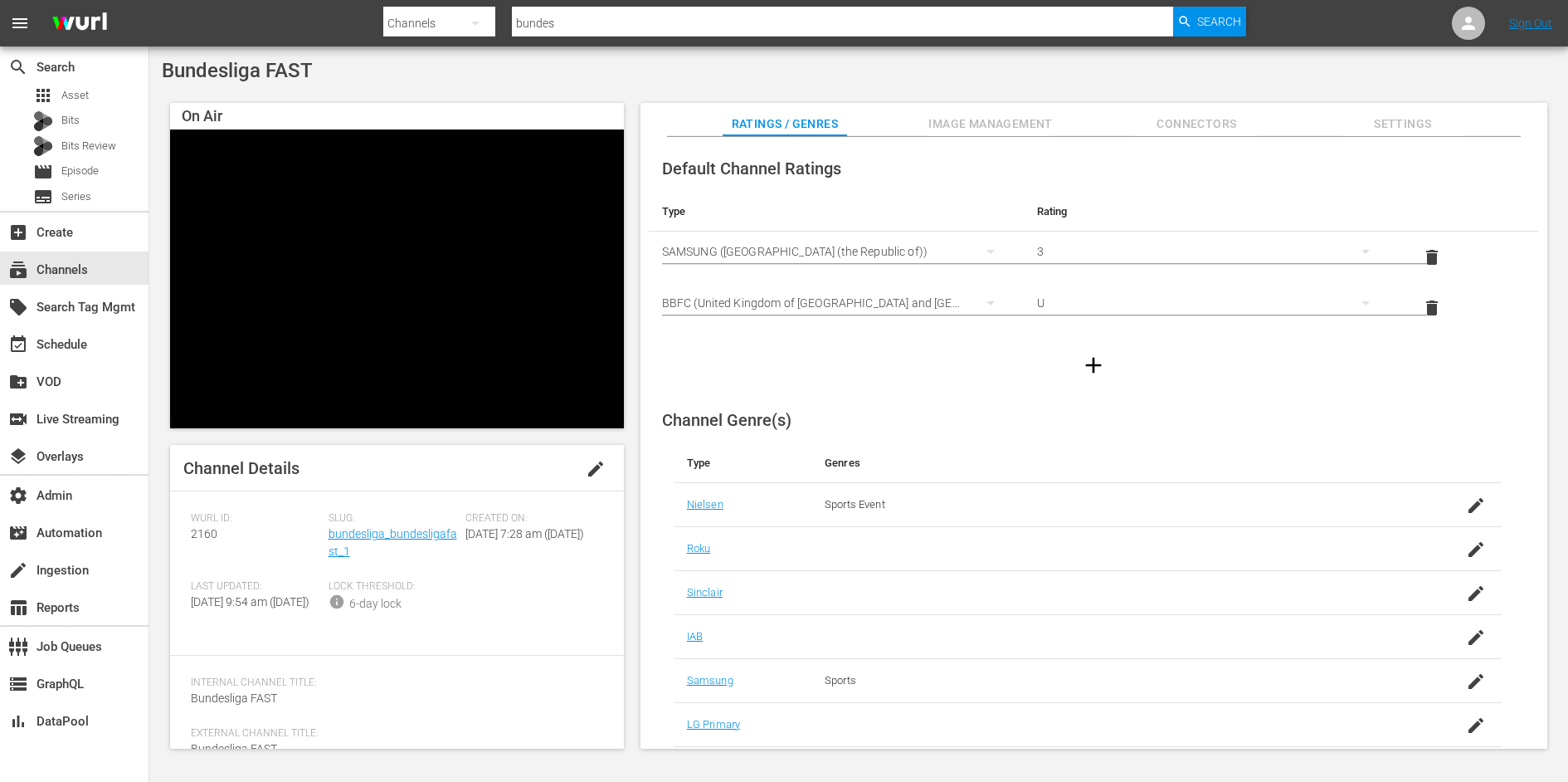
click at [1366, 374] on div at bounding box center [1094, 365] width 890 height 46
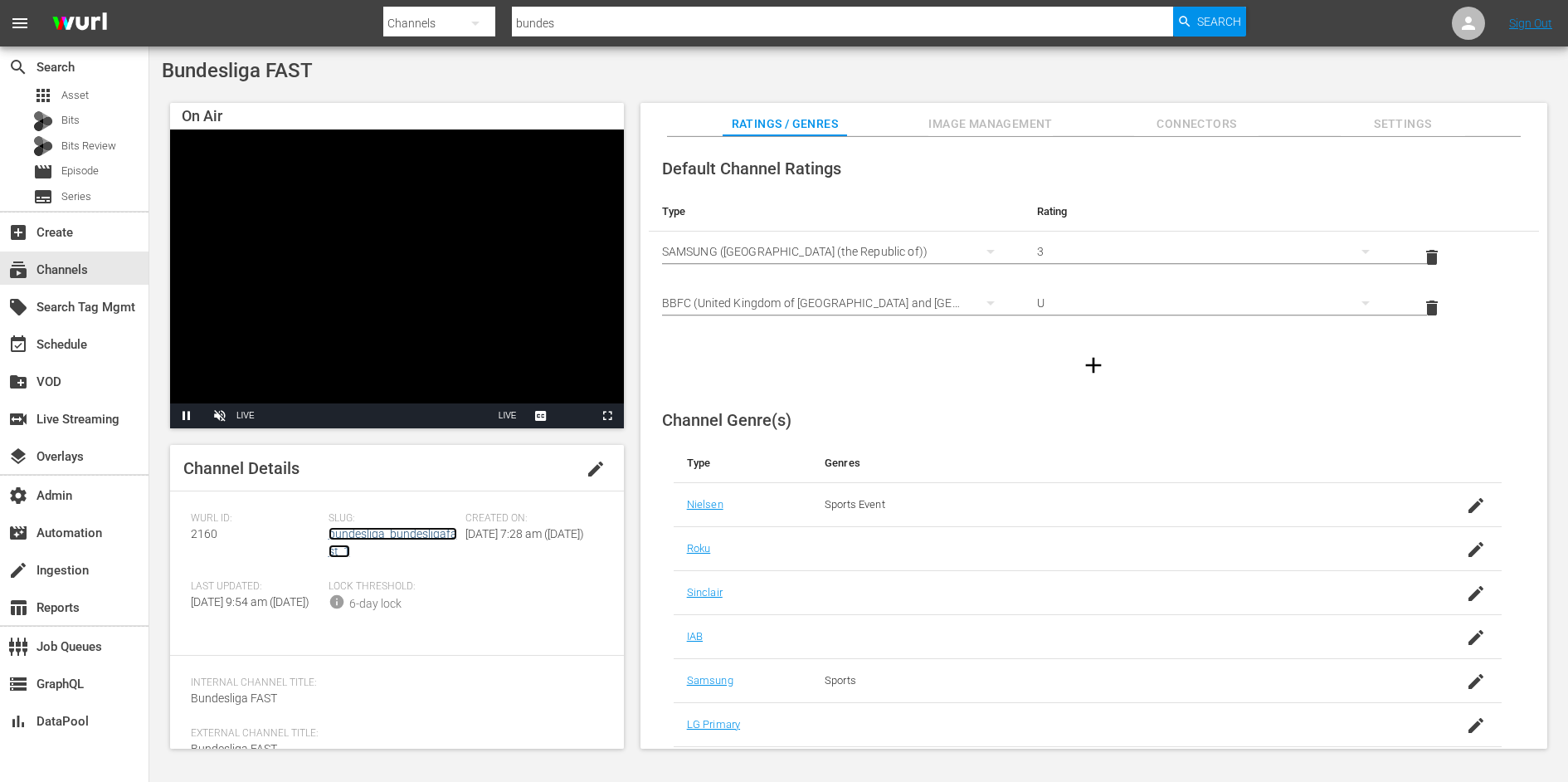
click at [427, 534] on link "bundesliga_bundesligafast_1" at bounding box center [393, 542] width 129 height 30
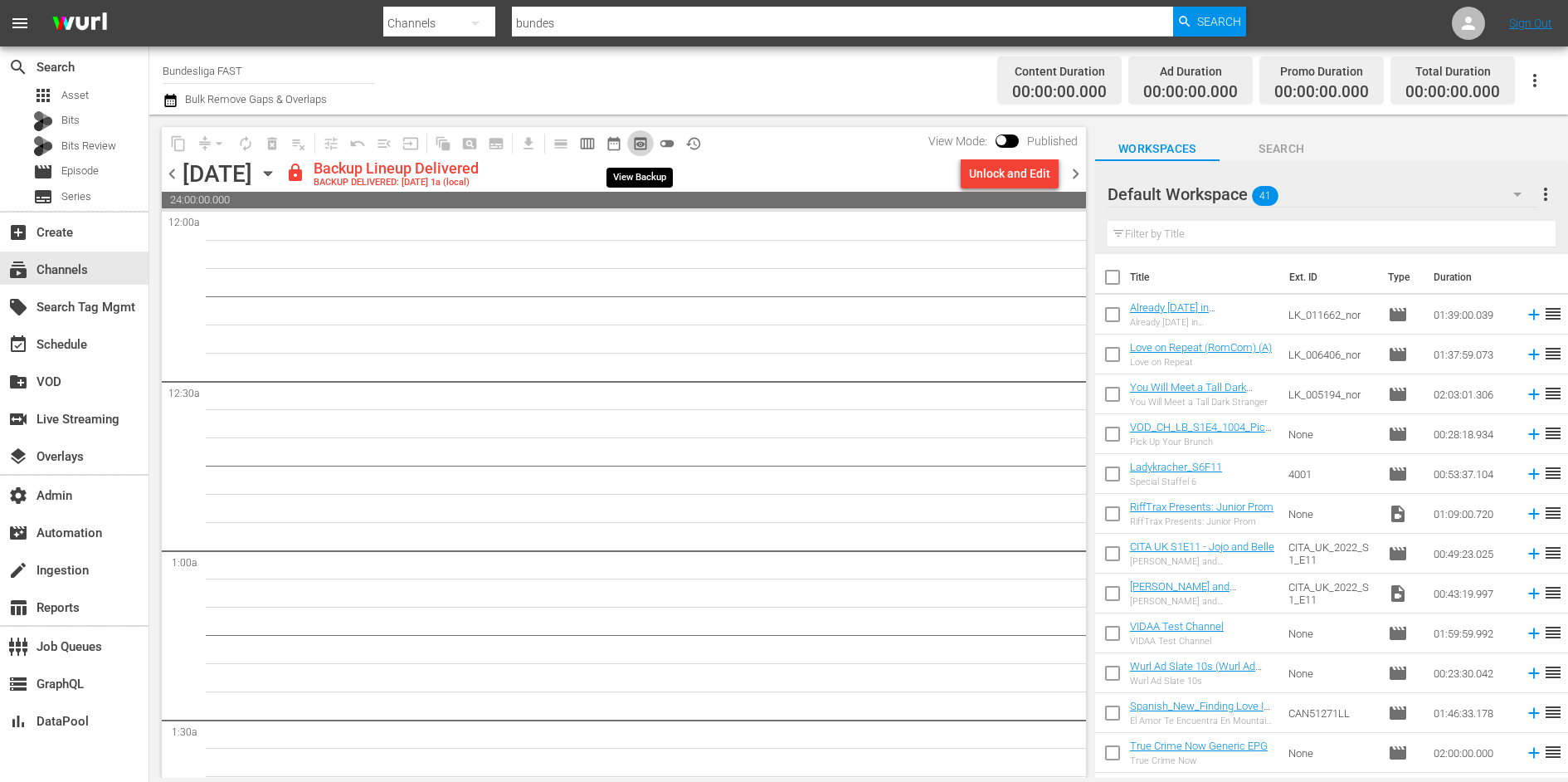
click at [643, 139] on span "preview_outlined" at bounding box center [640, 143] width 17 height 17
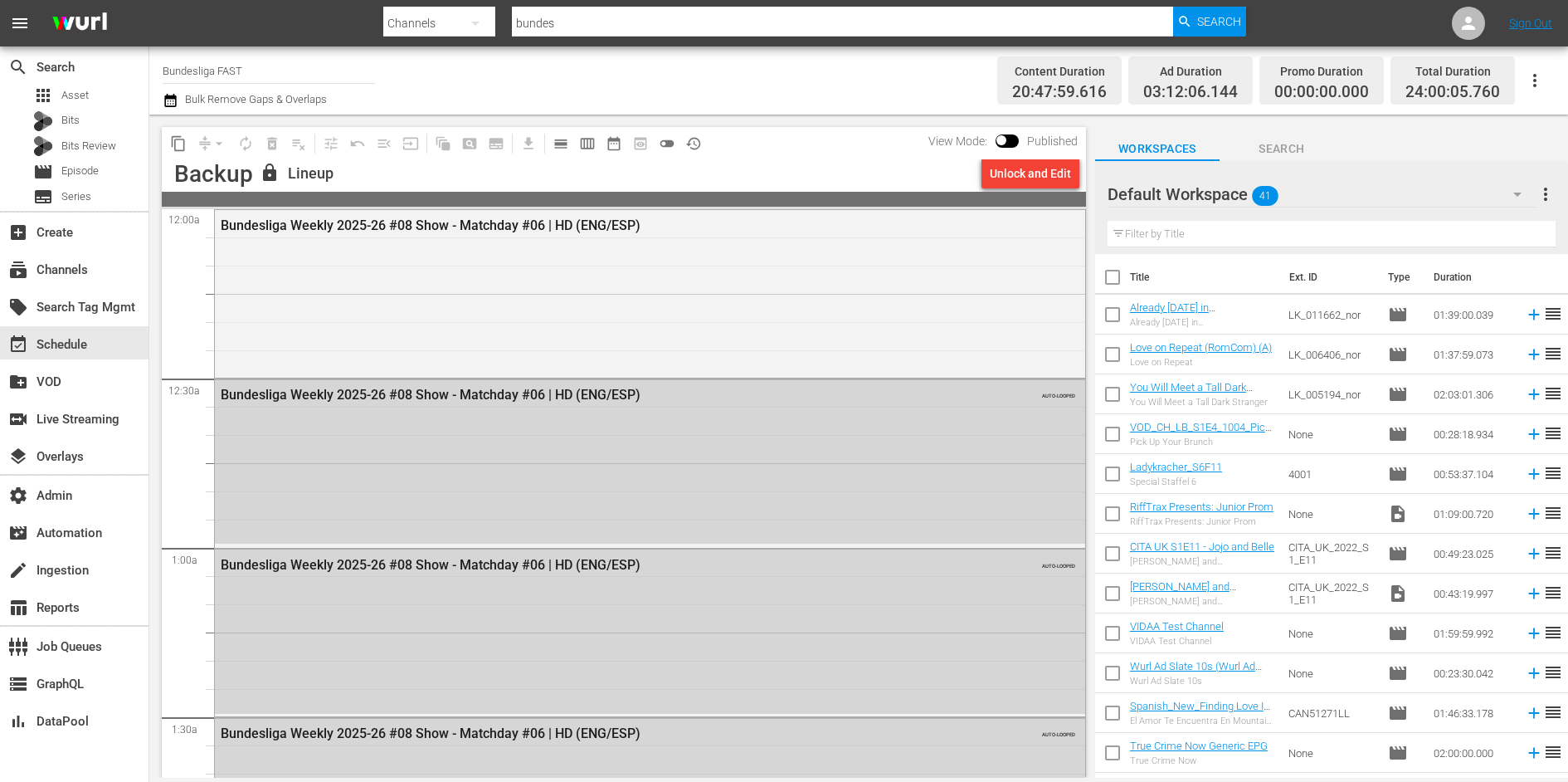
click at [1005, 179] on div "Unlock and Edit" at bounding box center [1030, 173] width 81 height 30
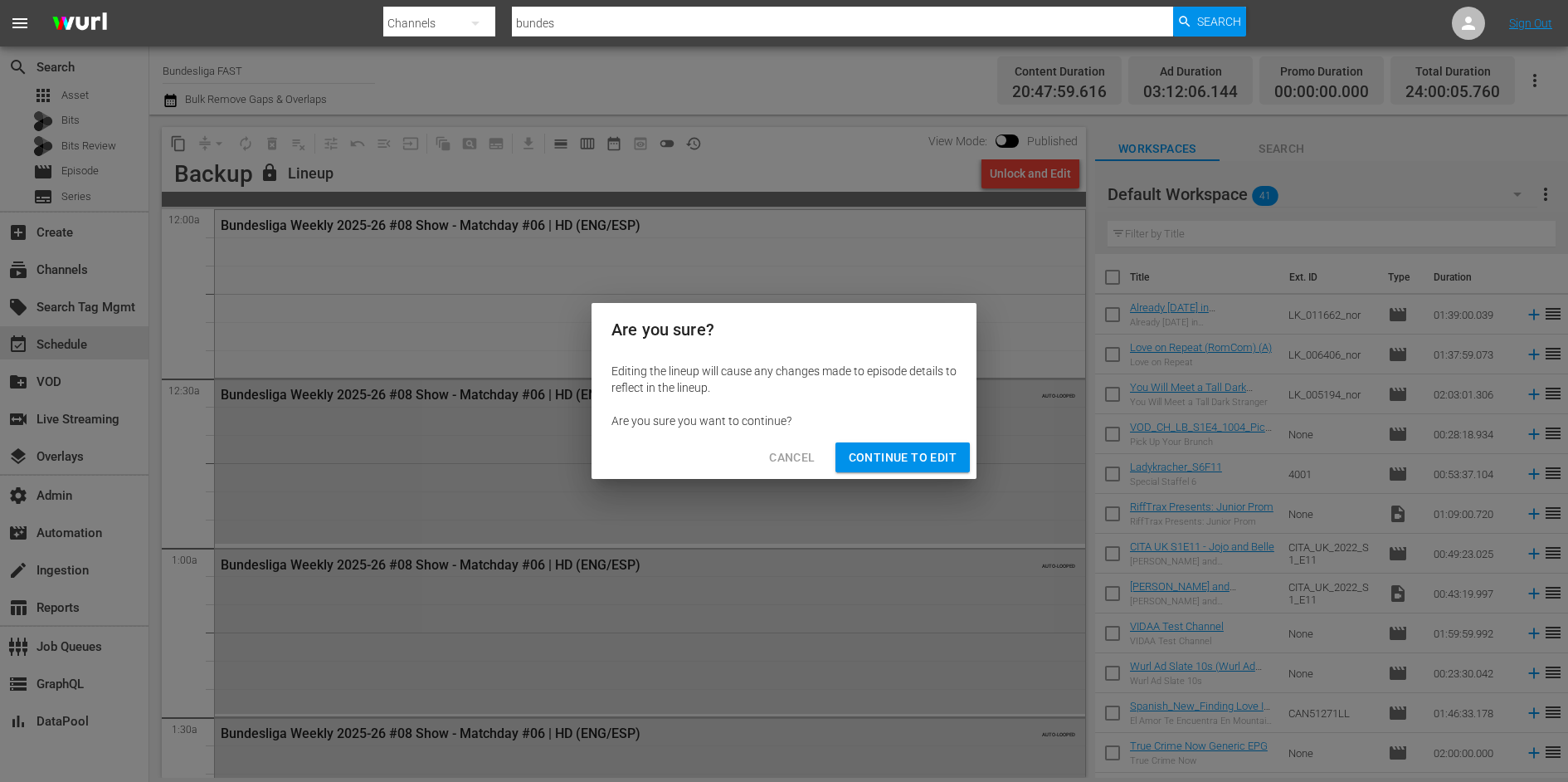
click at [891, 456] on span "Continue to Edit" at bounding box center [903, 458] width 108 height 21
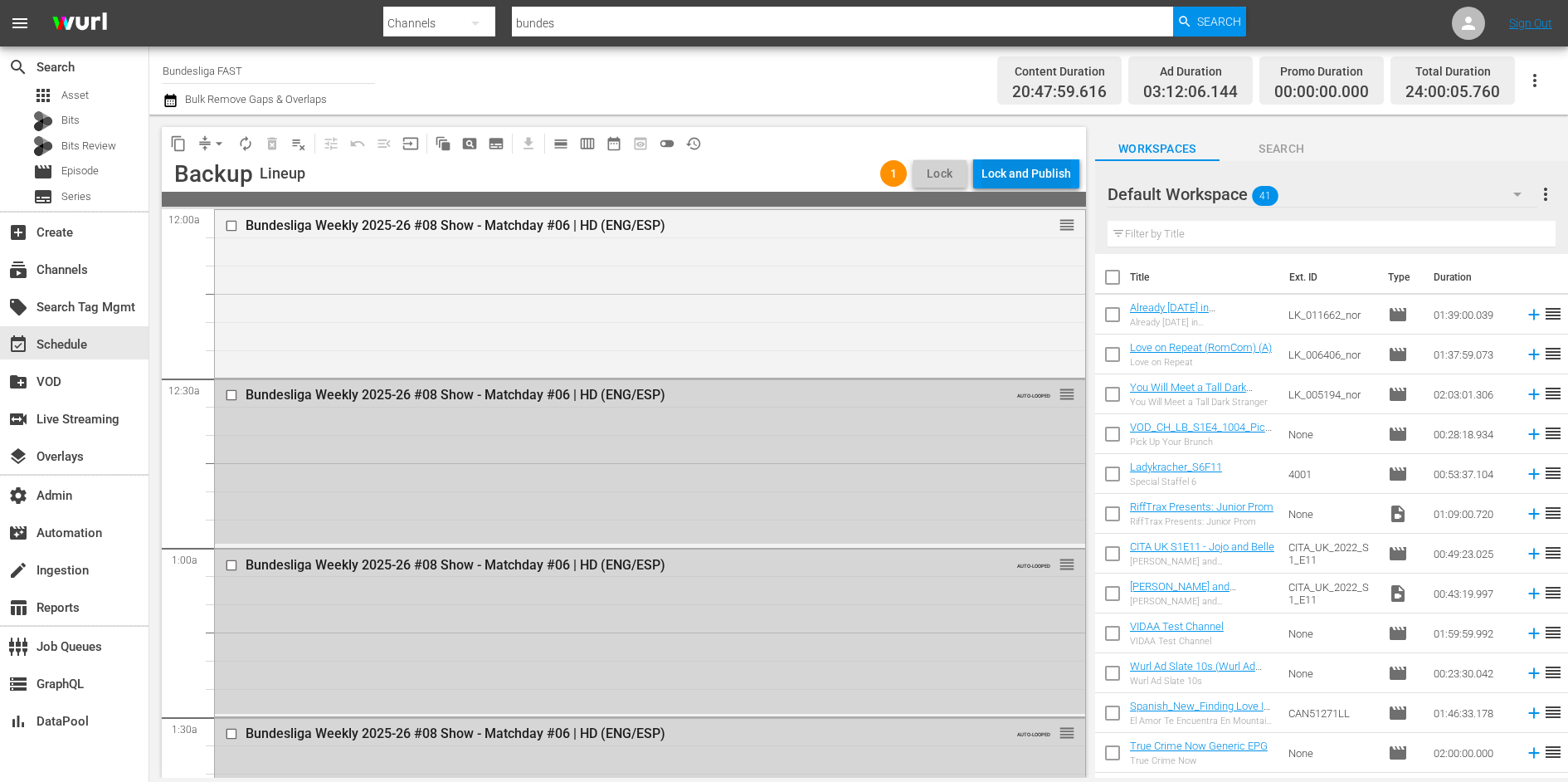
click at [1017, 171] on div "Lock and Publish" at bounding box center [1026, 173] width 90 height 30
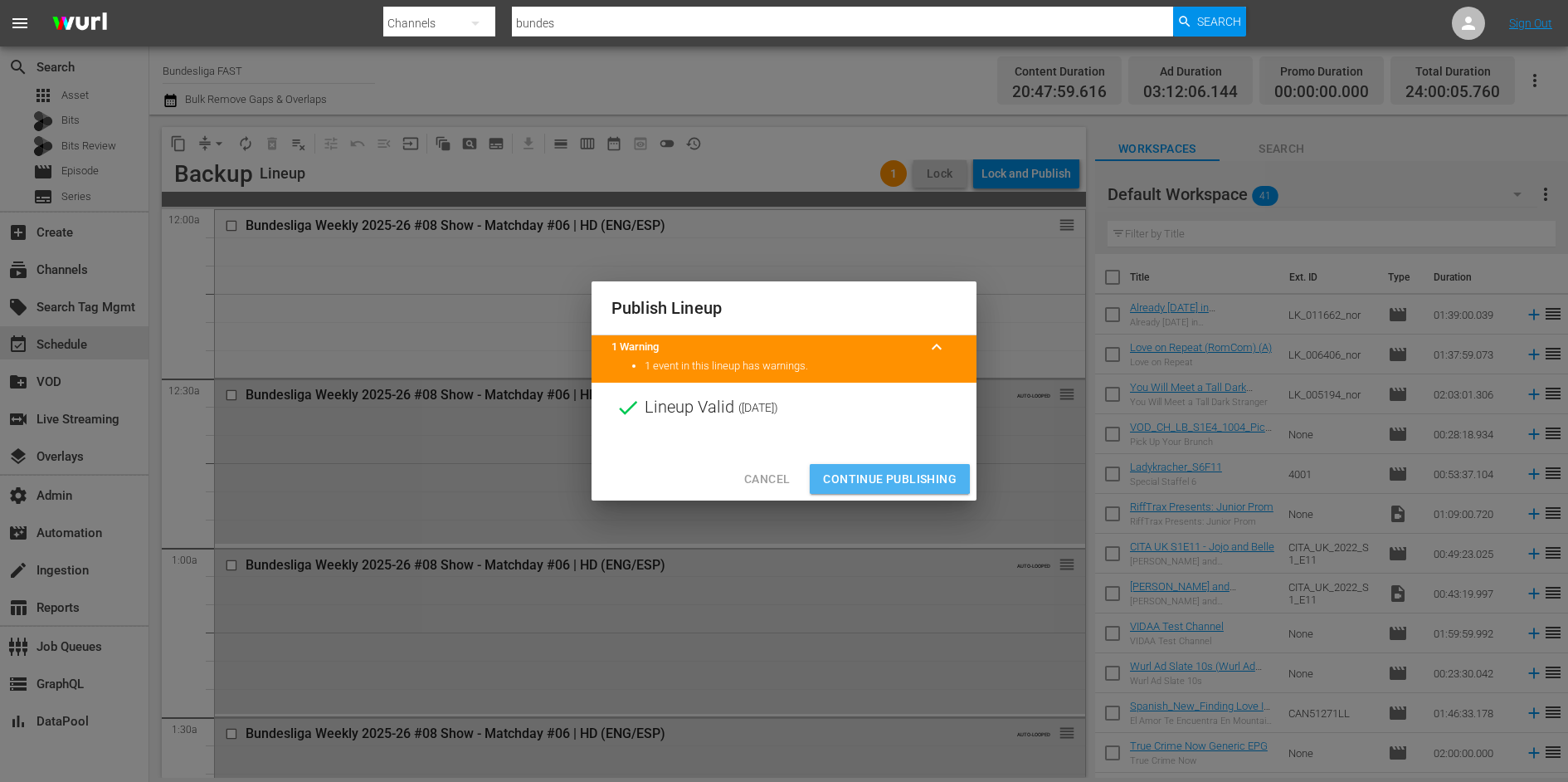
click at [858, 467] on button "Continue Publishing" at bounding box center [890, 479] width 160 height 30
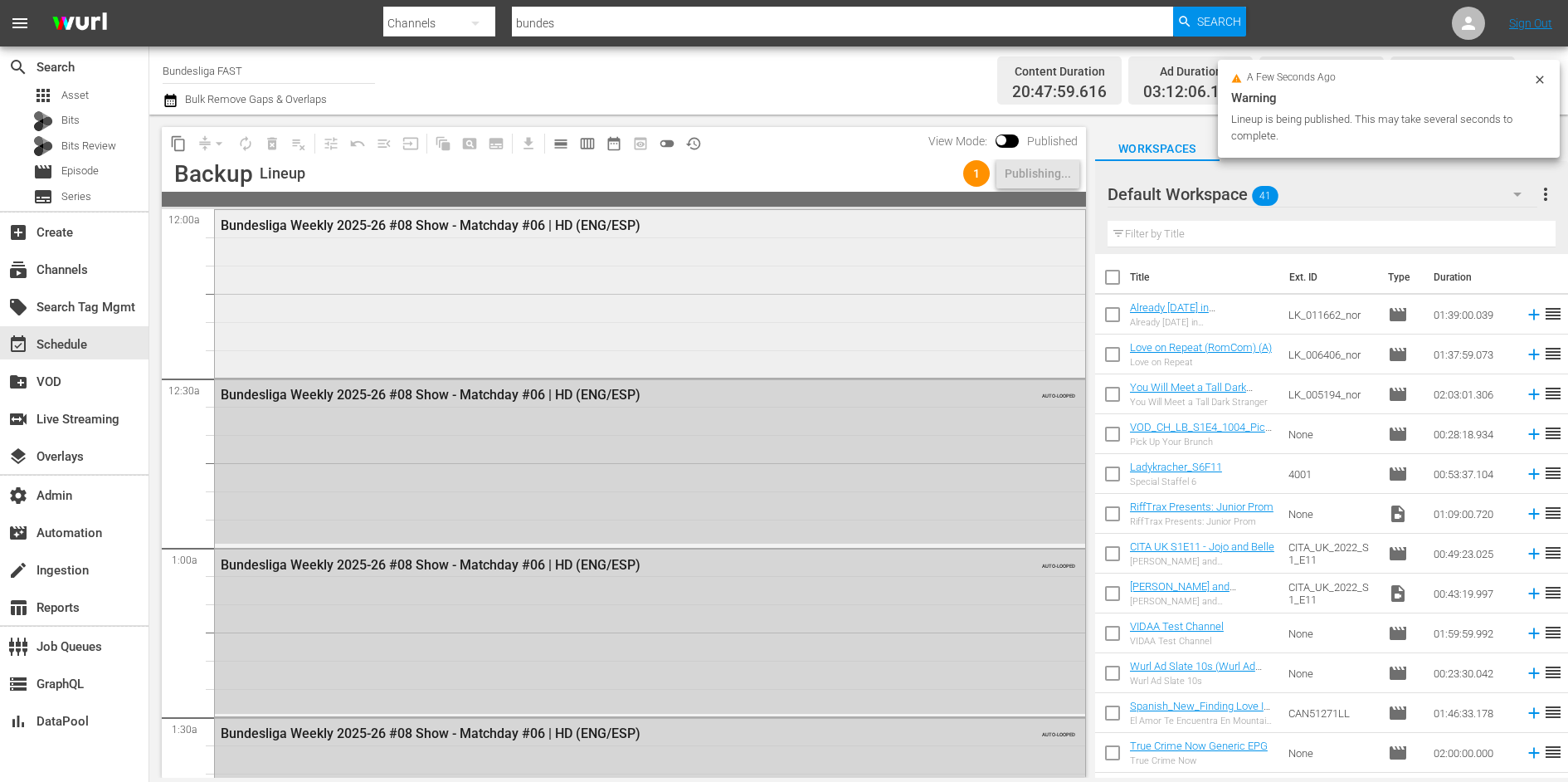
click at [777, 305] on div "Bundesliga Weekly 2025-26 #08 Show - Matchday #06 | HD (ENG/ESP)" at bounding box center [650, 292] width 871 height 165
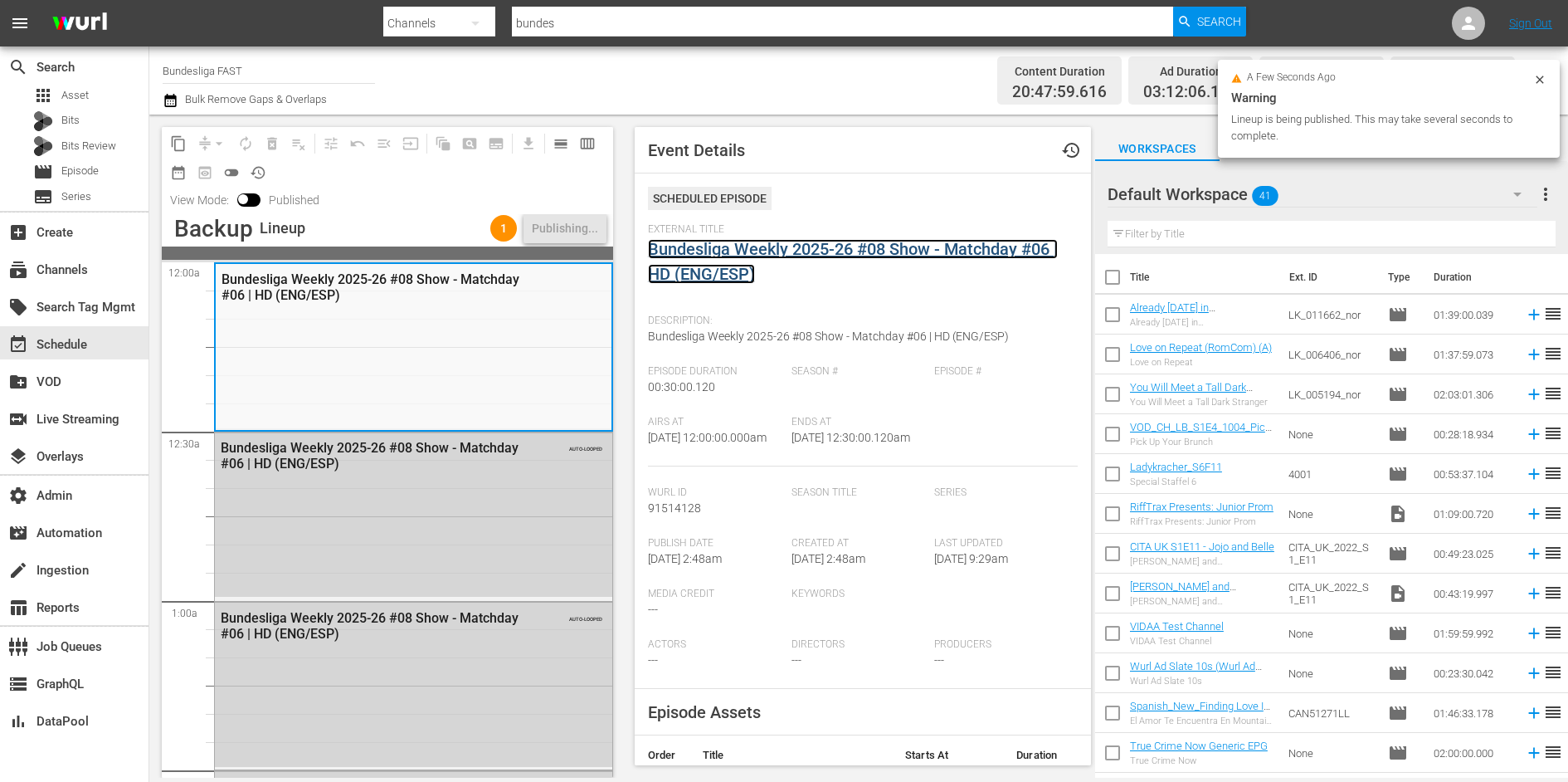
click at [775, 252] on link "Bundesliga Weekly 2025-26 #08 Show - Matchday #06 | HD (ENG/ESP)" at bounding box center [852, 260] width 410 height 44
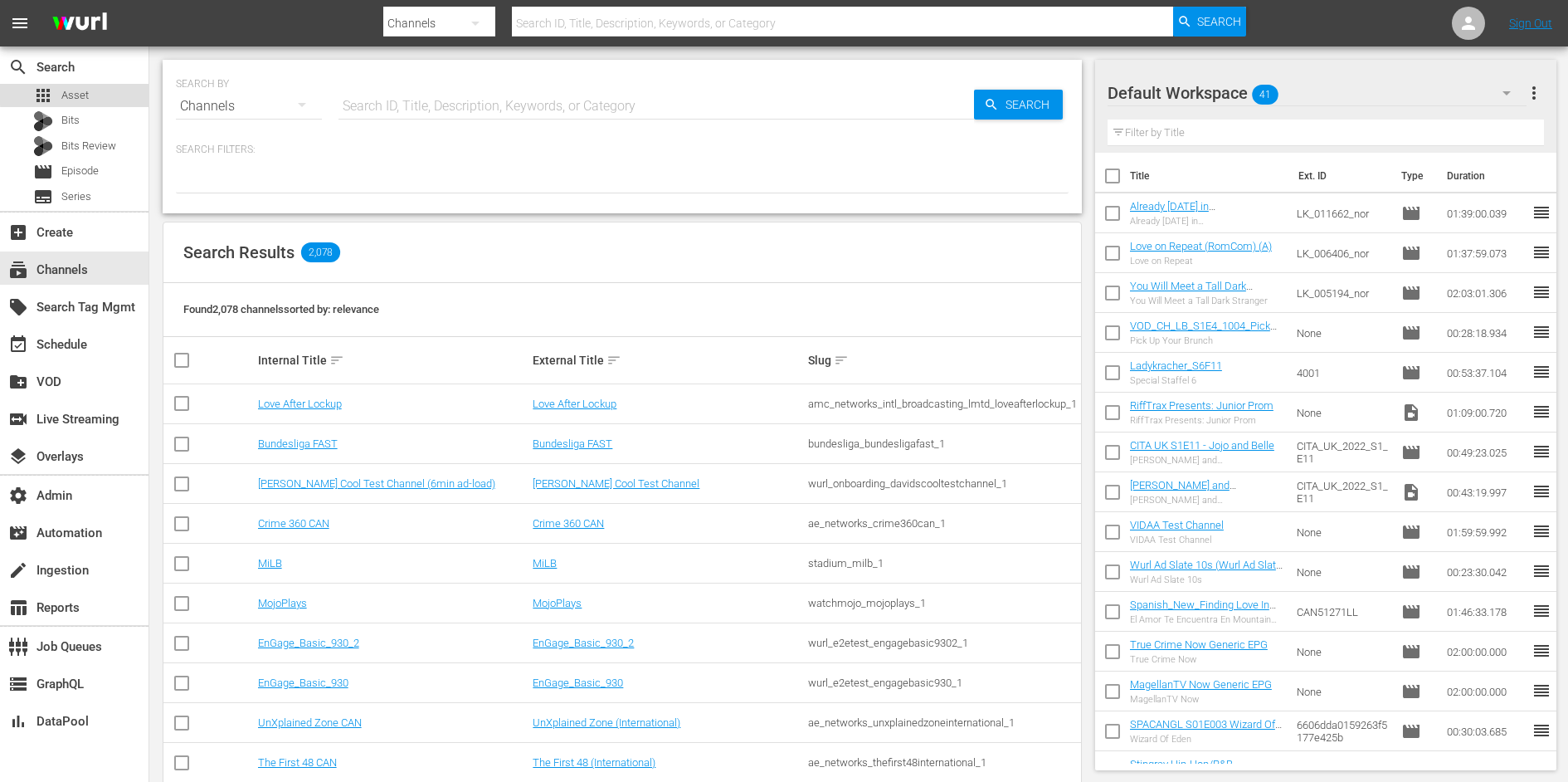
click at [104, 91] on div "apps Asset" at bounding box center [74, 95] width 149 height 24
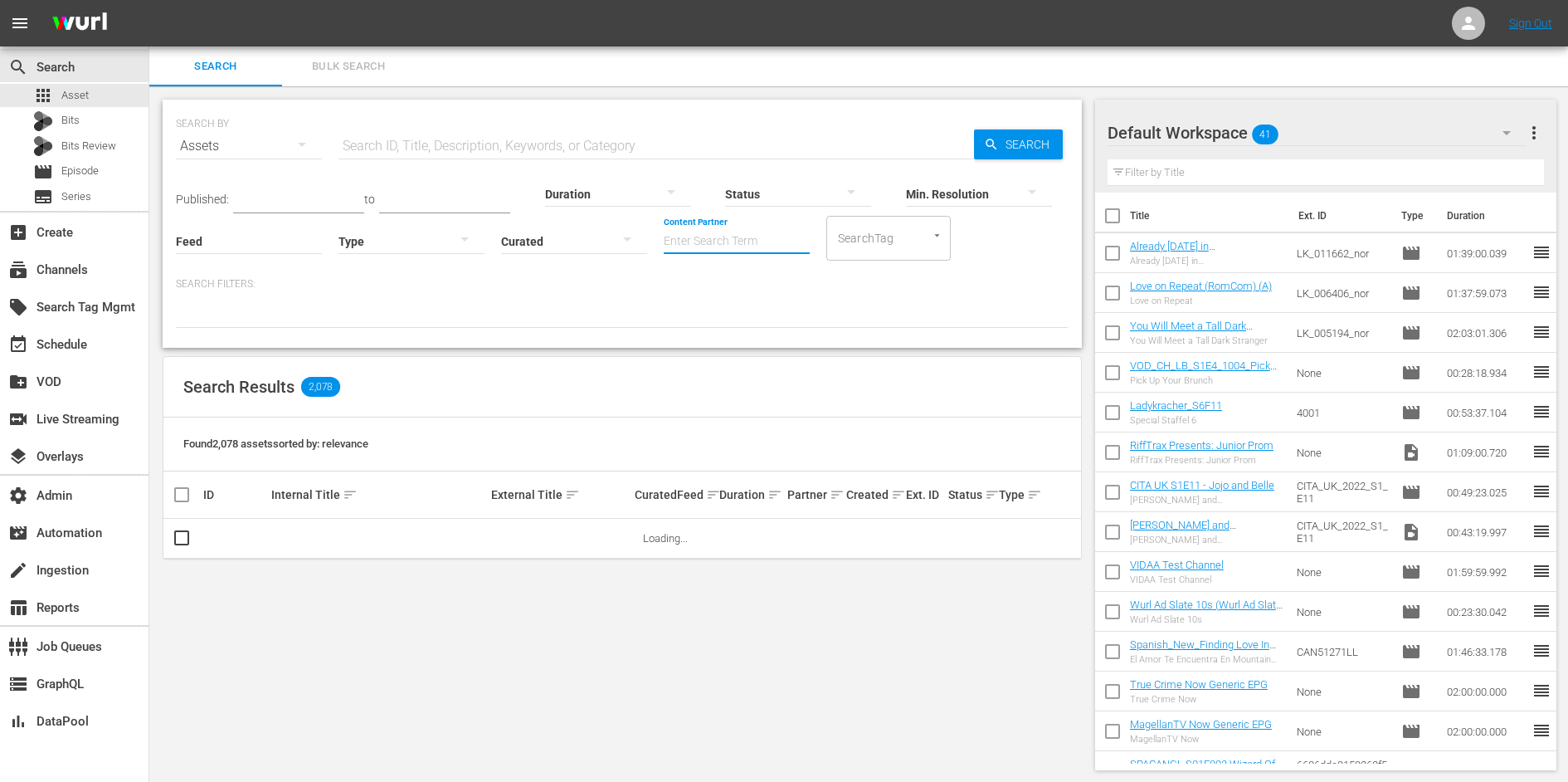
click at [692, 230] on input "Content Partner" at bounding box center [737, 242] width 146 height 60
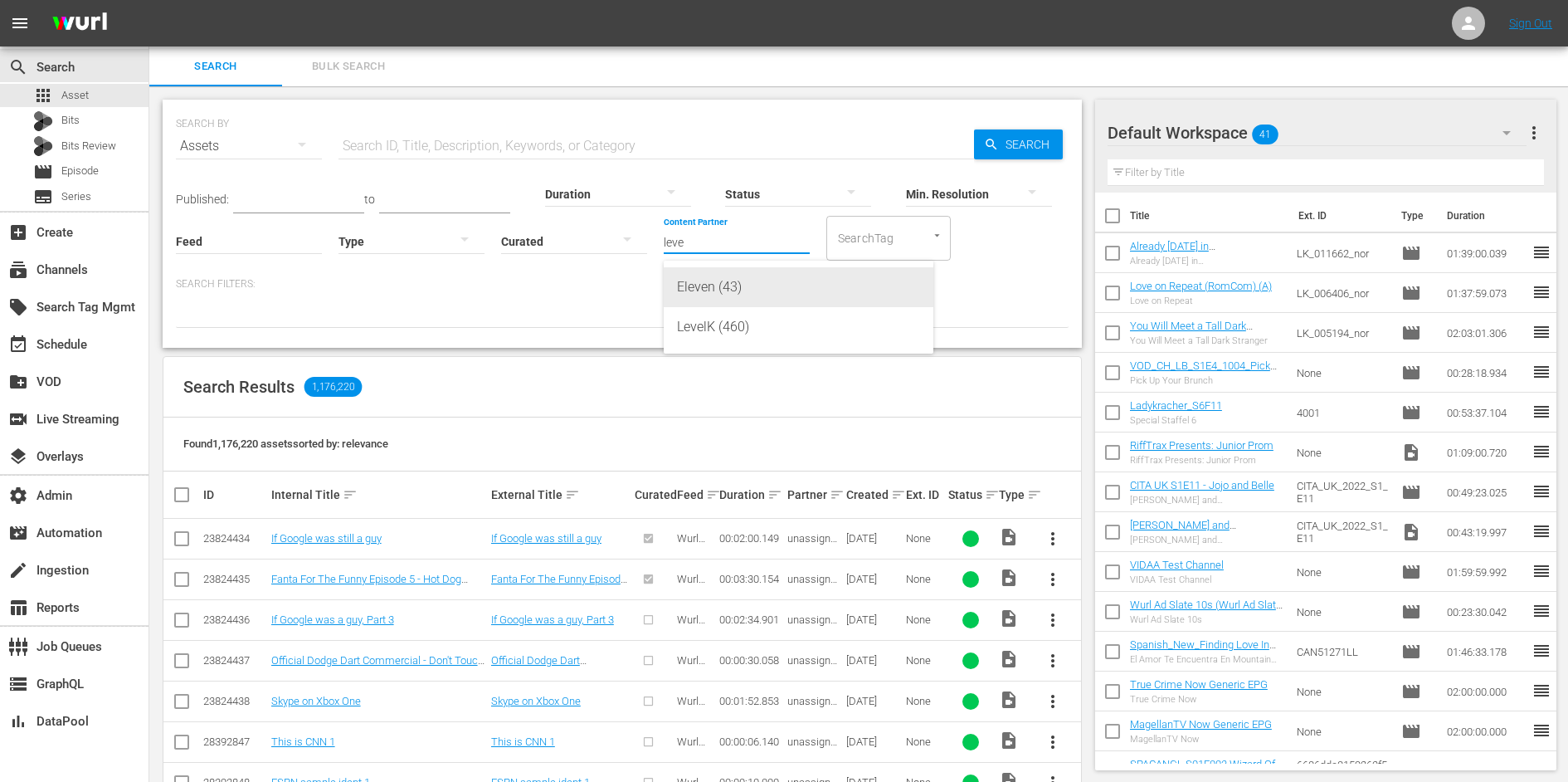
click at [730, 313] on div "LevelK (460)" at bounding box center [798, 327] width 243 height 40
type input "LevelK (460)"
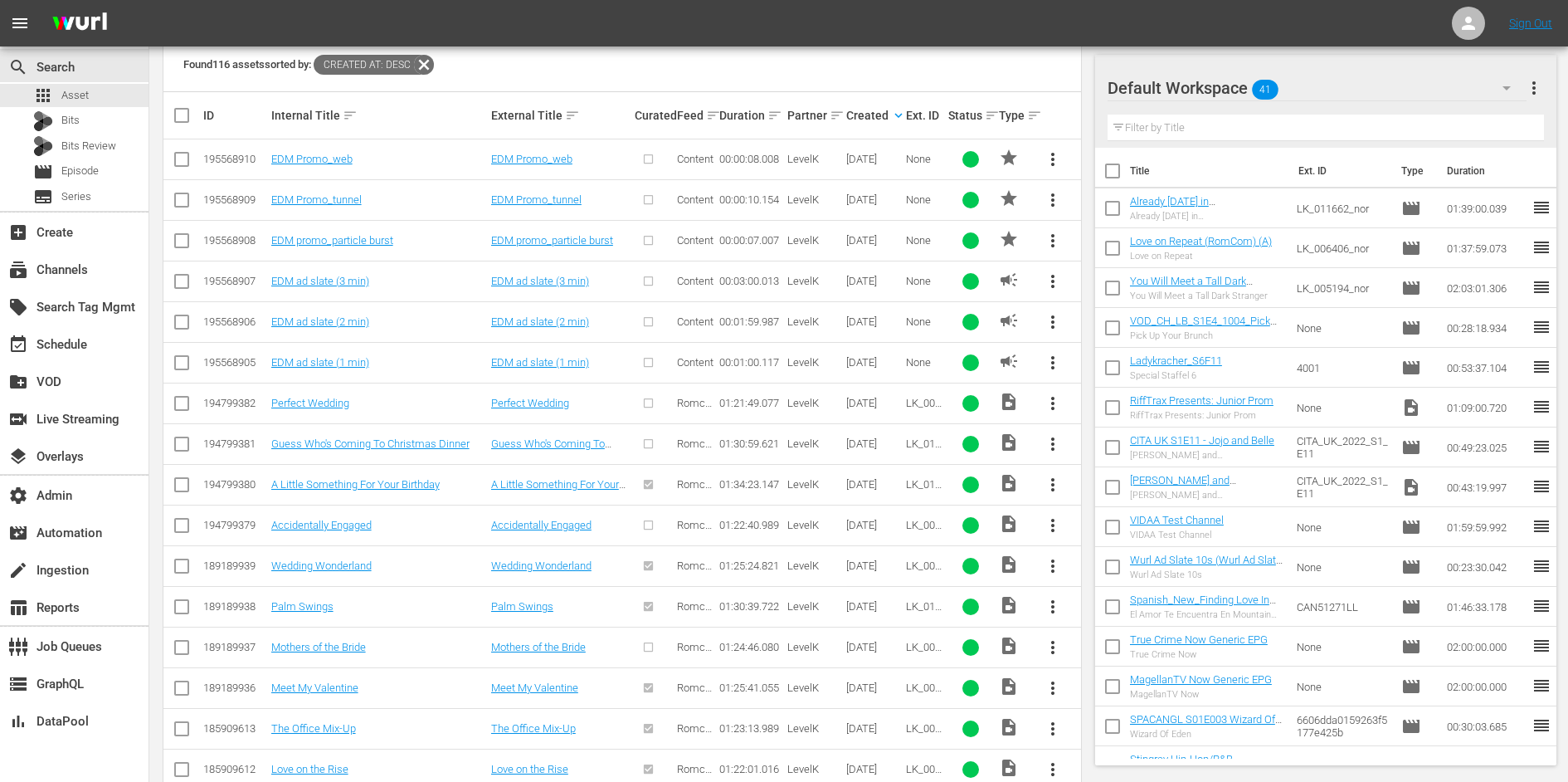
scroll to position [383, 0]
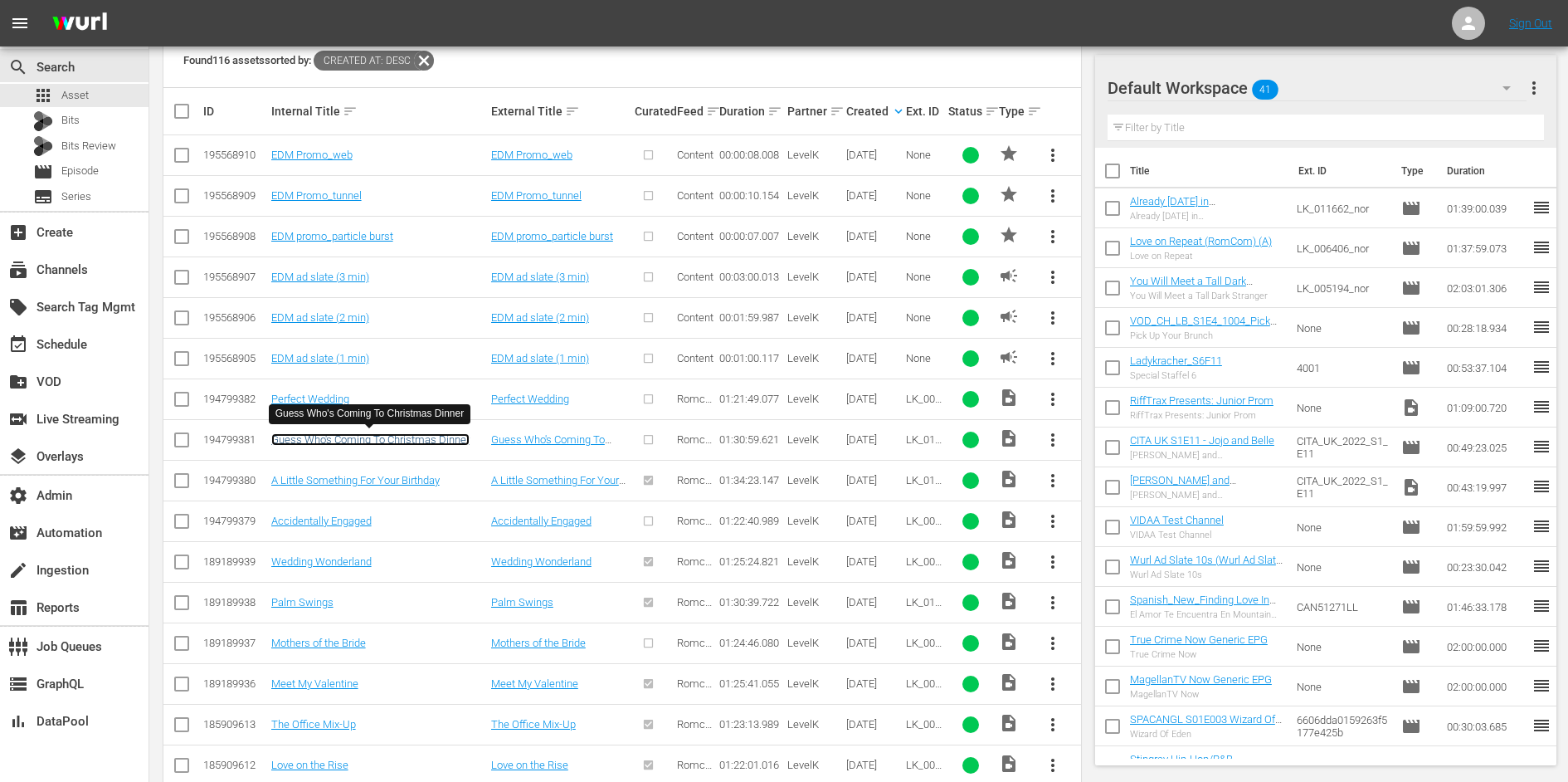
click at [433, 440] on link "Guess Who's Coming To Christmas Dinner" at bounding box center [371, 439] width 199 height 12
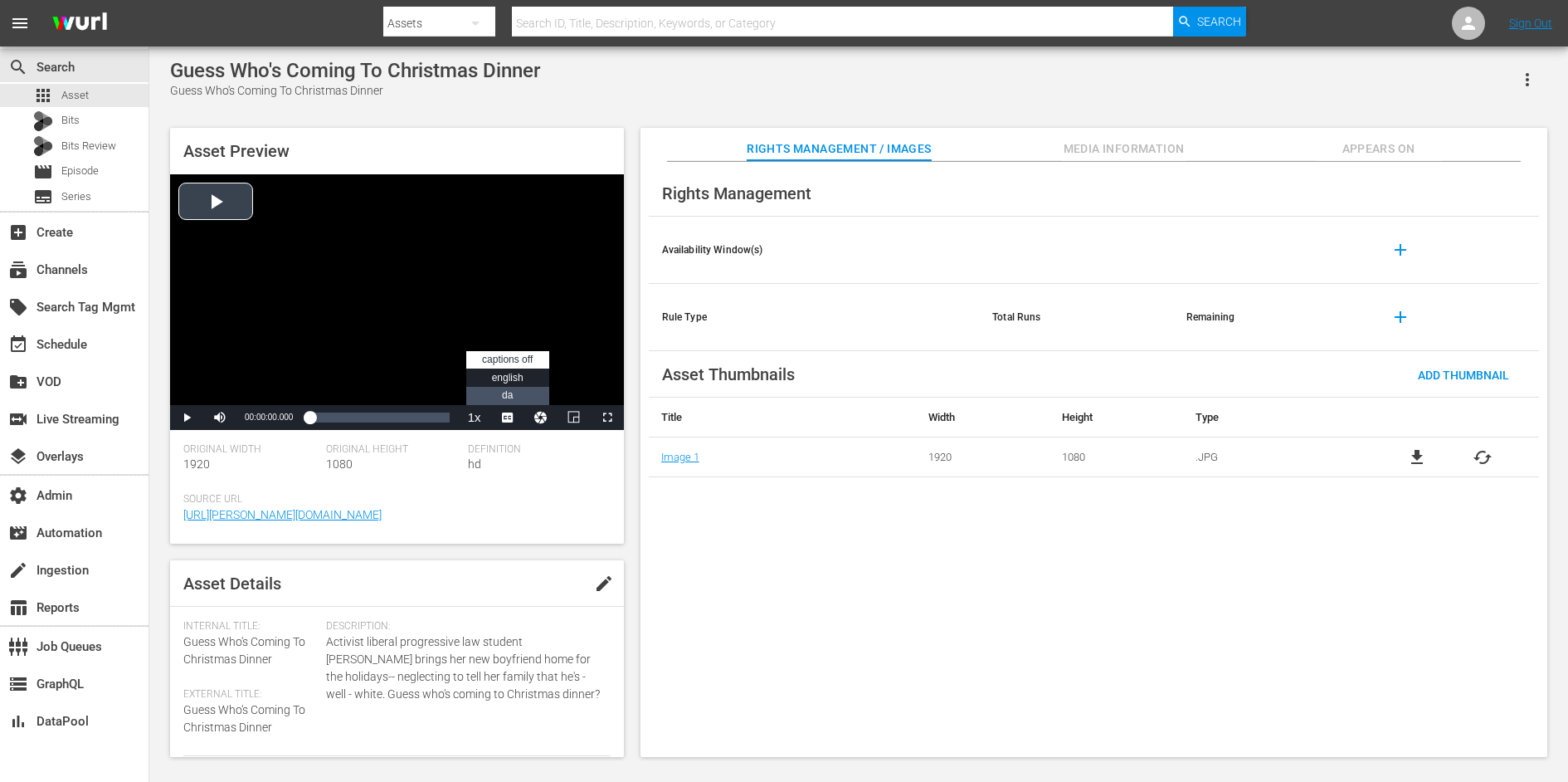
click at [509, 392] on span "DA" at bounding box center [507, 394] width 10 height 11
click at [221, 196] on div "Video Player" at bounding box center [396, 289] width 454 height 231
click at [386, 421] on div "Loaded : 0.66% 00:49:49.792 00:00:00.867" at bounding box center [379, 417] width 139 height 17
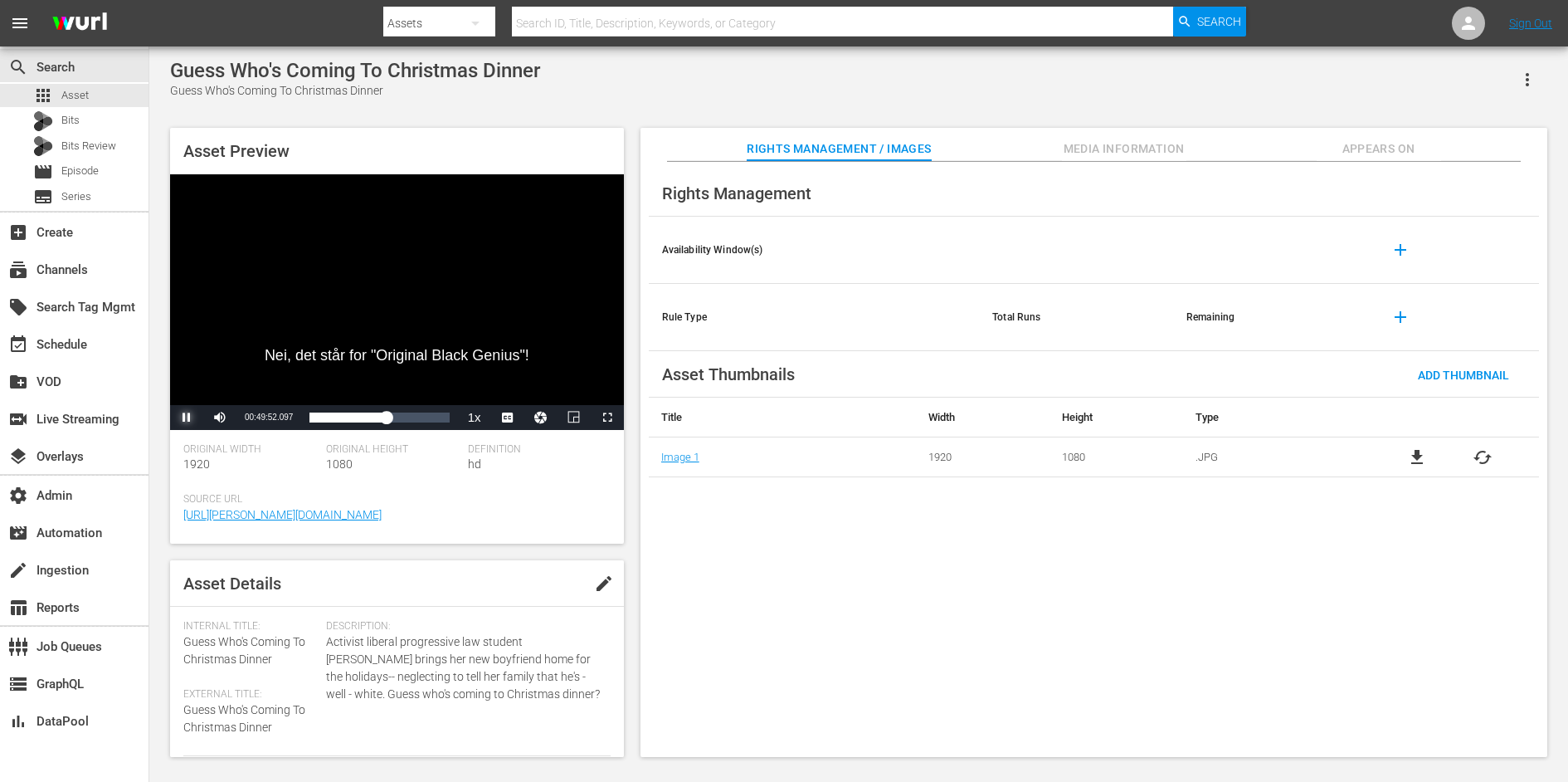
drag, startPoint x: 184, startPoint y: 421, endPoint x: 255, endPoint y: 499, distance: 105.5
click at [255, 499] on div "Asset Preview Nei, det står for "Original Black Genius"! Video Player is loadin…" at bounding box center [396, 335] width 454 height 415
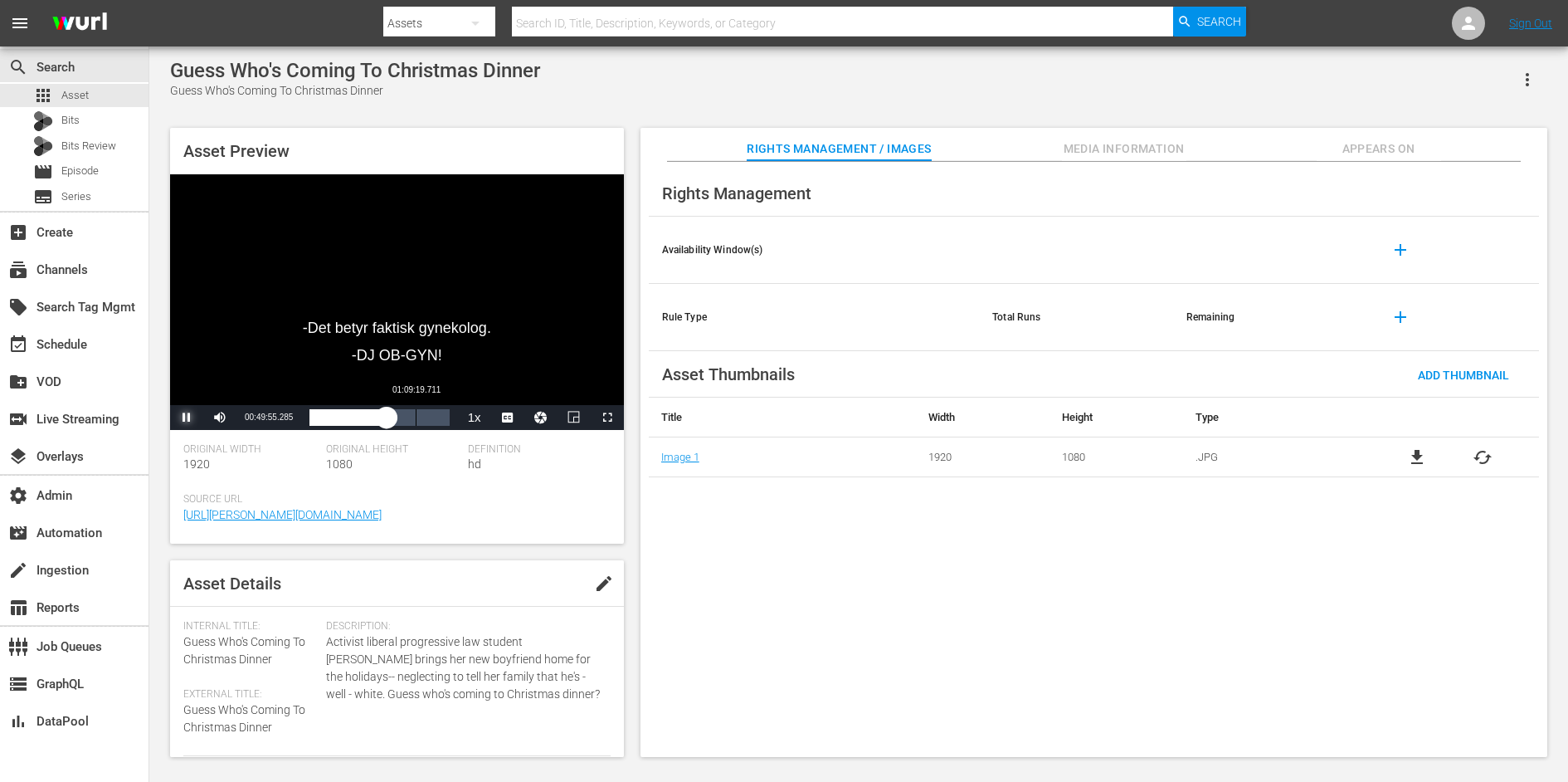
click at [415, 415] on div "01:09:19.711" at bounding box center [415, 417] width 1 height 17
click at [186, 417] on span "Video Player" at bounding box center [186, 417] width 0 height 0
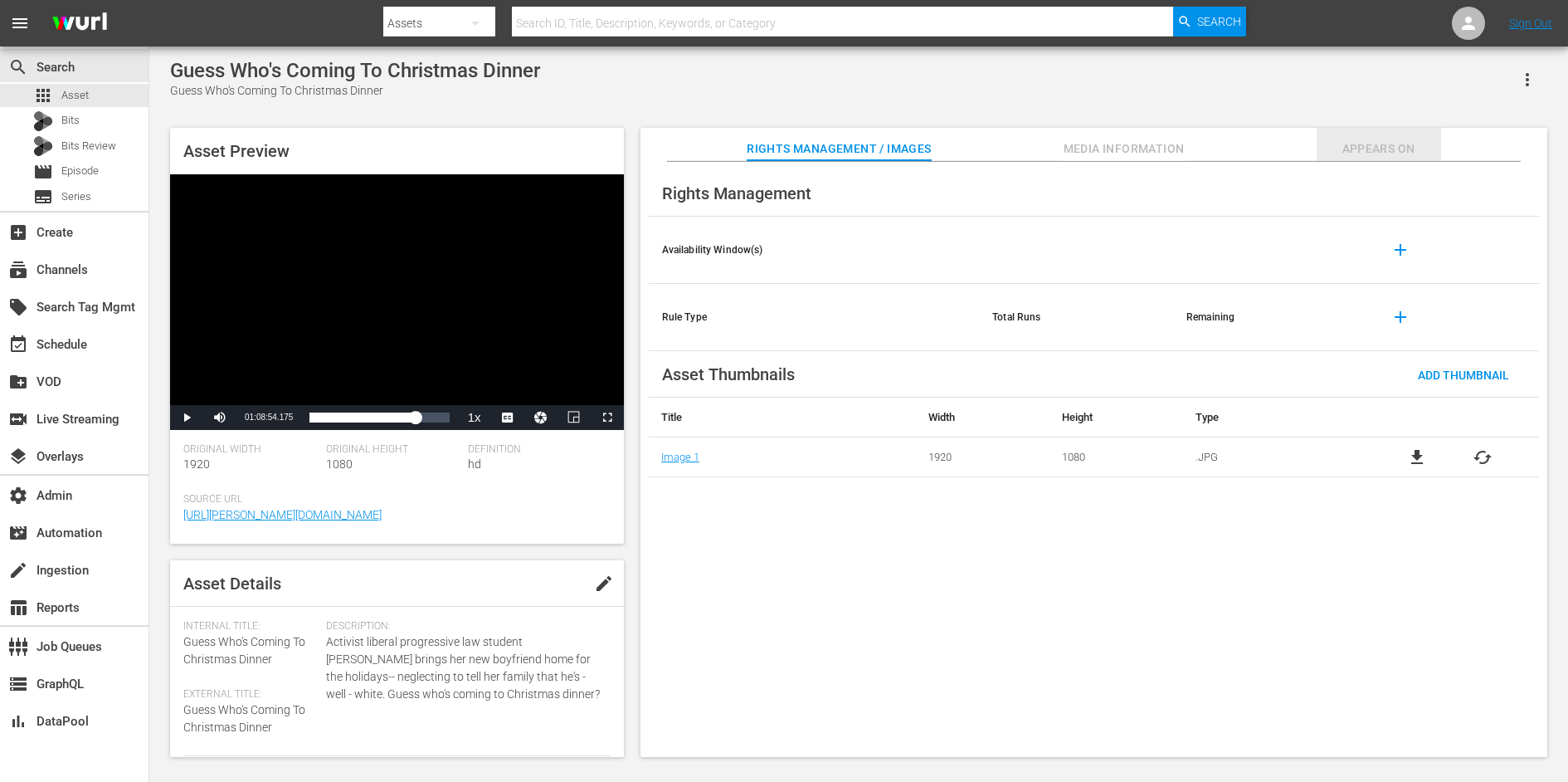
click at [1374, 155] on span "Appears On" at bounding box center [1378, 149] width 124 height 21
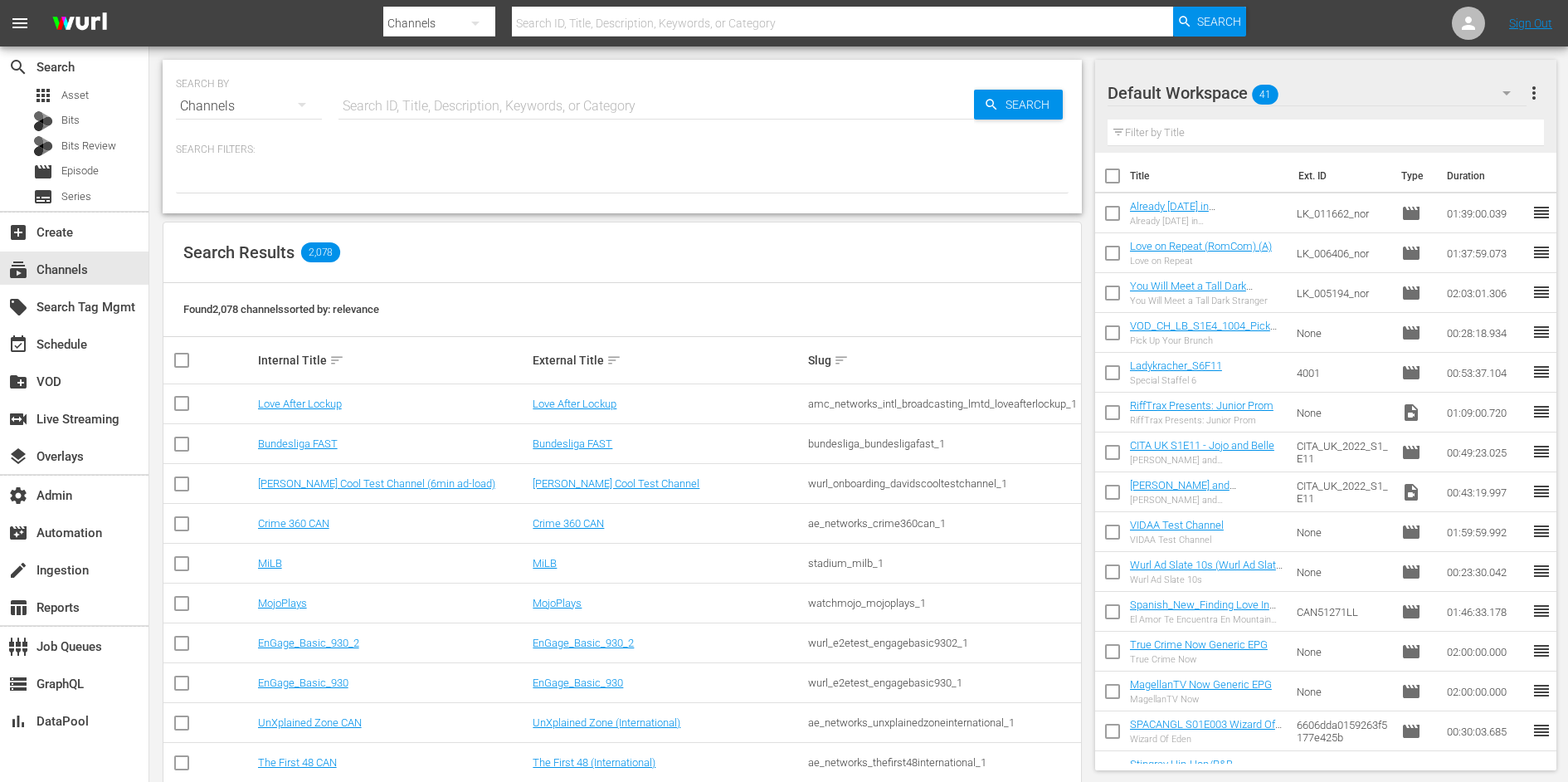
click at [449, 109] on input "text" at bounding box center [656, 106] width 636 height 40
type input "plaion"
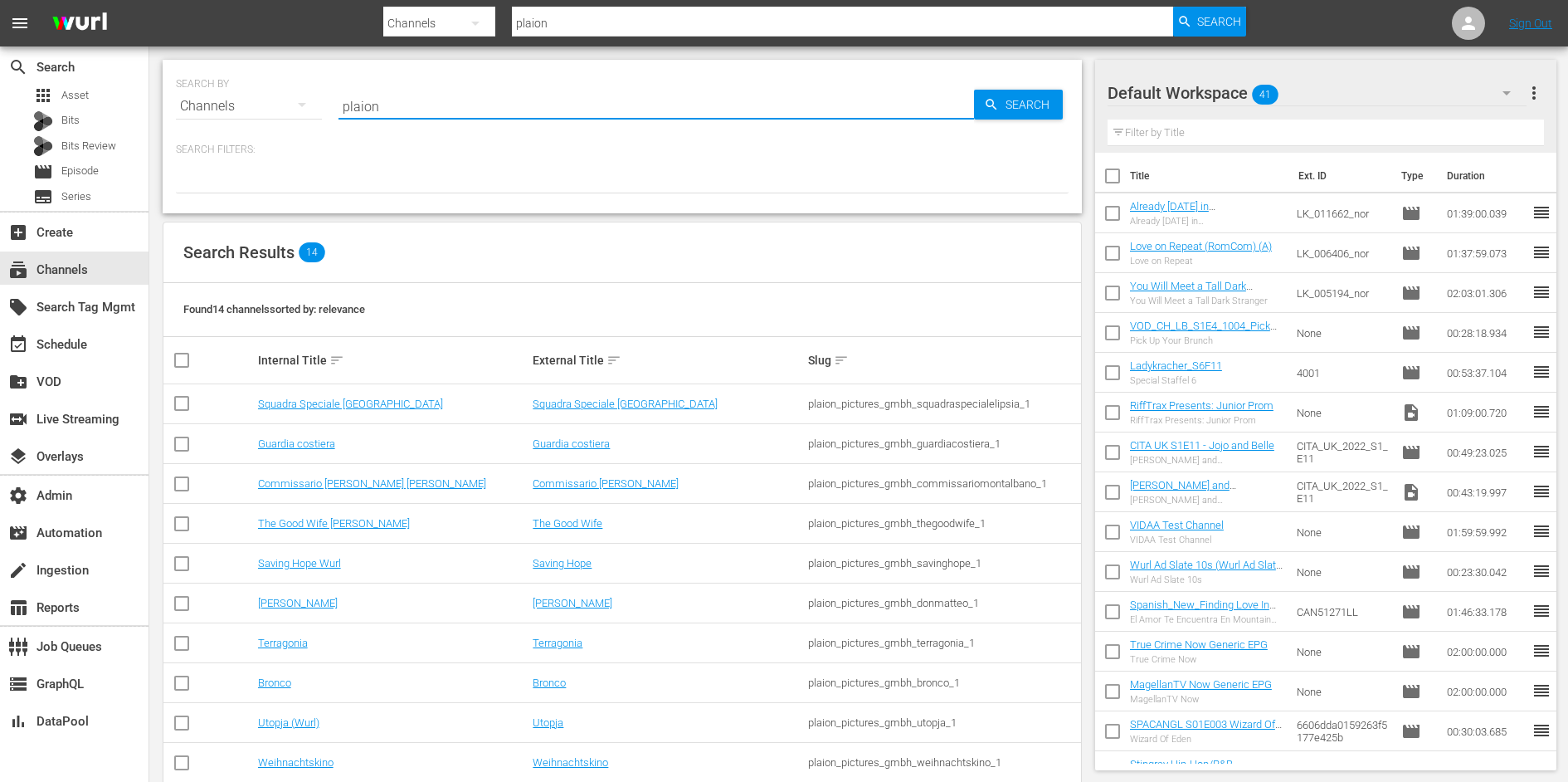
click at [437, 614] on td "[PERSON_NAME]" at bounding box center [393, 603] width 275 height 40
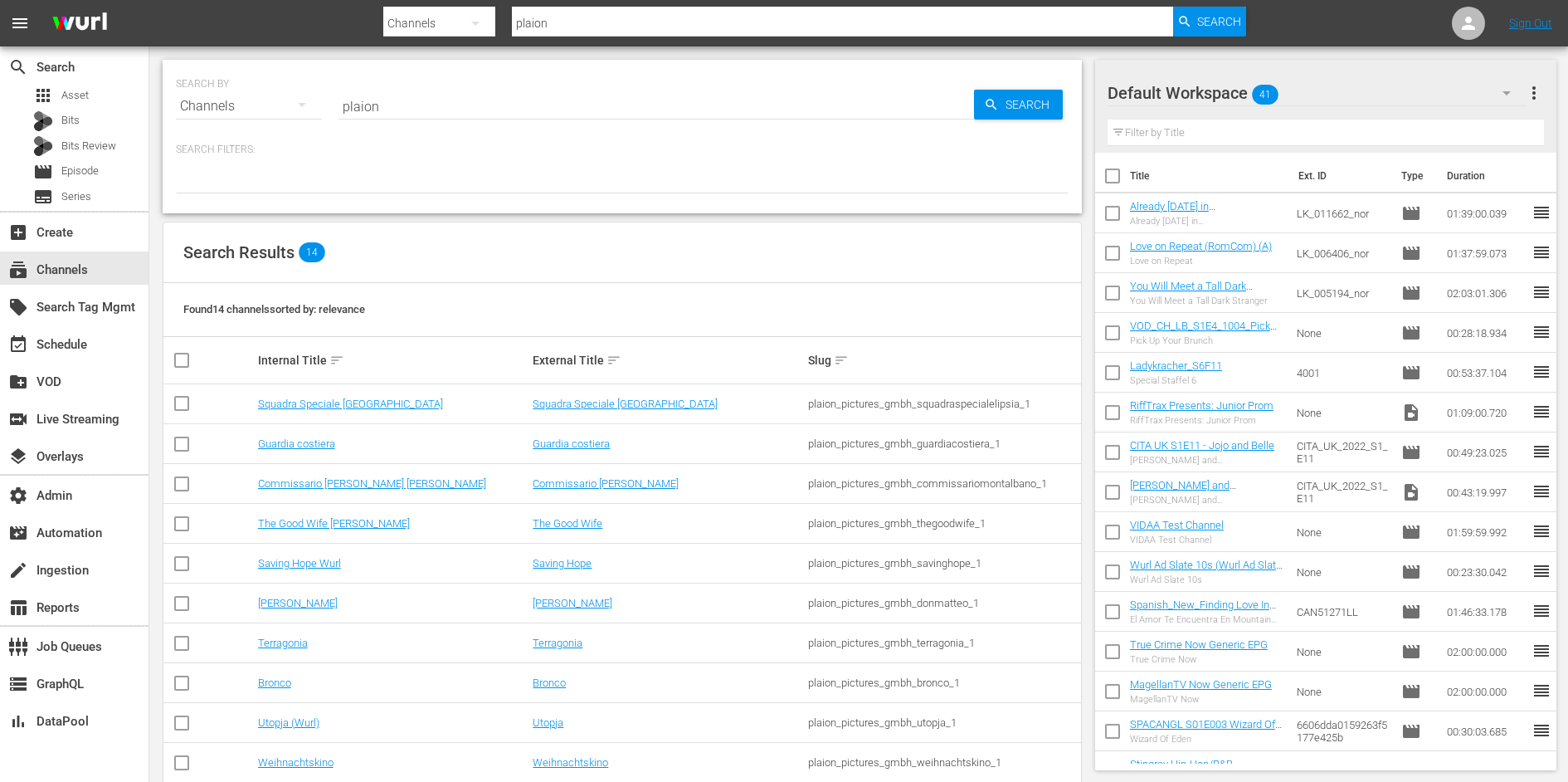
click at [423, 115] on input "plaion" at bounding box center [656, 106] width 636 height 40
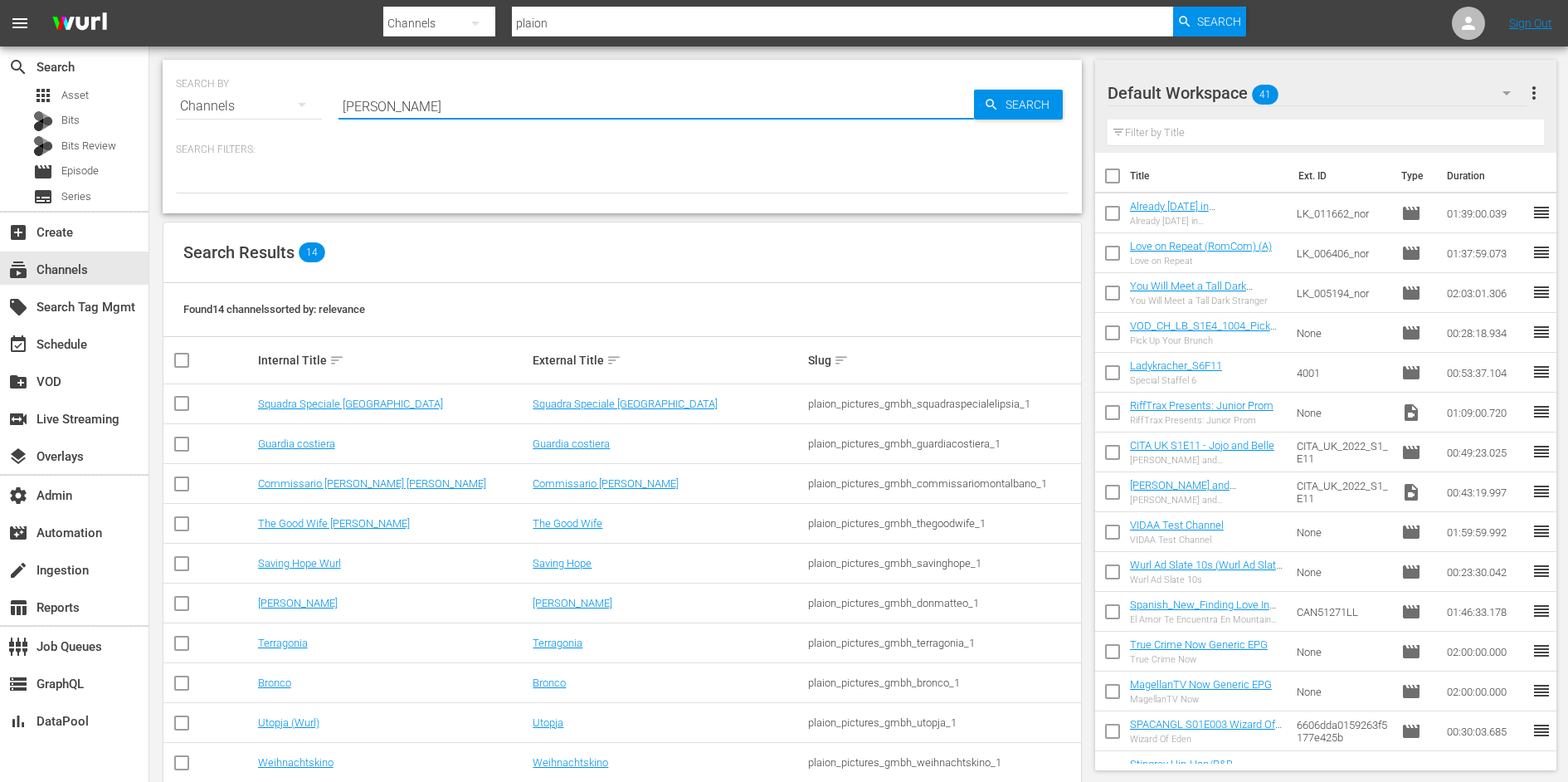
type input "derrick"
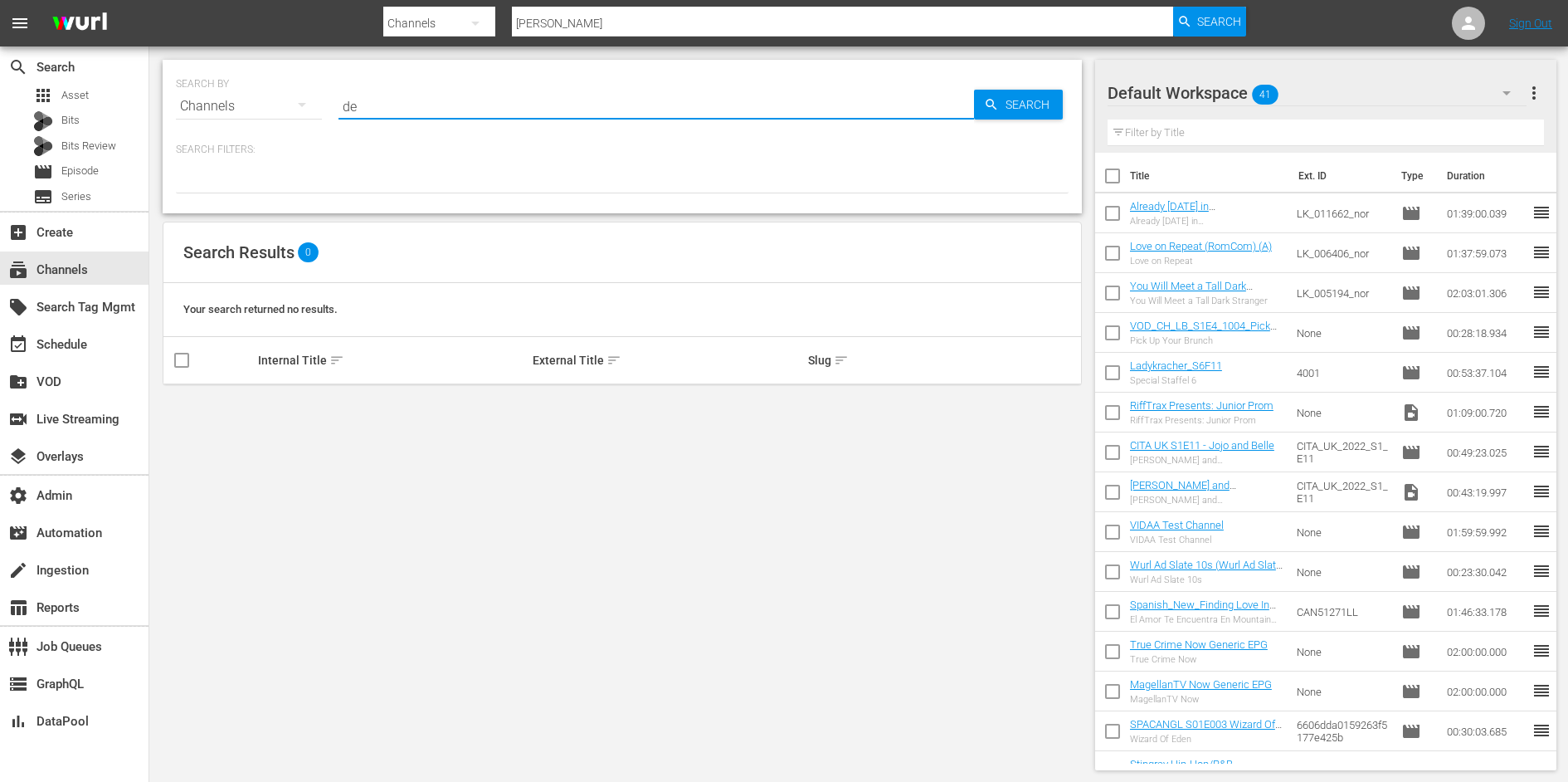
type input "d"
type input "wein"
type input "Weihnachtskino"
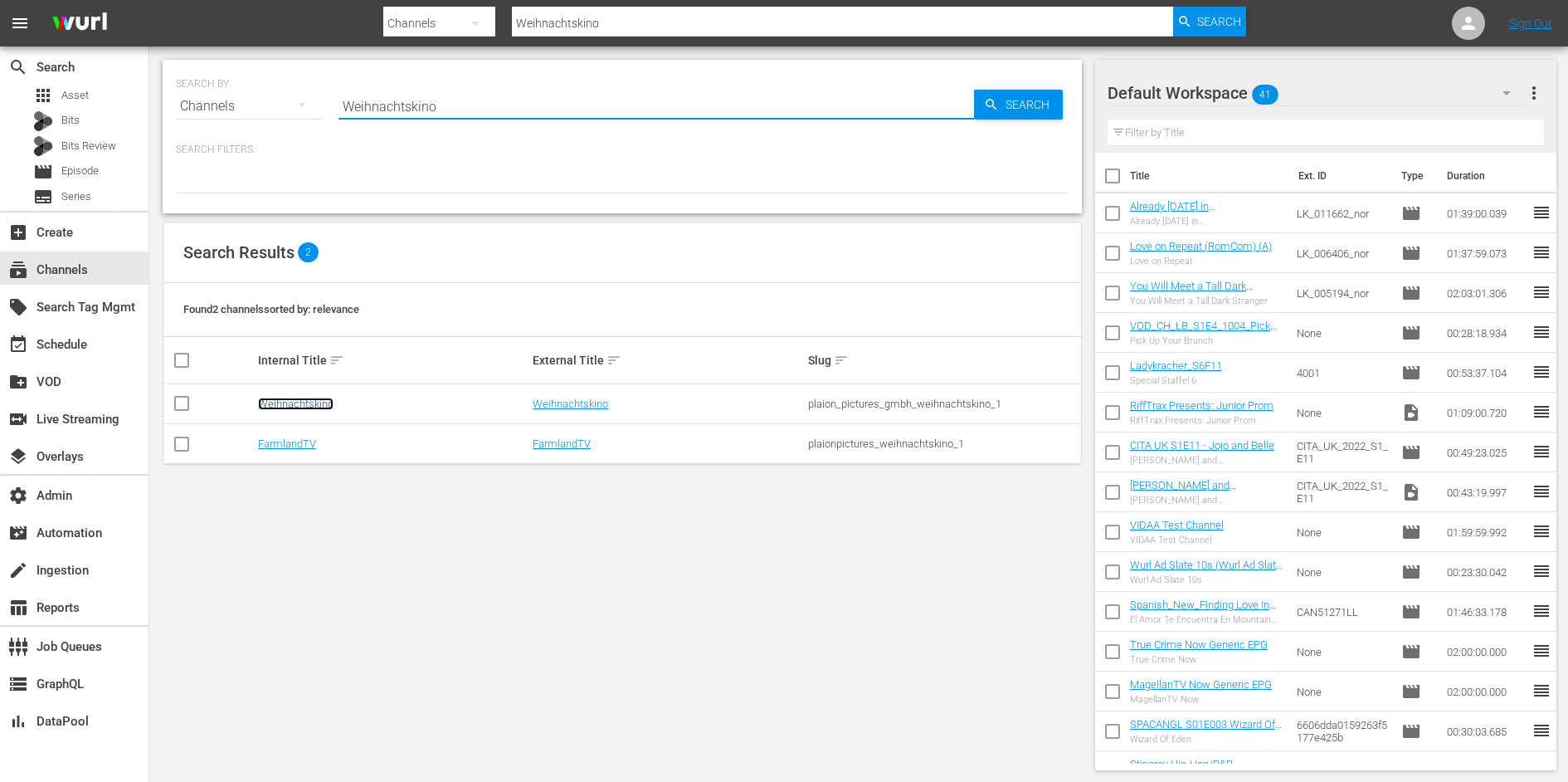
click at [299, 399] on link "Weihnachtskino" at bounding box center [295, 403] width 76 height 12
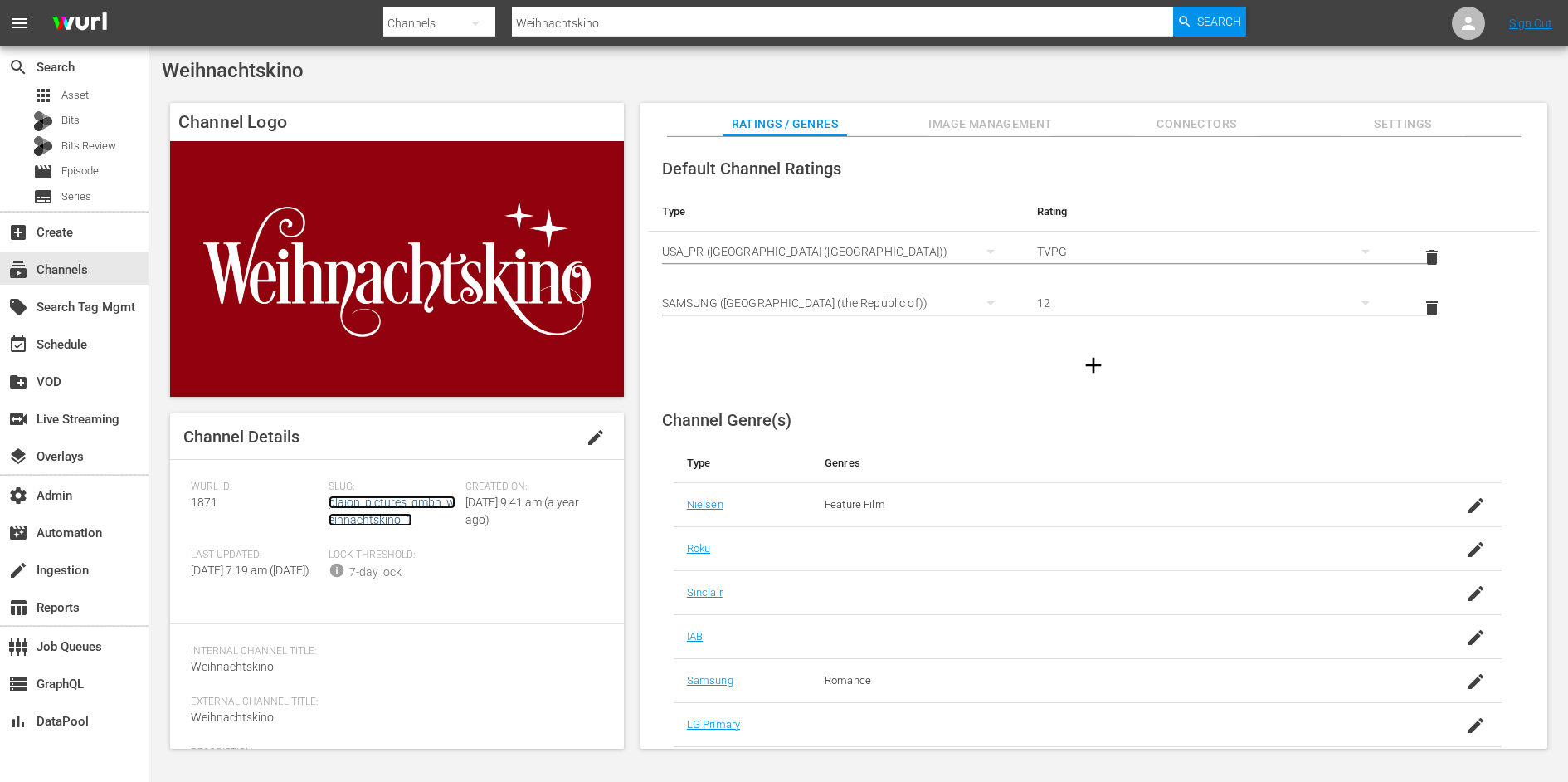
click at [392, 516] on link "plaion_pictures_gmbh_weihnachtskino_1" at bounding box center [392, 510] width 127 height 30
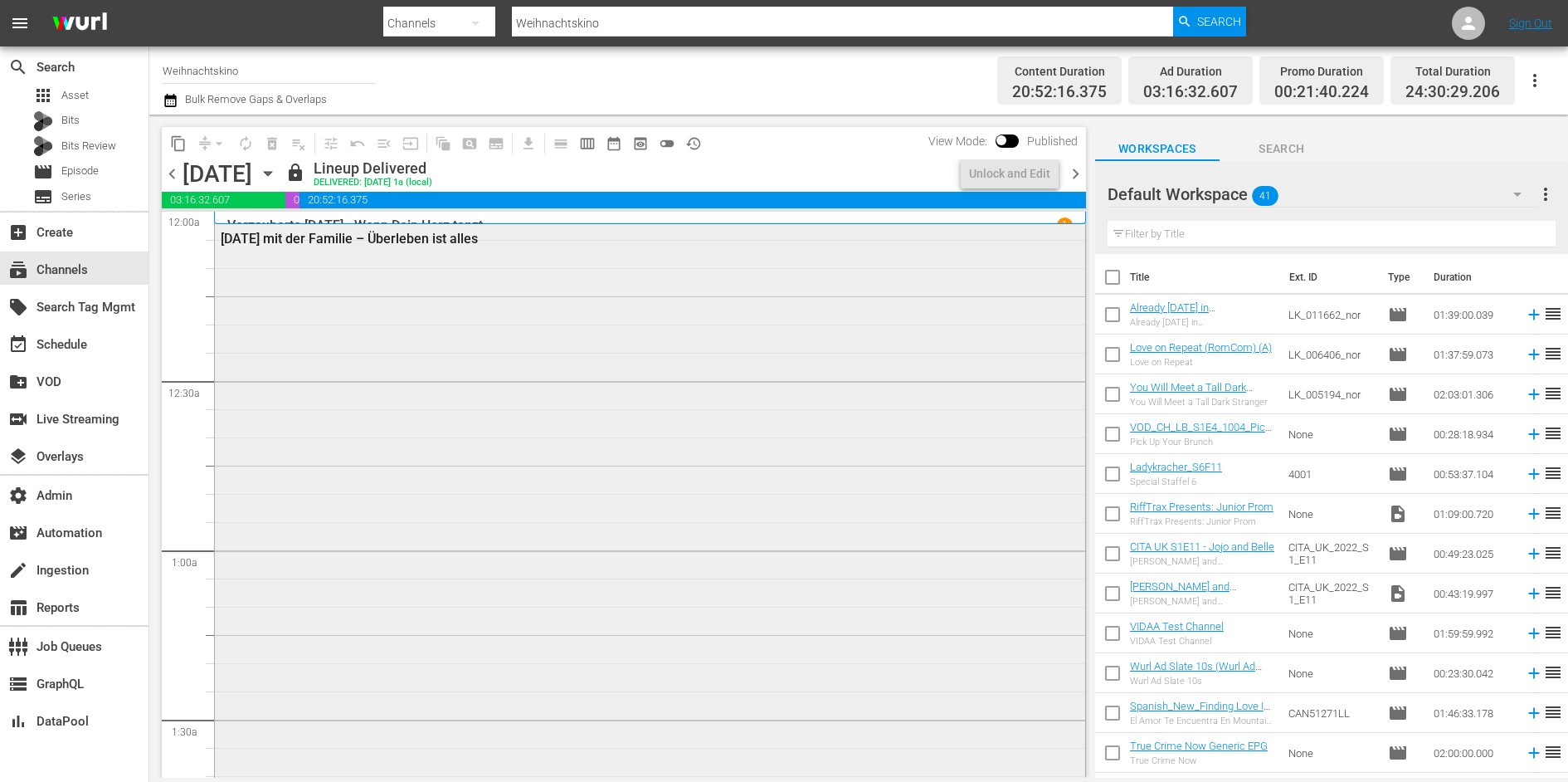
click at [388, 479] on div "Weihnachten mit der Familie – Überleben ist alles" at bounding box center [650, 549] width 871 height 652
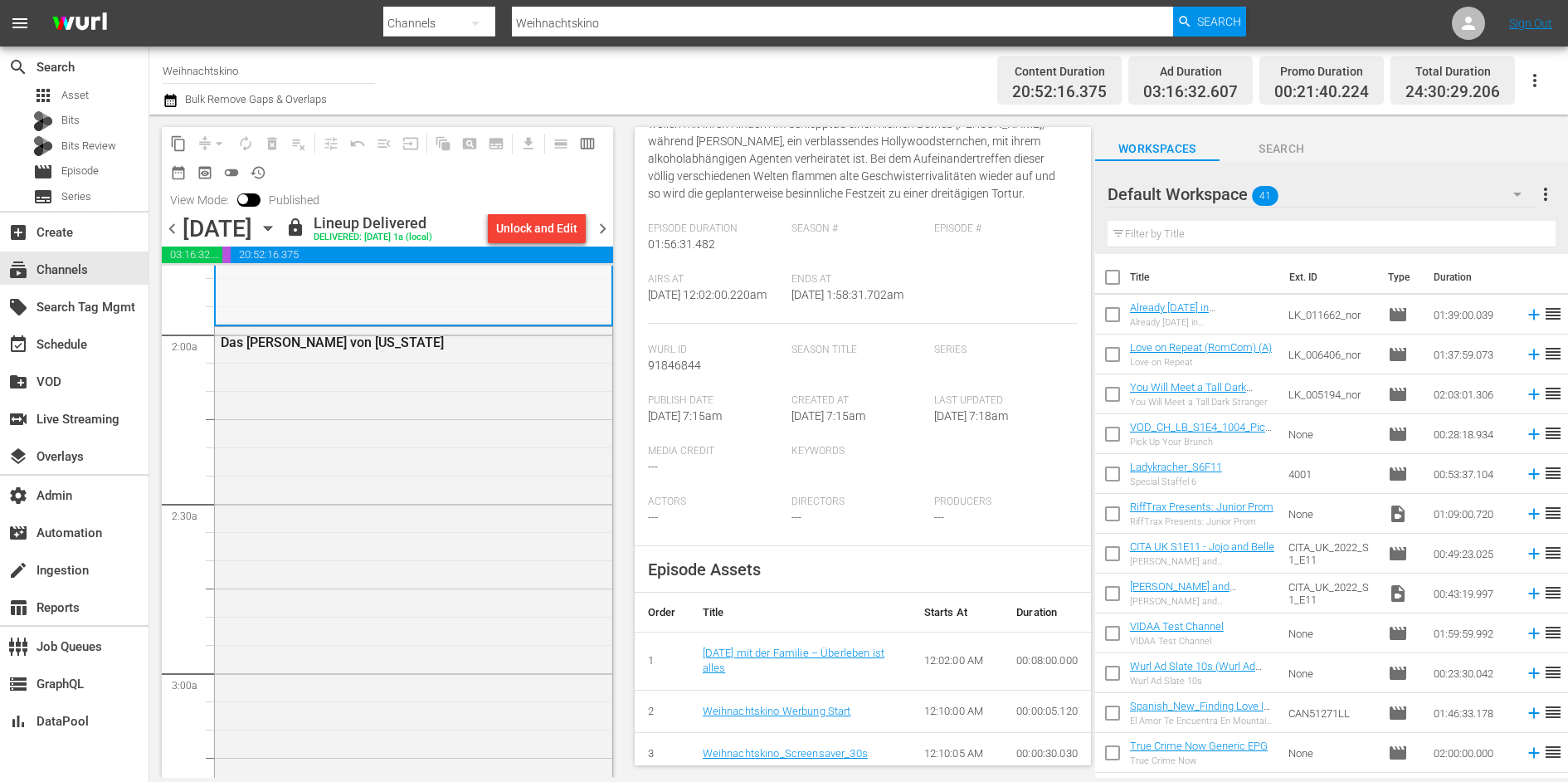
scroll to position [816, 0]
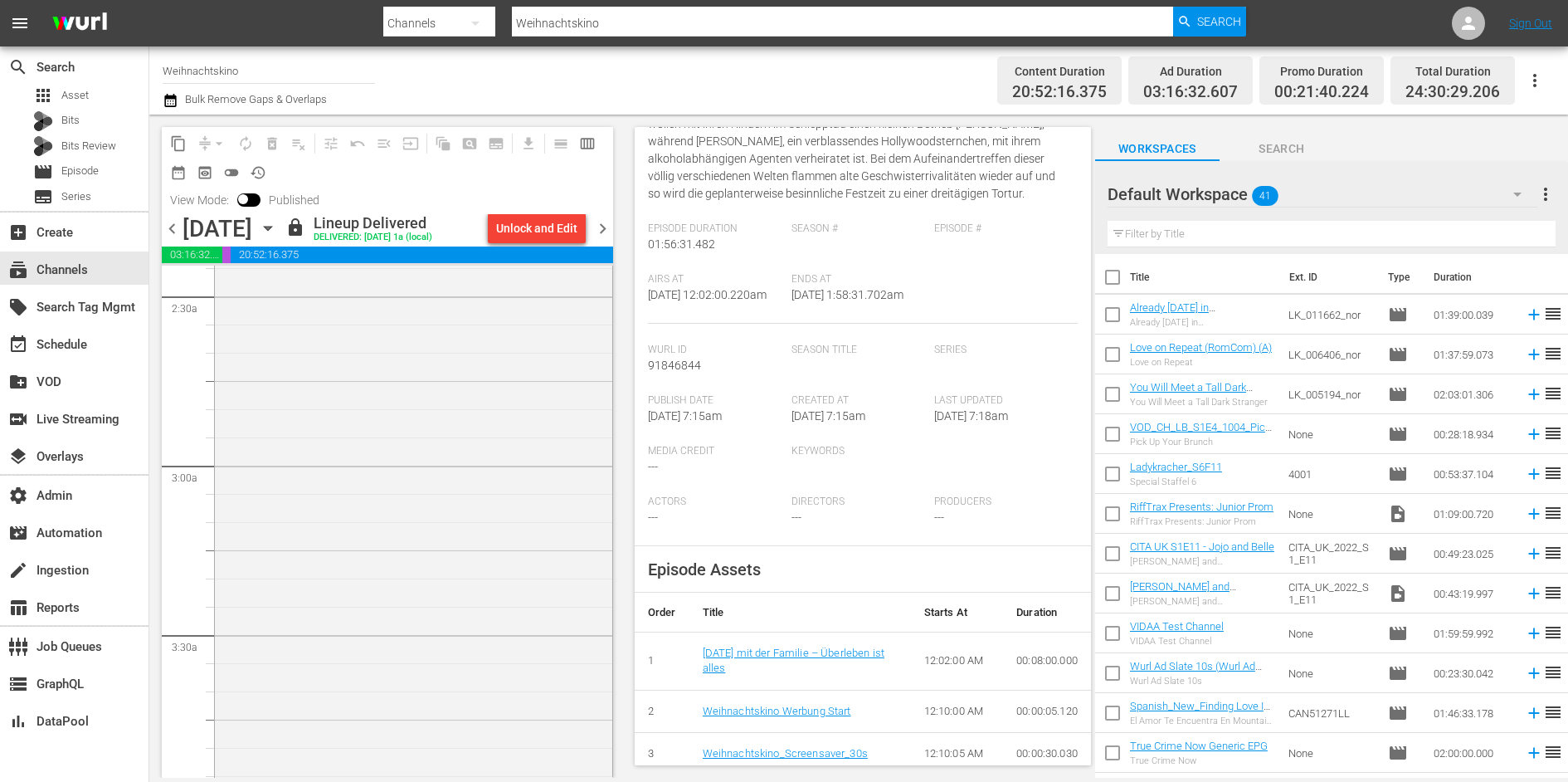
click at [396, 625] on div "Das Wunder von New York" at bounding box center [414, 462] width 397 height 685
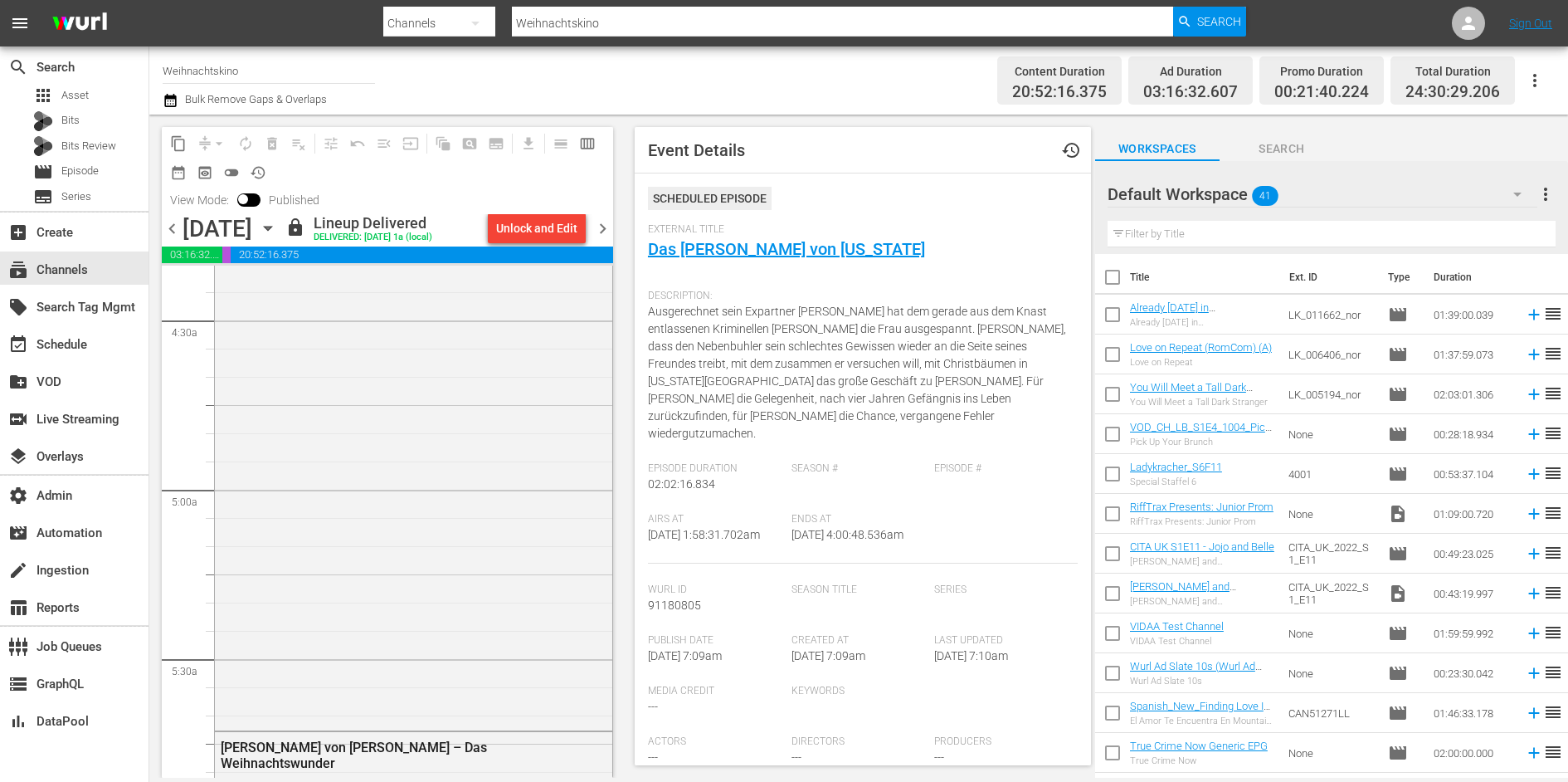
scroll to position [1913, 0]
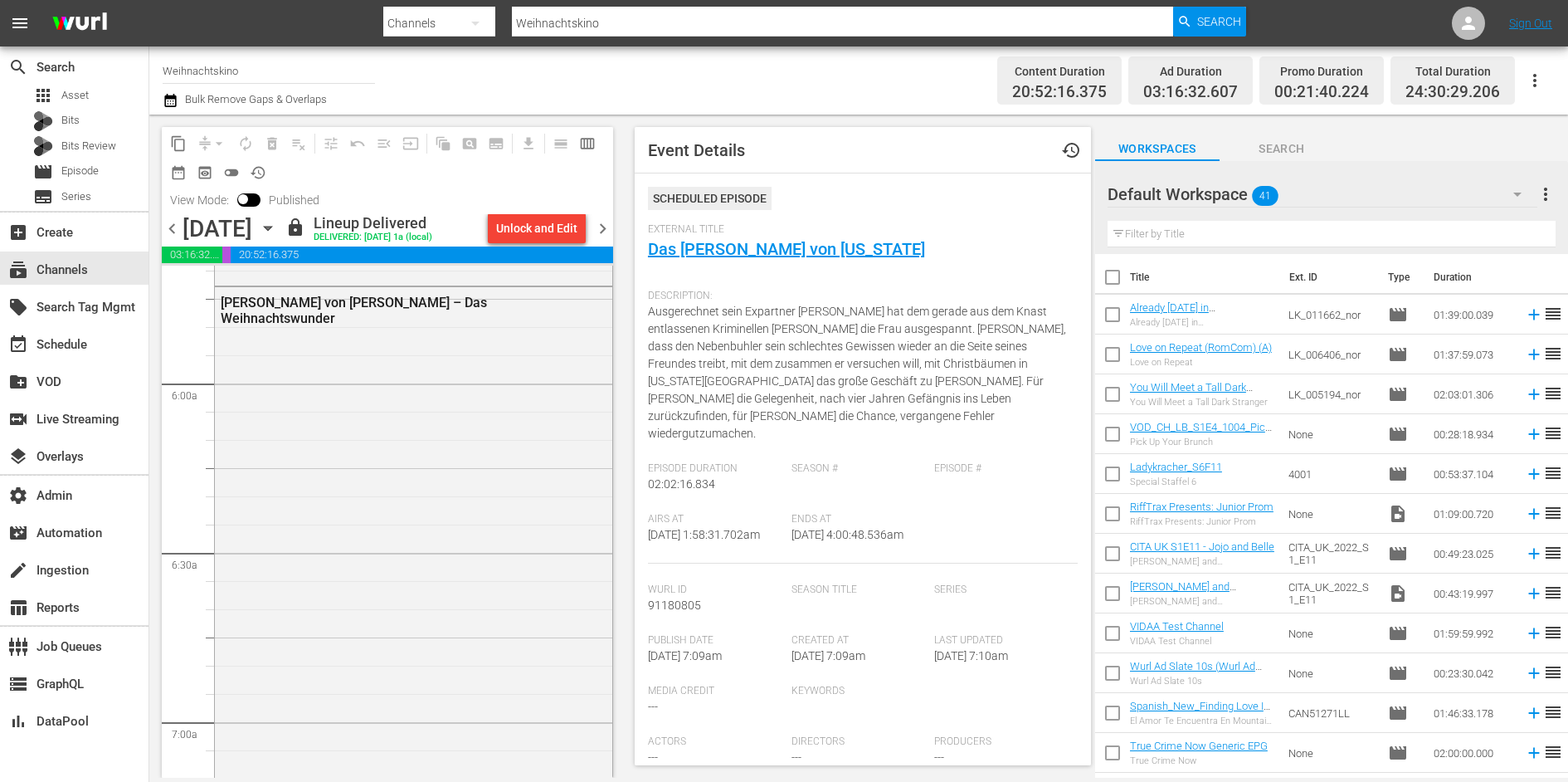
click at [383, 484] on div "Löwe von Judah – Das Weihnachtswunder" at bounding box center [414, 573] width 397 height 571
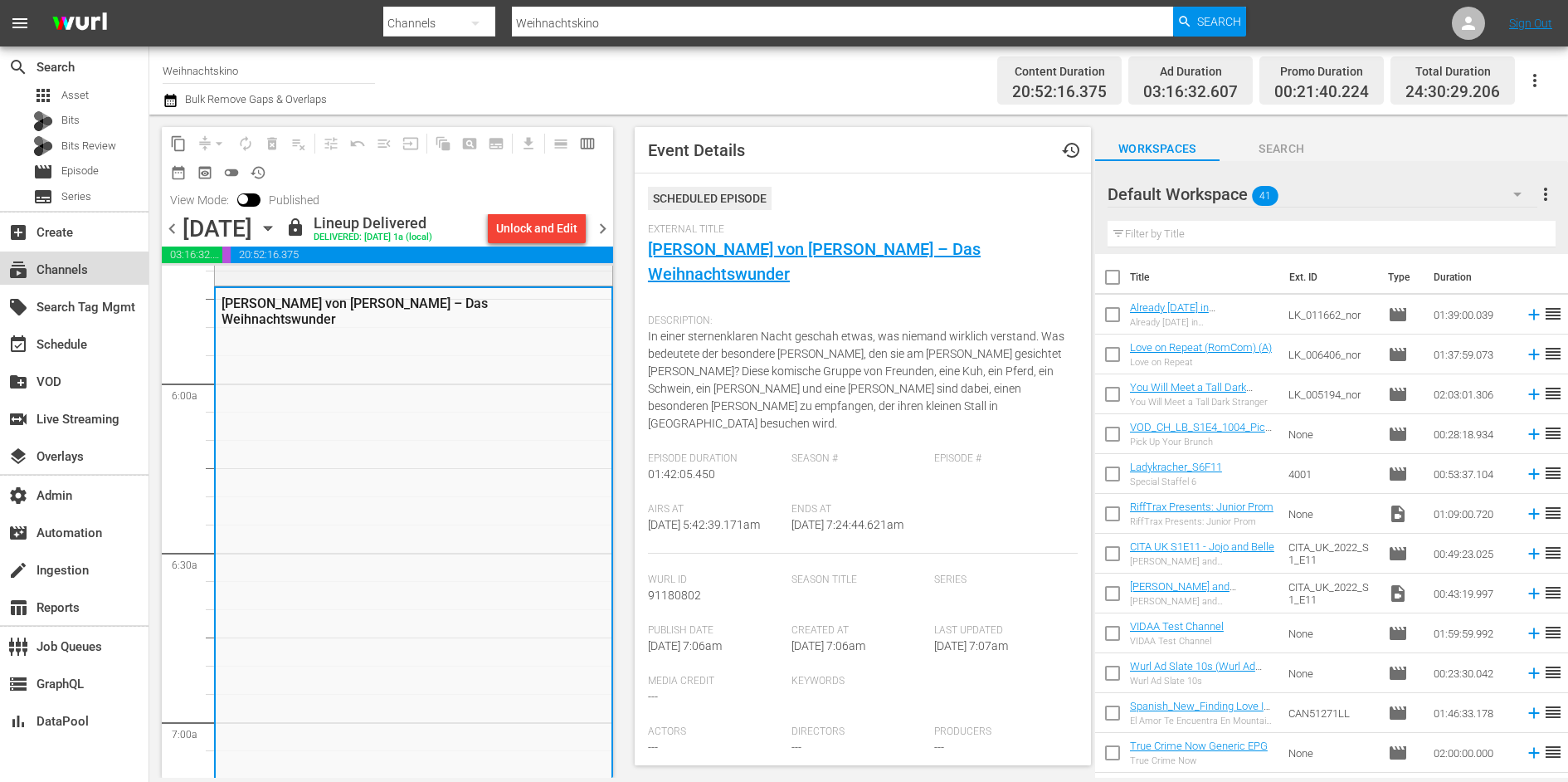
click at [56, 271] on div "subscriptions Channels" at bounding box center [46, 266] width 93 height 15
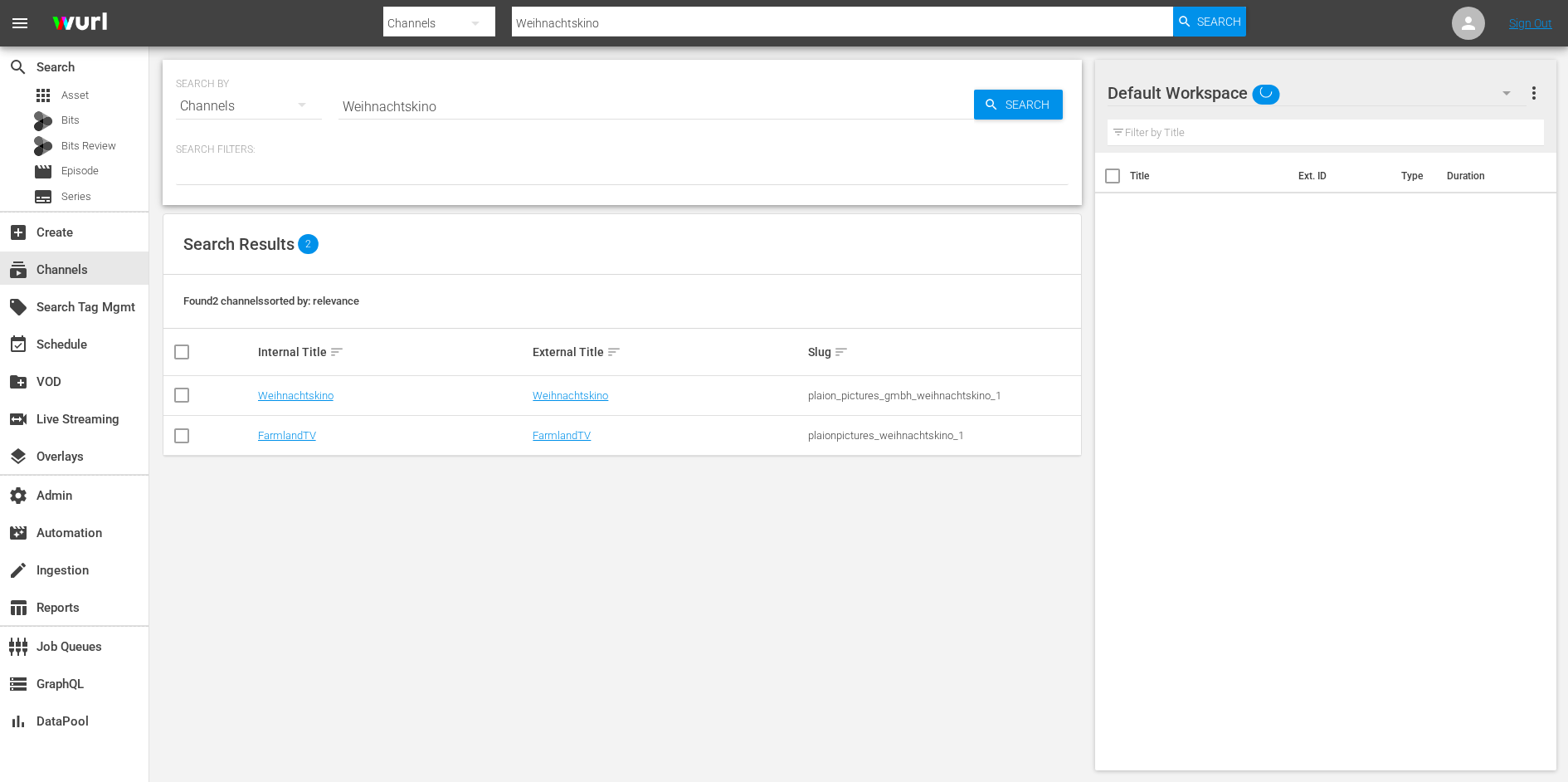
click at [380, 114] on input "Weihnachtskino" at bounding box center [656, 106] width 636 height 40
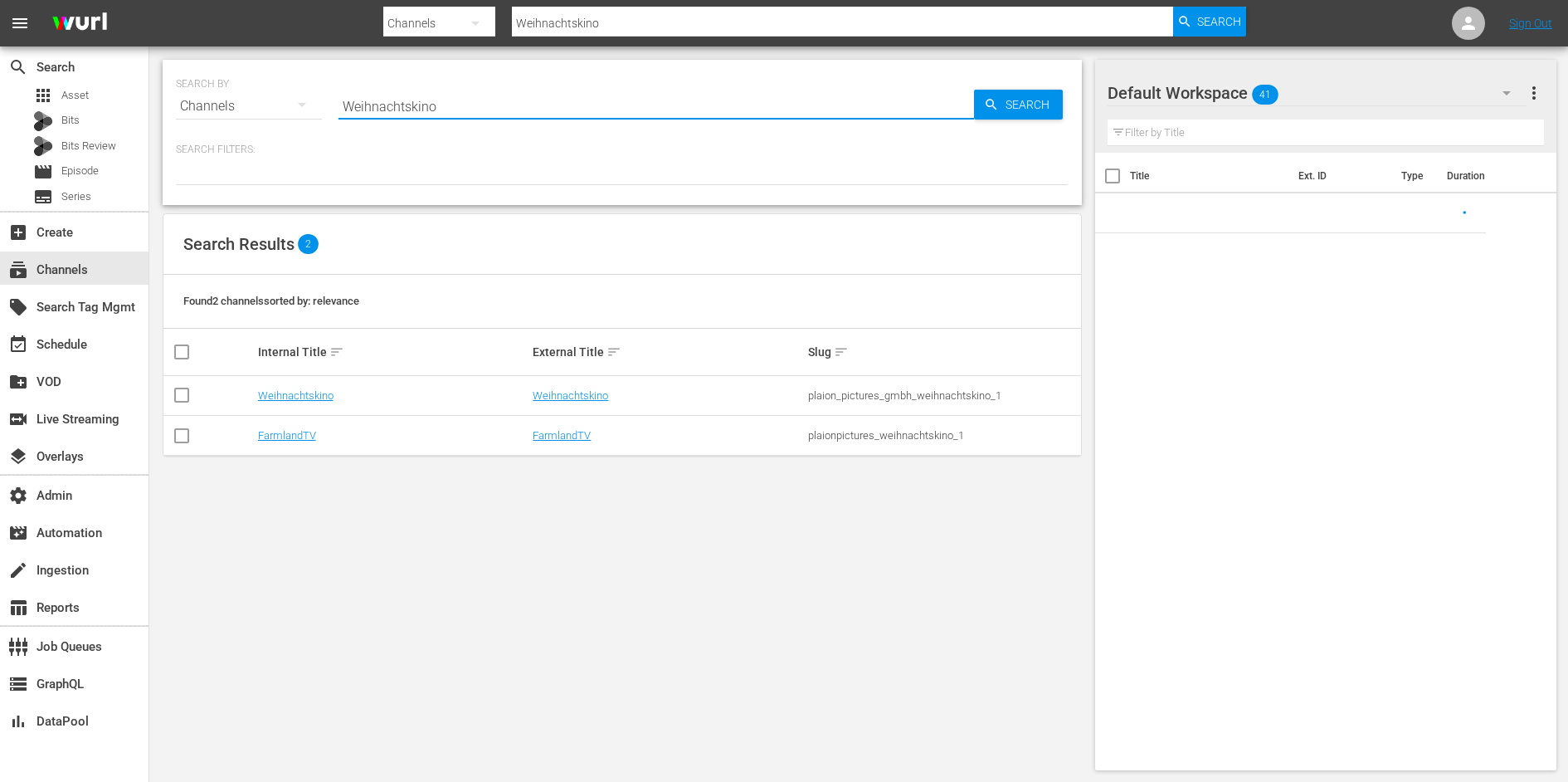
click at [380, 114] on input "Weihnachtskino" at bounding box center [656, 106] width 636 height 40
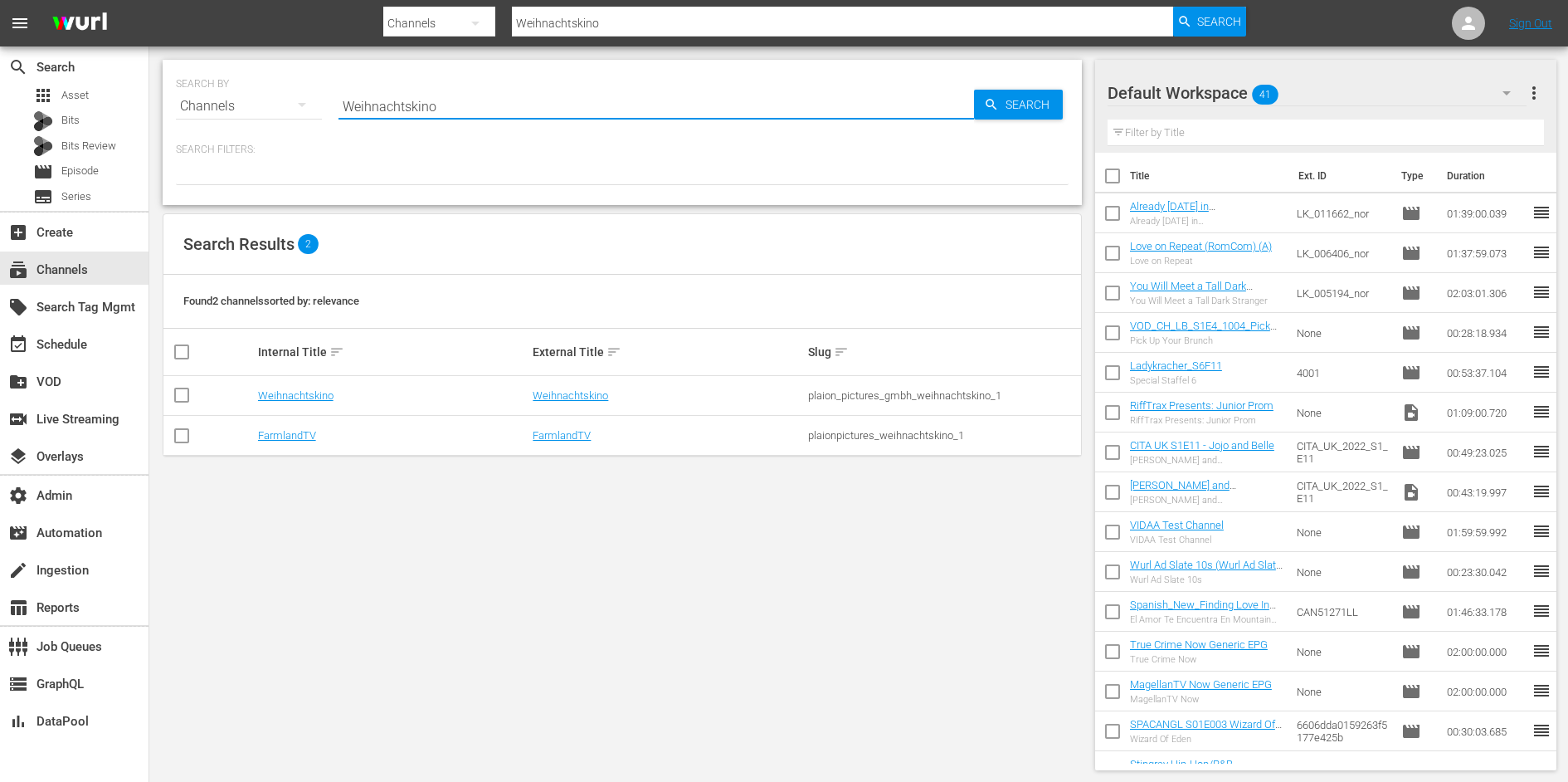
click at [380, 114] on input "Weihnachtskino" at bounding box center [656, 106] width 636 height 40
type input "Zee tv"
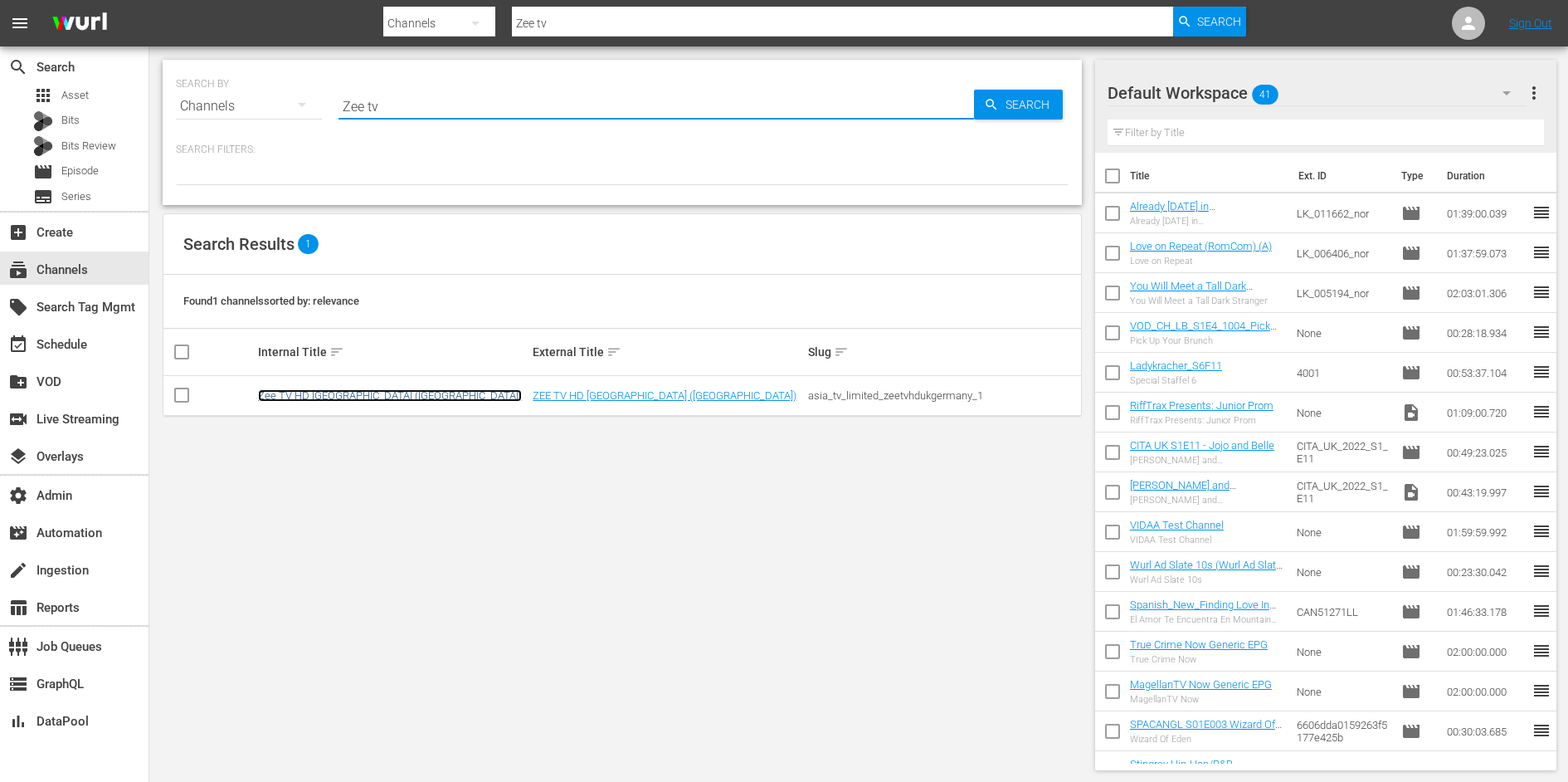
click at [288, 391] on link "Zee TV HD UK (Germany)" at bounding box center [389, 395] width 264 height 12
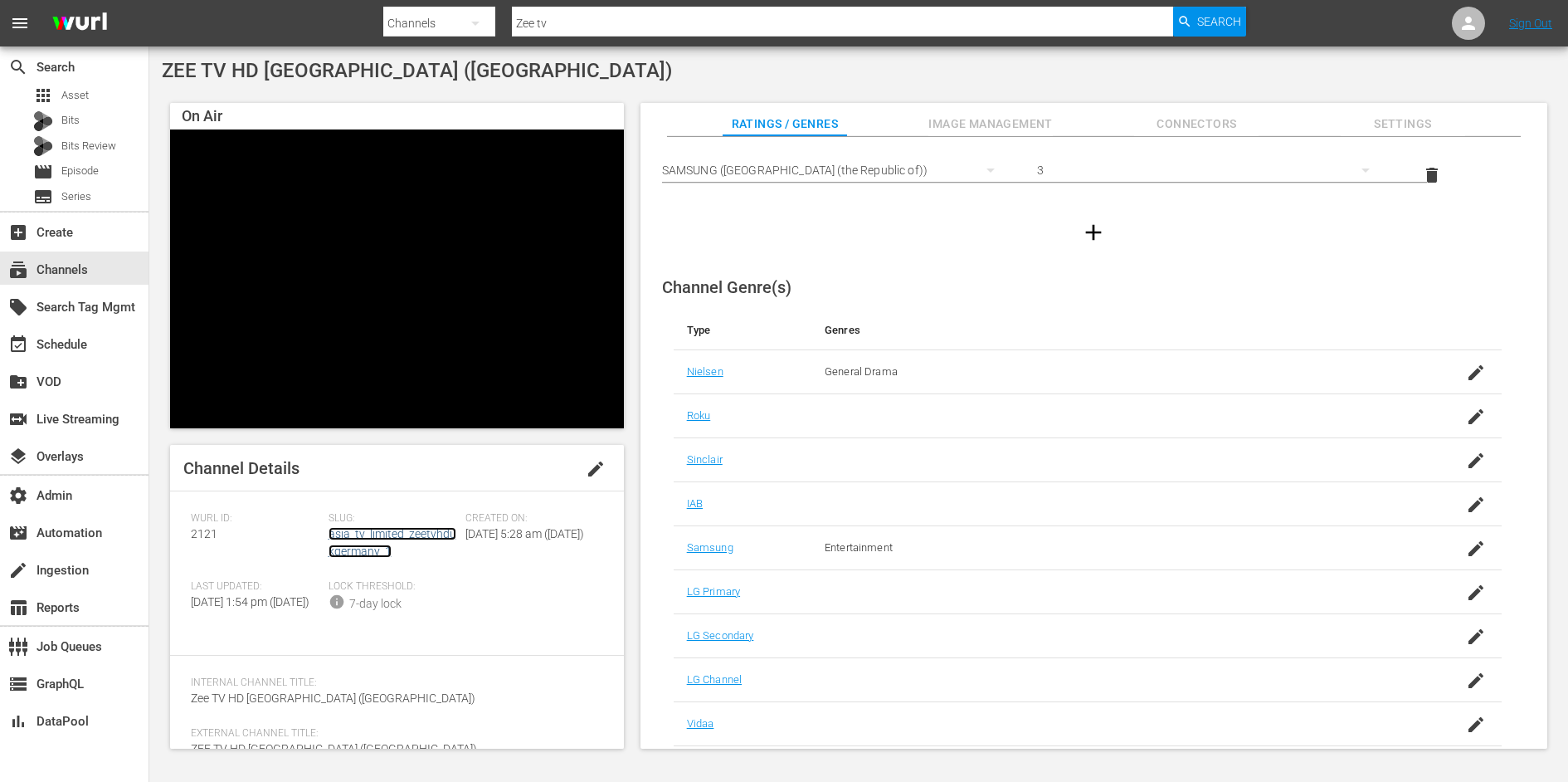
click at [367, 549] on link "asia_tv_limited_zeetvhdukgermany_1" at bounding box center [392, 542] width 128 height 30
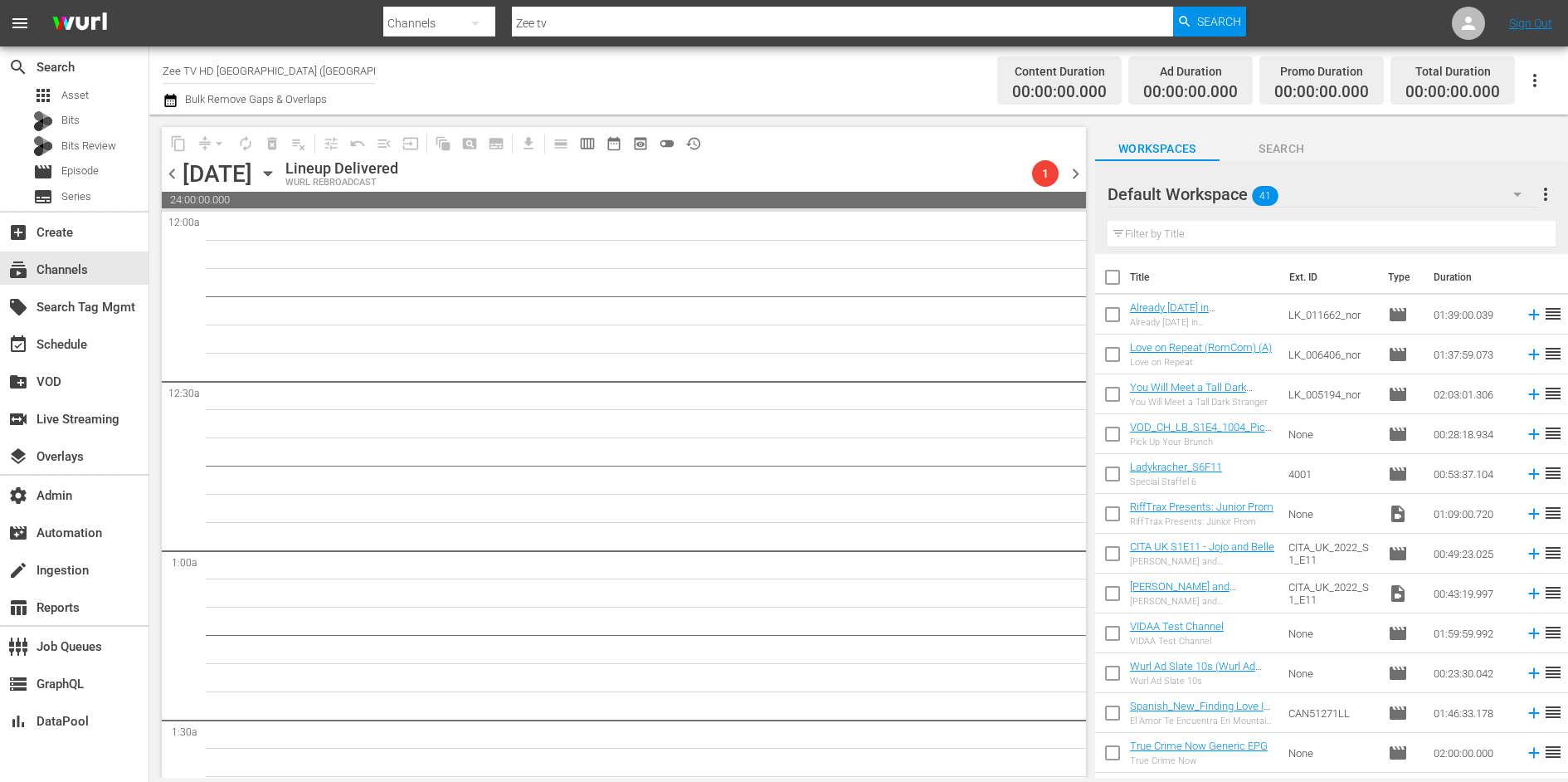
click at [1073, 178] on span "chevron_right" at bounding box center [1075, 174] width 21 height 21
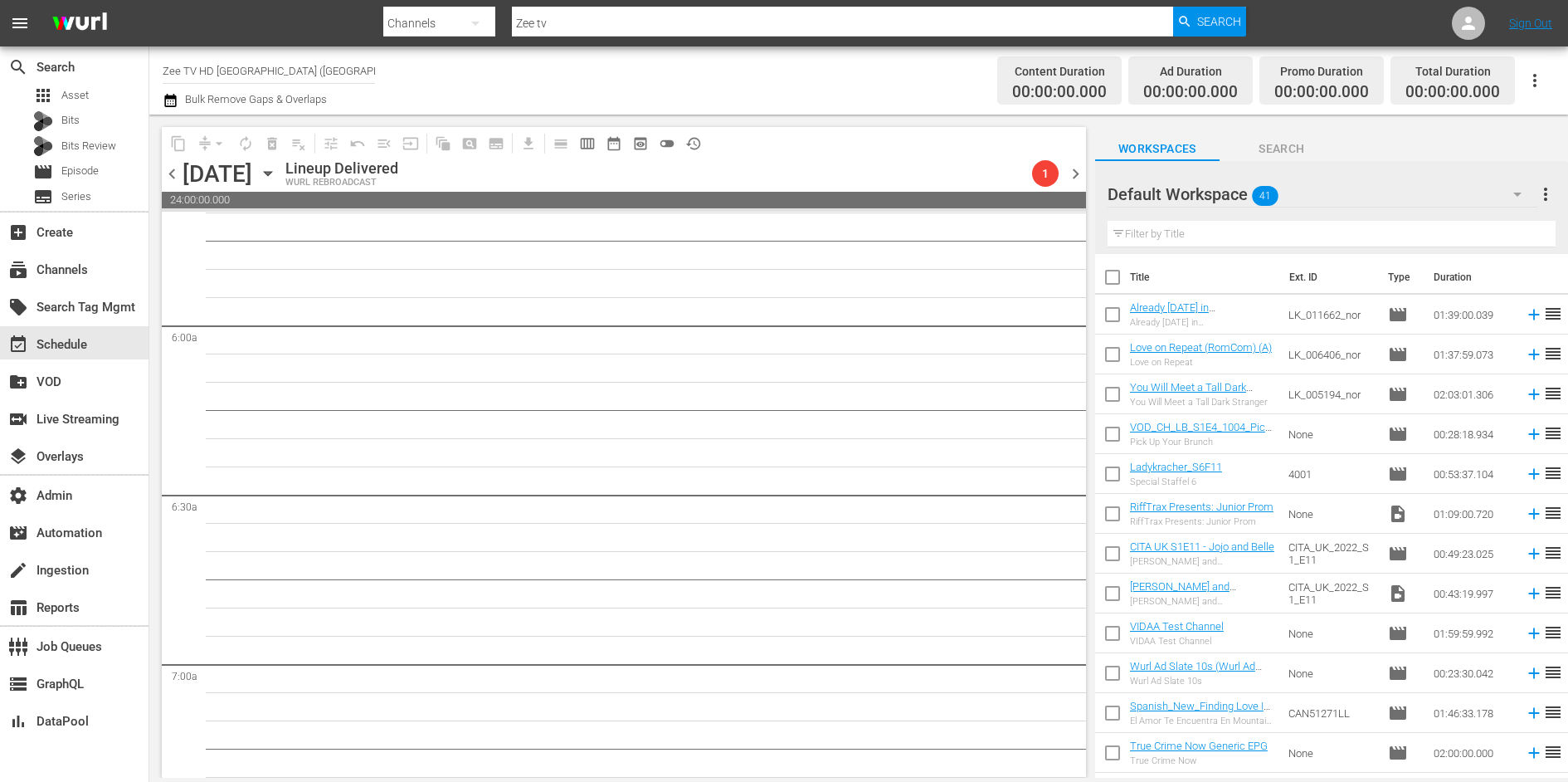
scroll to position [2052, 0]
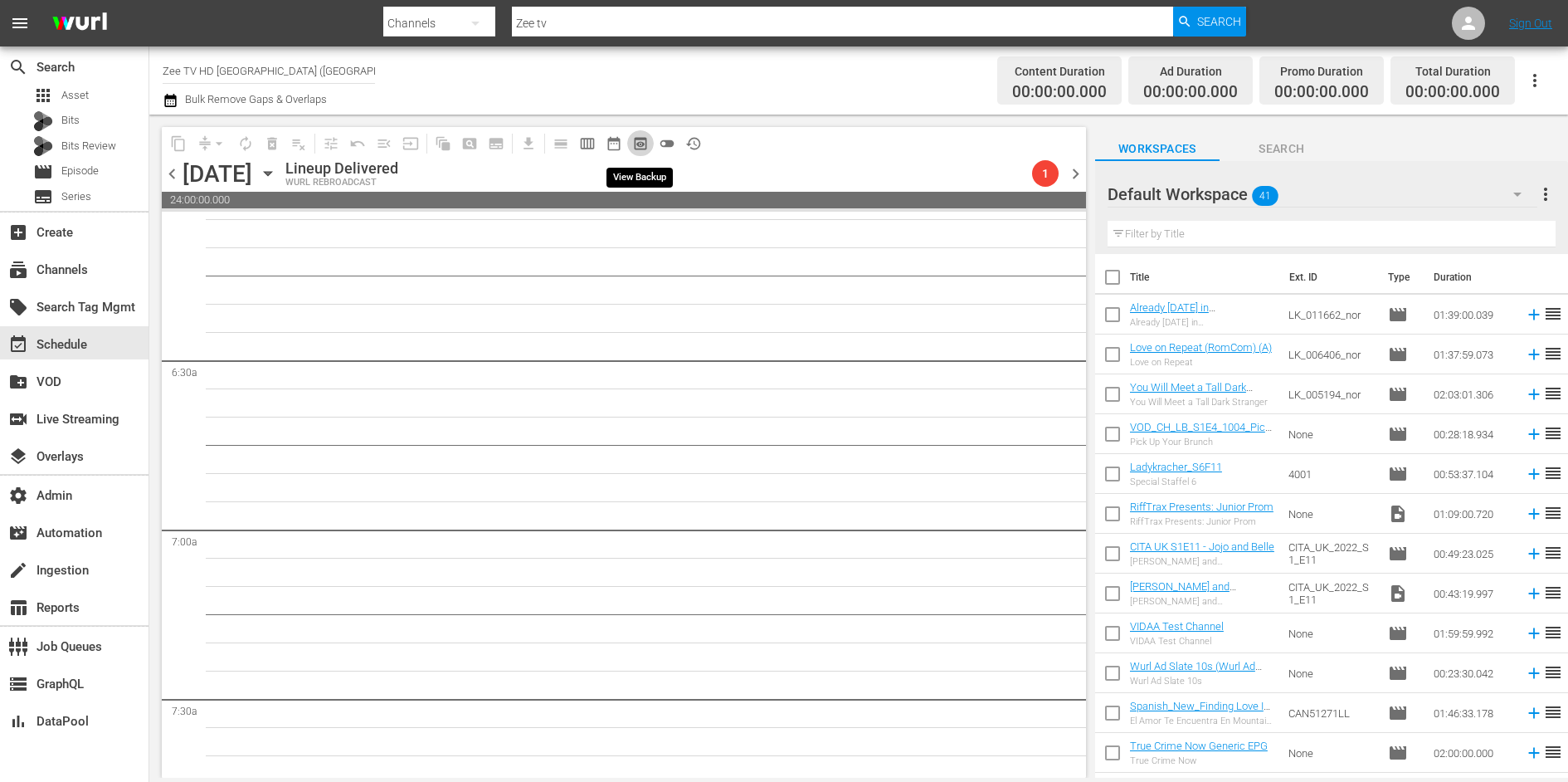
click at [643, 139] on span "preview_outlined" at bounding box center [640, 143] width 17 height 17
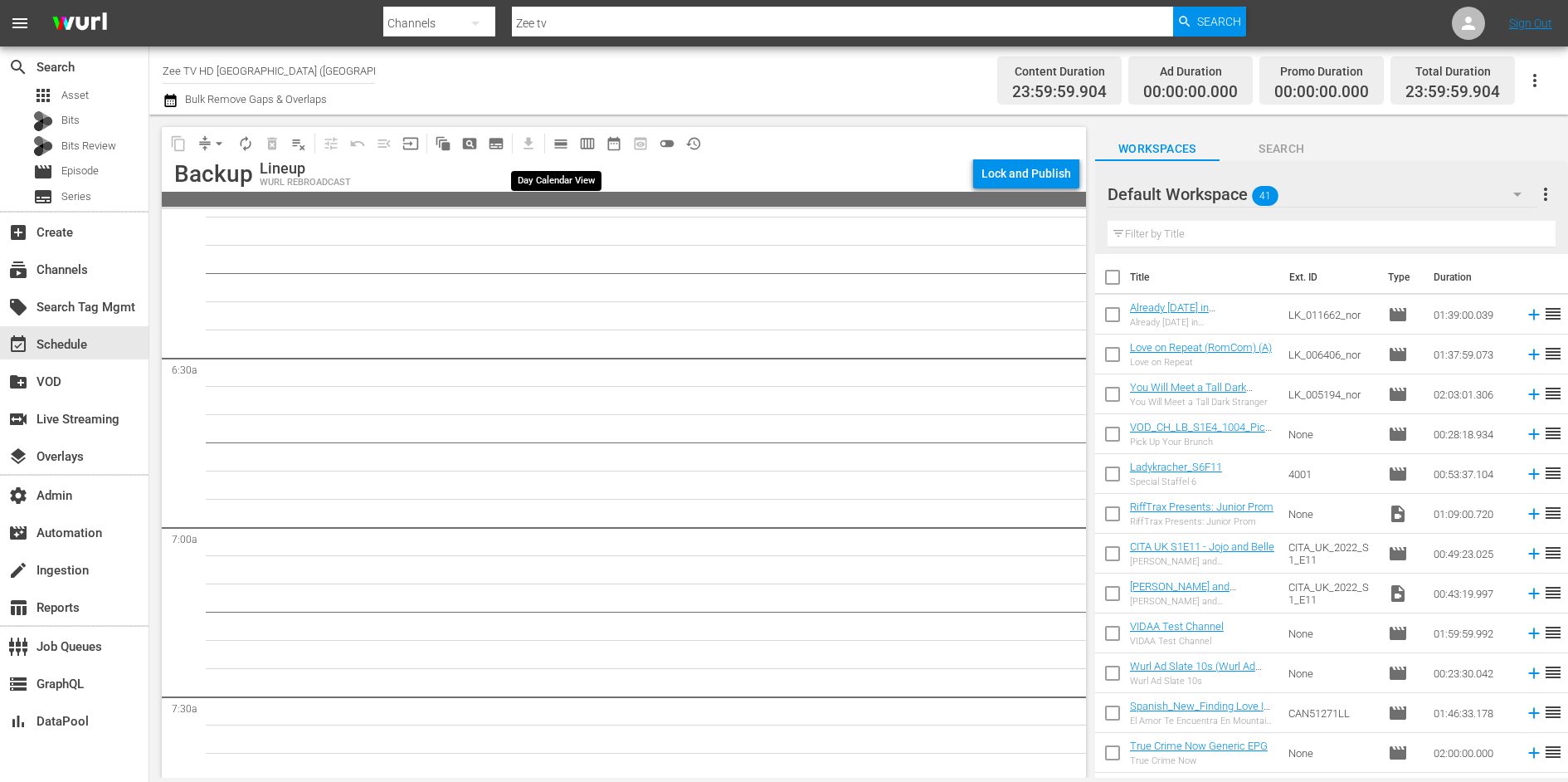
click at [558, 145] on span "calendar_view_day_outlined" at bounding box center [561, 143] width 17 height 17
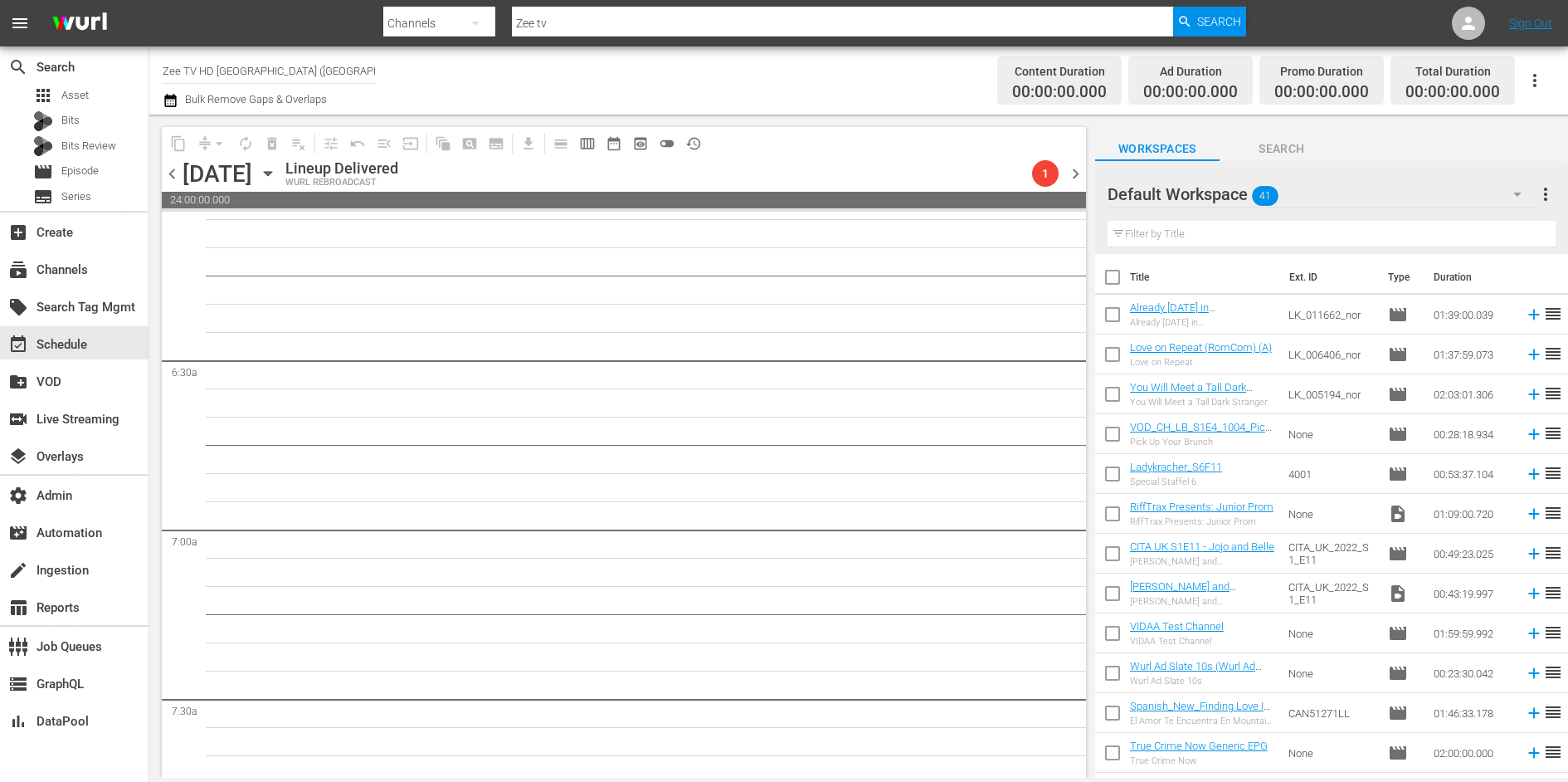
click at [172, 168] on span "chevron_left" at bounding box center [172, 174] width 21 height 21
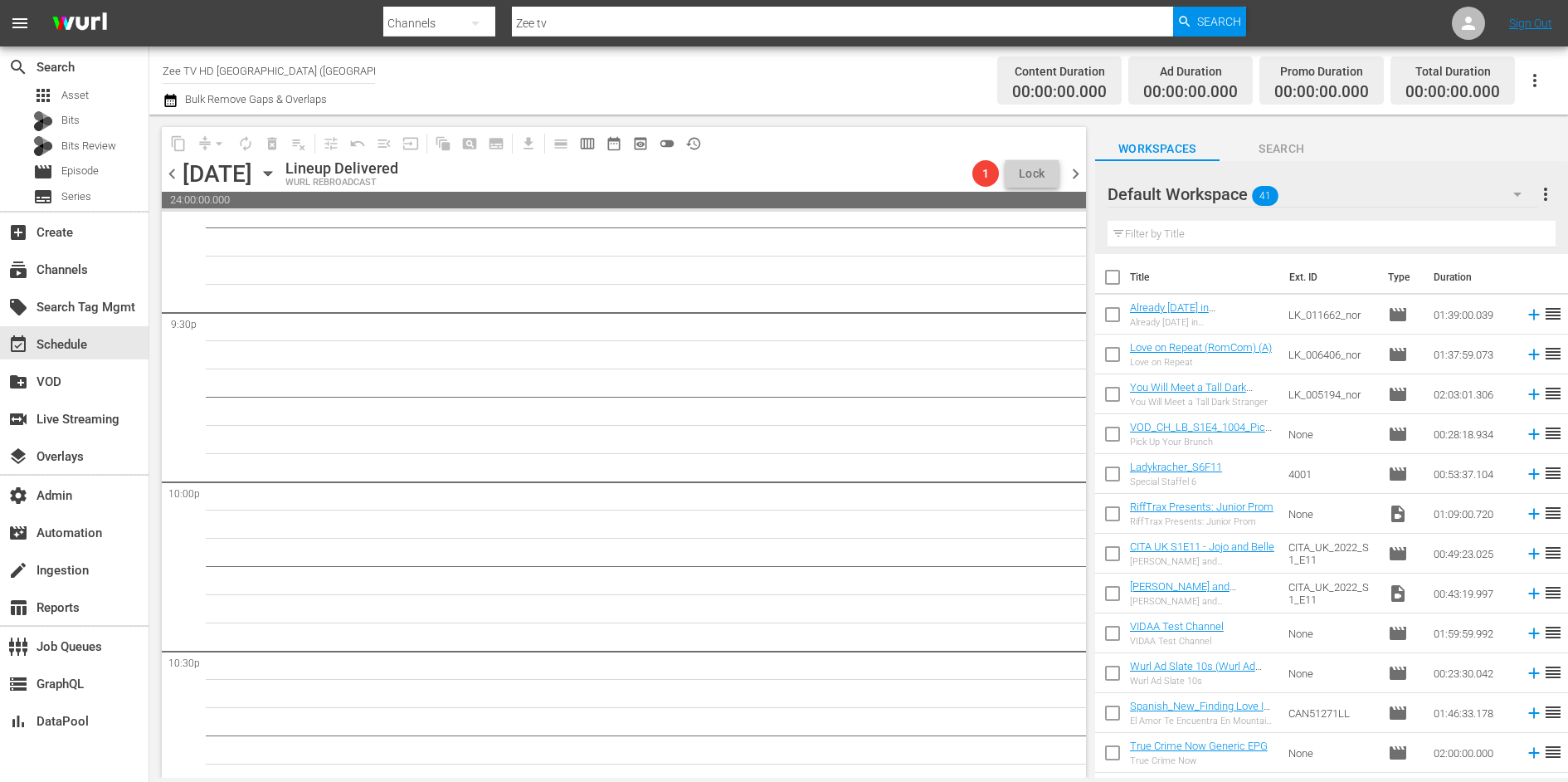
scroll to position [7558, 0]
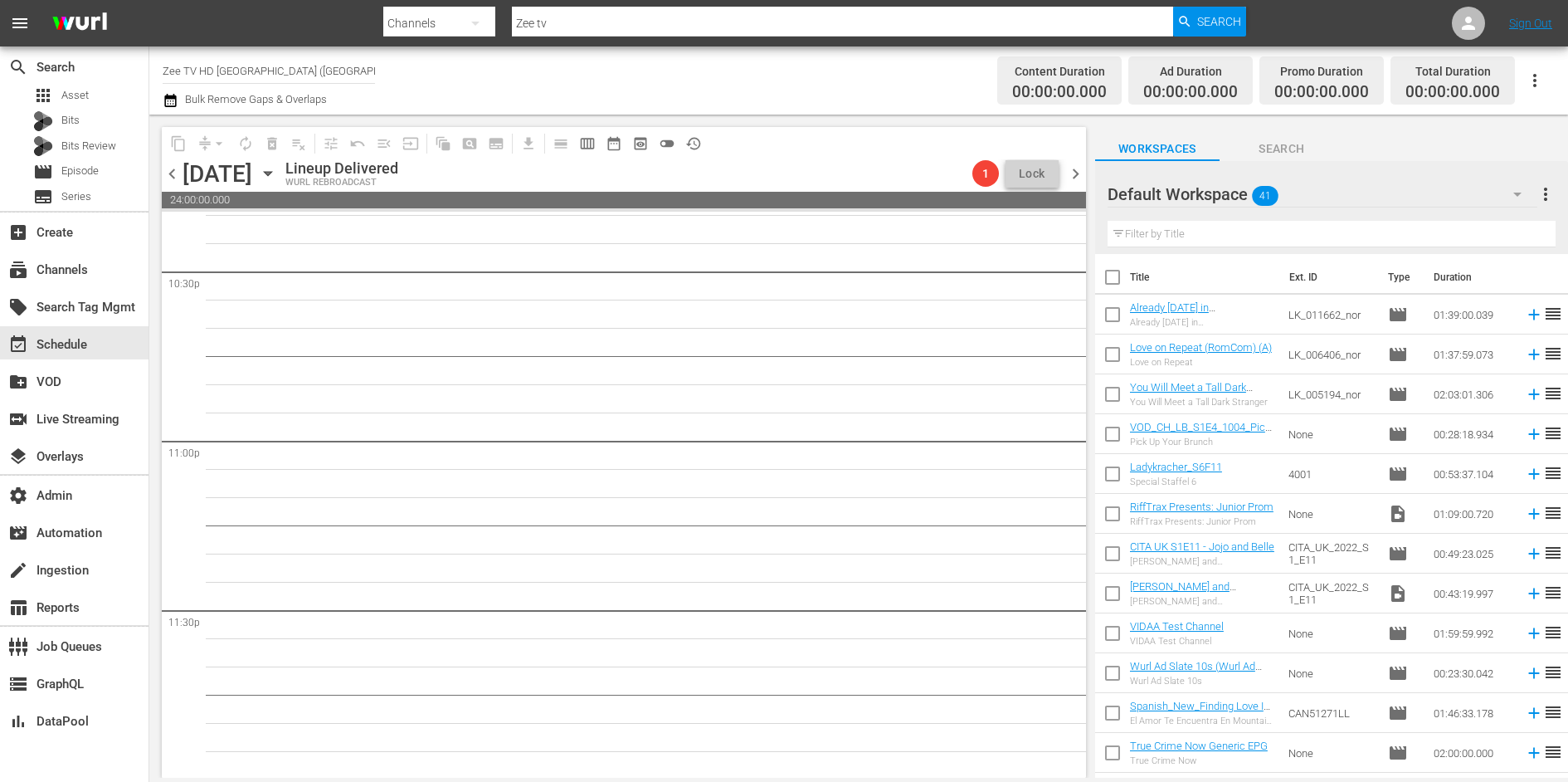
click at [175, 174] on span "chevron_left" at bounding box center [172, 174] width 21 height 21
click at [1083, 173] on span "chevron_right" at bounding box center [1075, 174] width 21 height 21
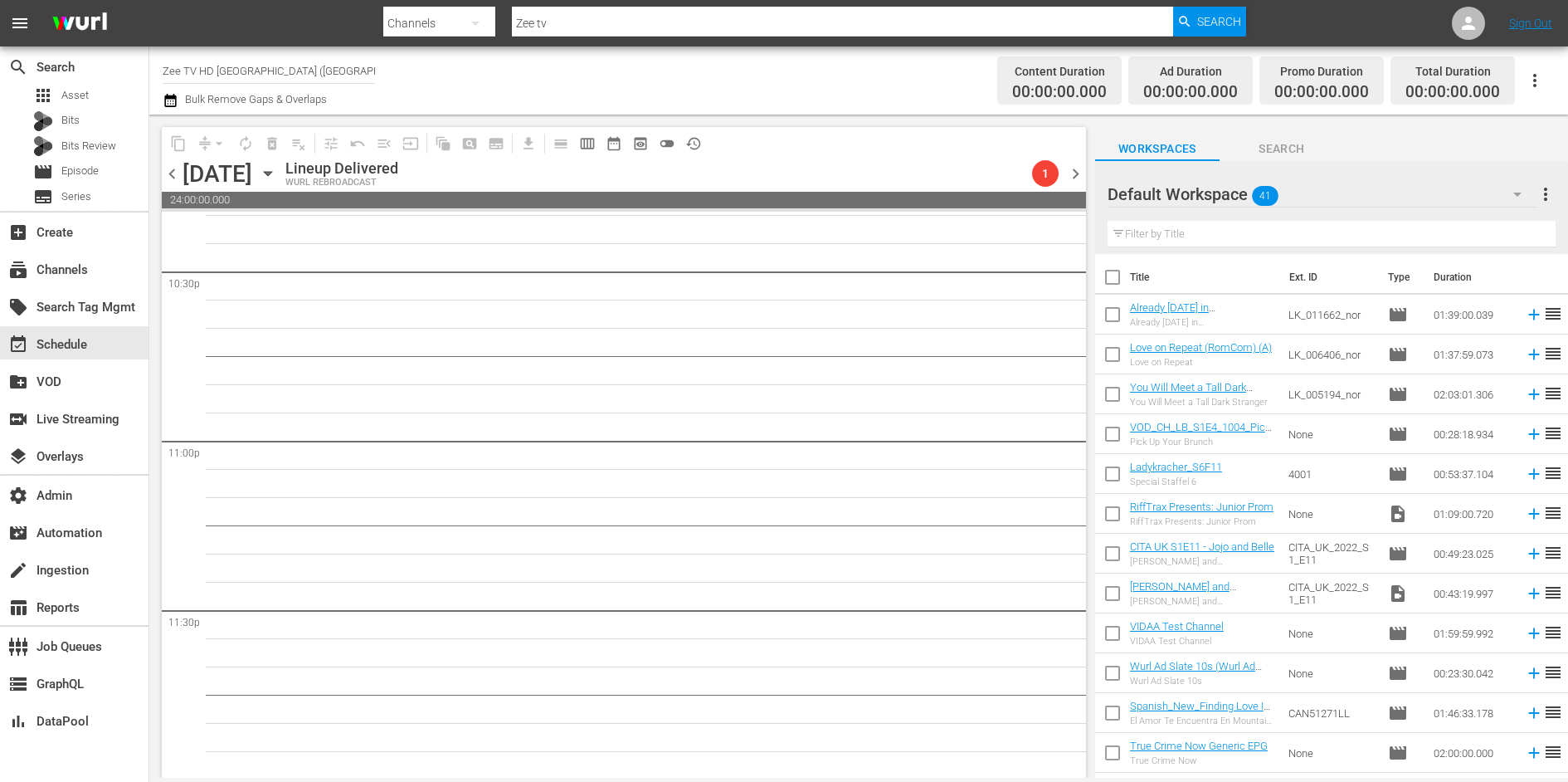
click at [1083, 173] on span "chevron_right" at bounding box center [1075, 174] width 21 height 21
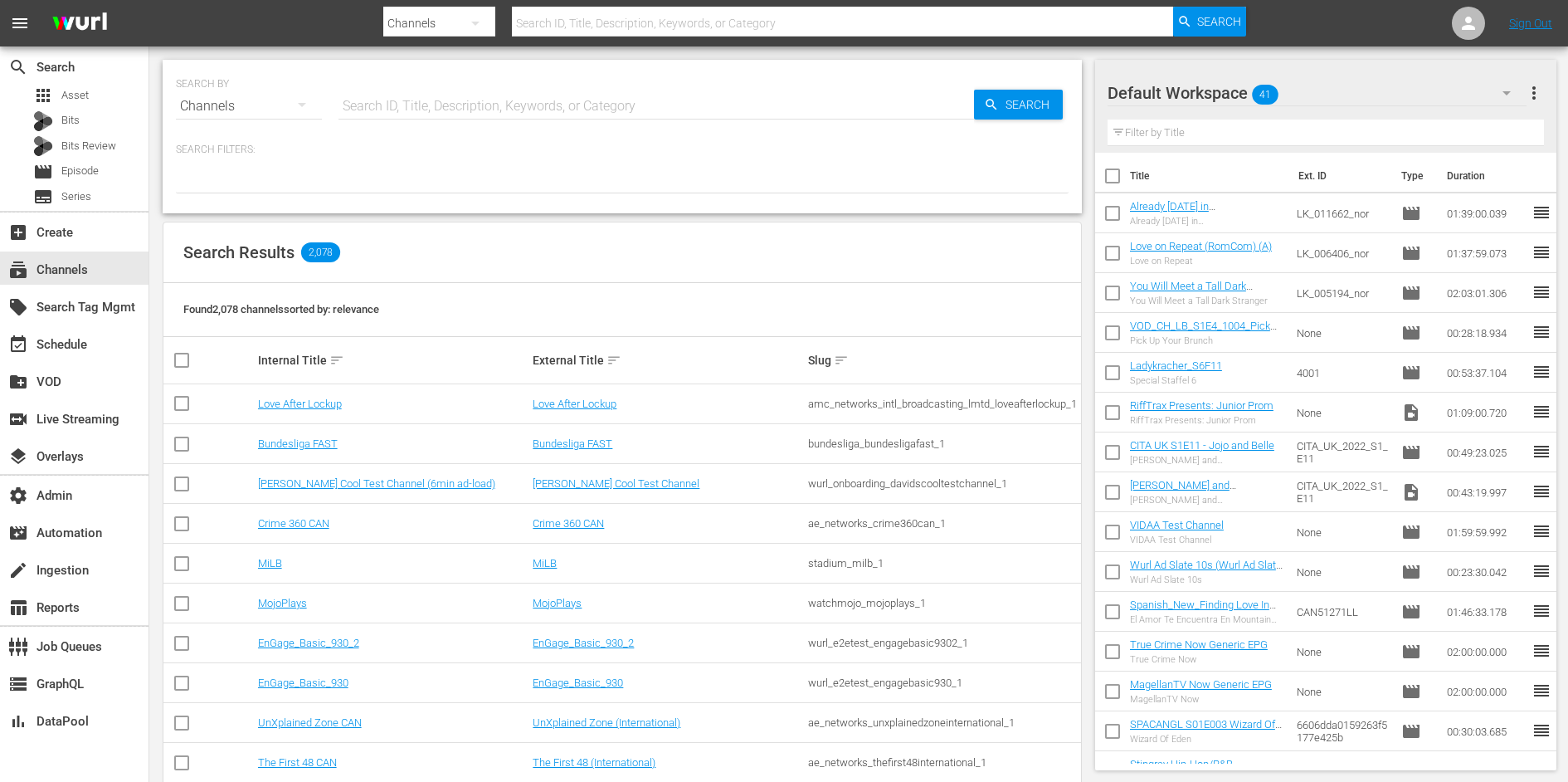
click at [424, 97] on input "text" at bounding box center [656, 106] width 636 height 40
type input "jodha"
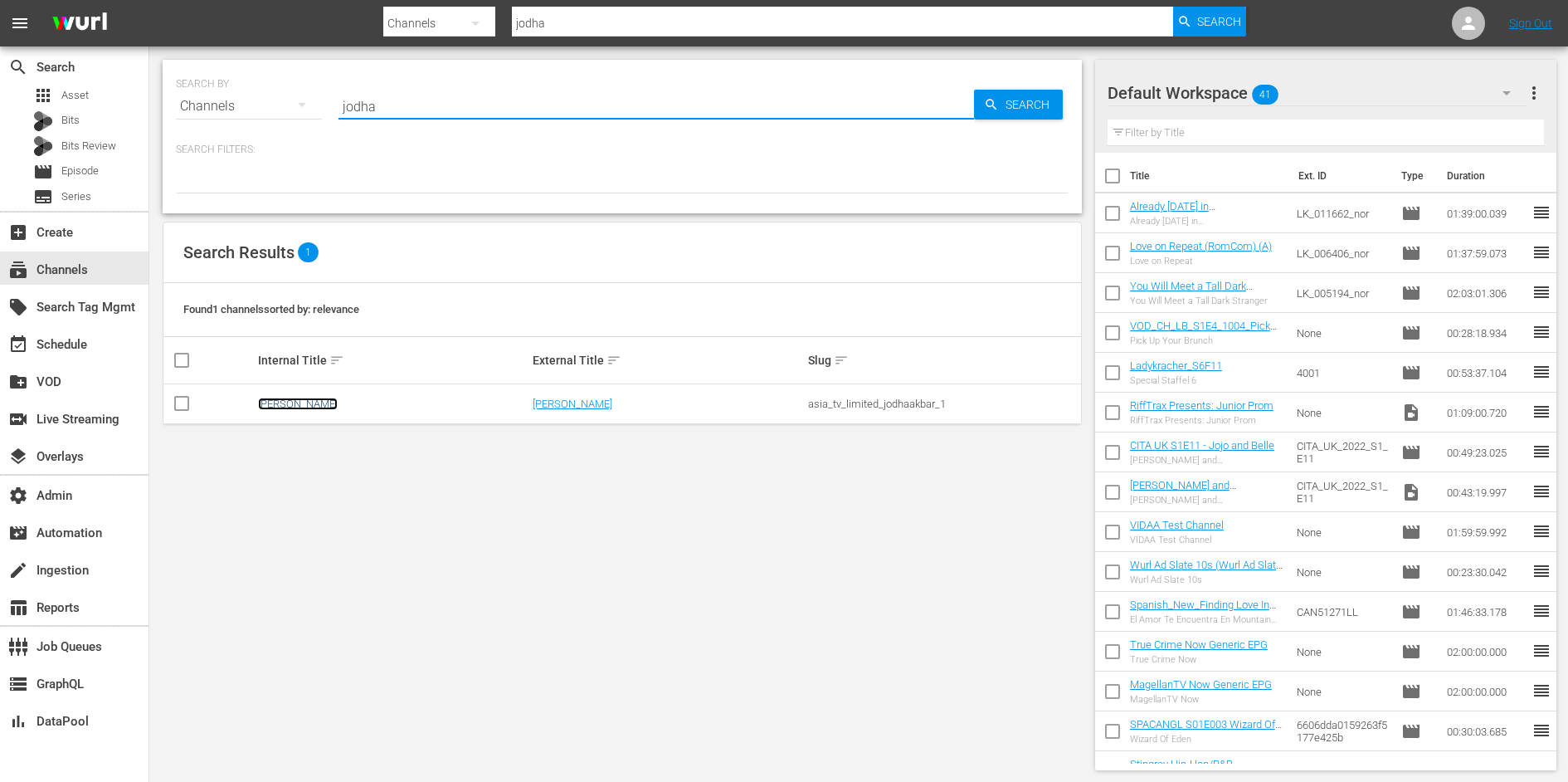
click at [287, 402] on link "[PERSON_NAME]" at bounding box center [297, 403] width 79 height 12
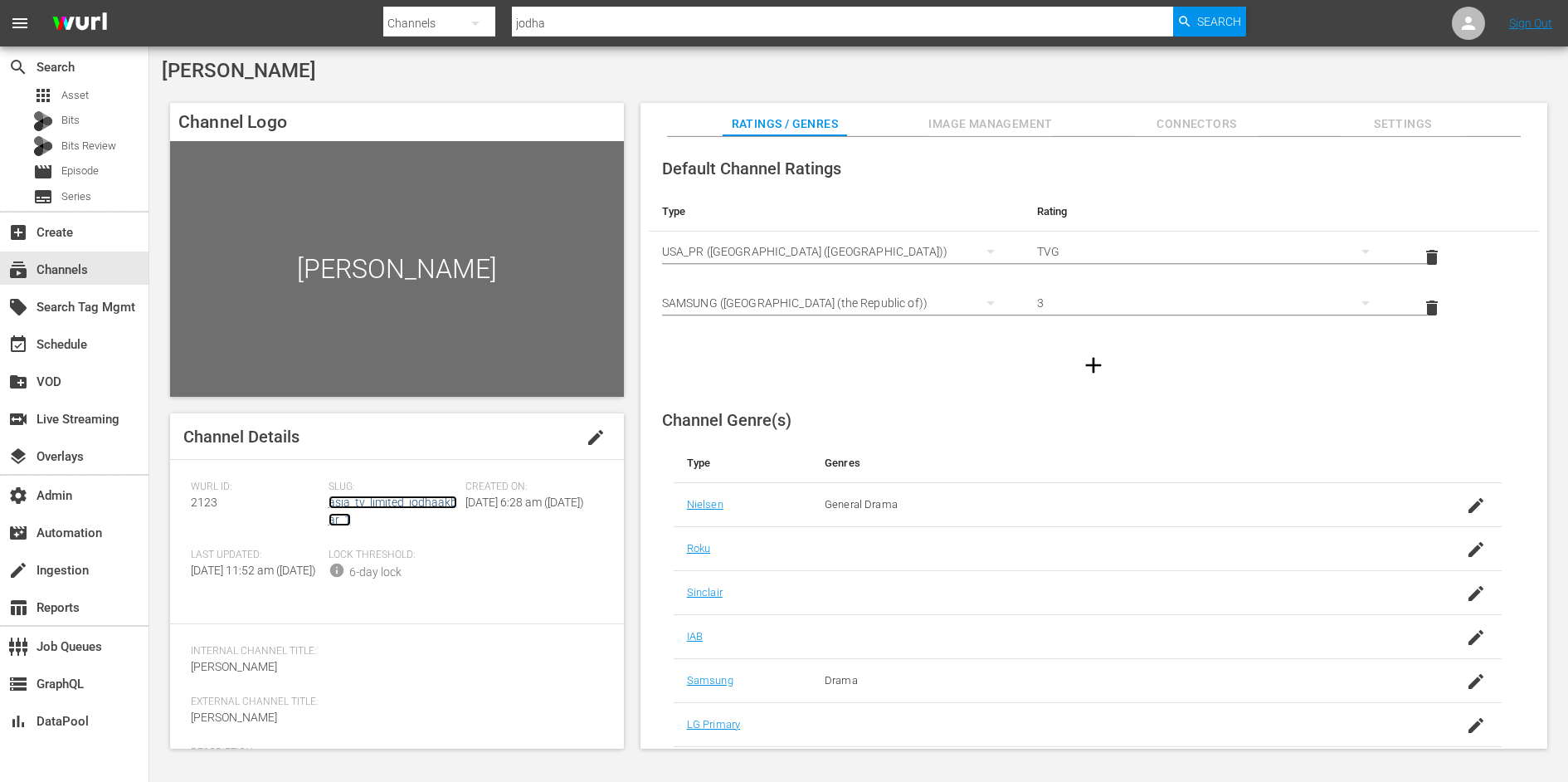
click at [366, 508] on link "asia_tv_limited_jodhaakbar_1" at bounding box center [393, 510] width 129 height 30
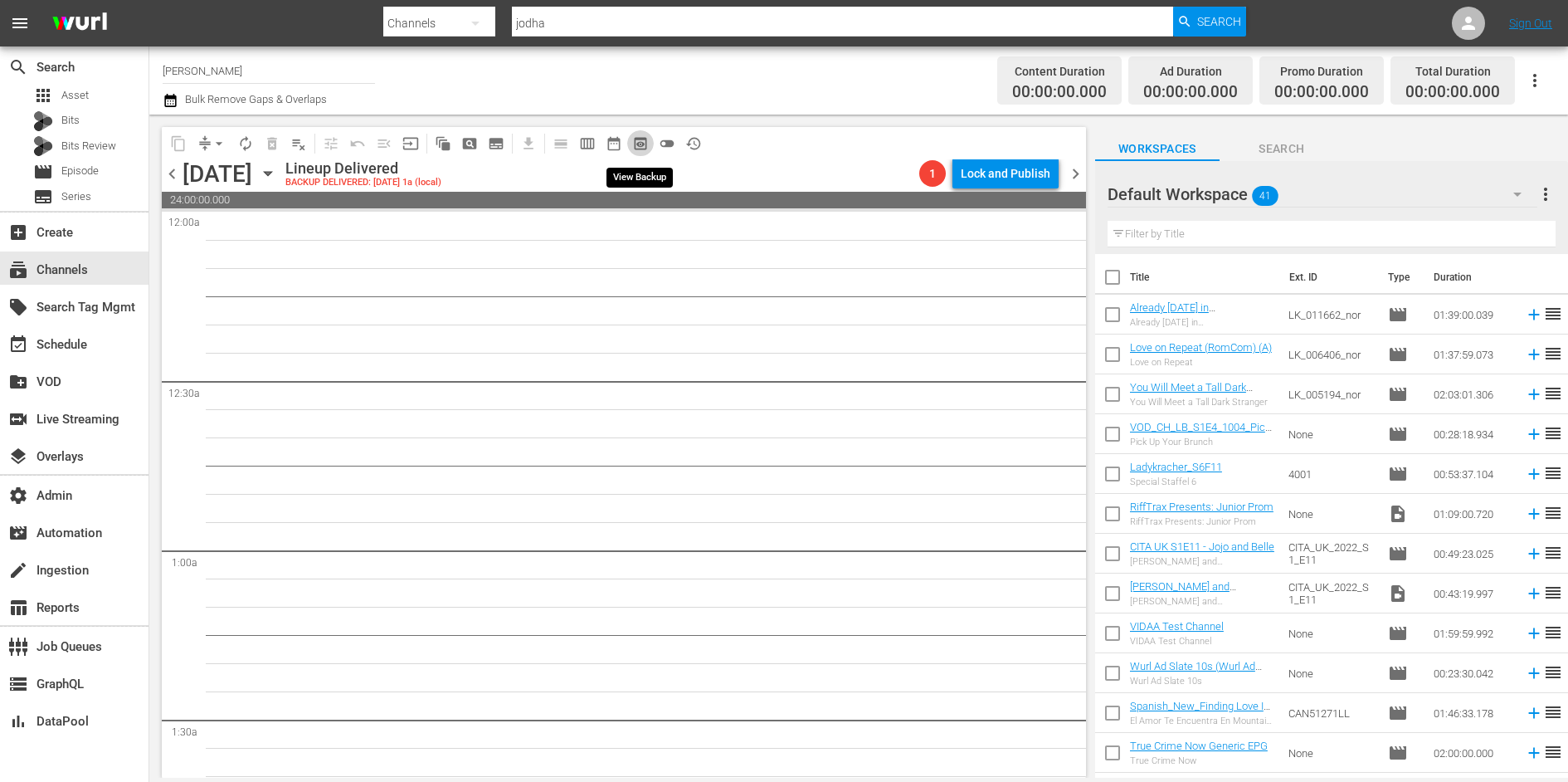
click at [637, 139] on span "preview_outlined" at bounding box center [640, 143] width 17 height 17
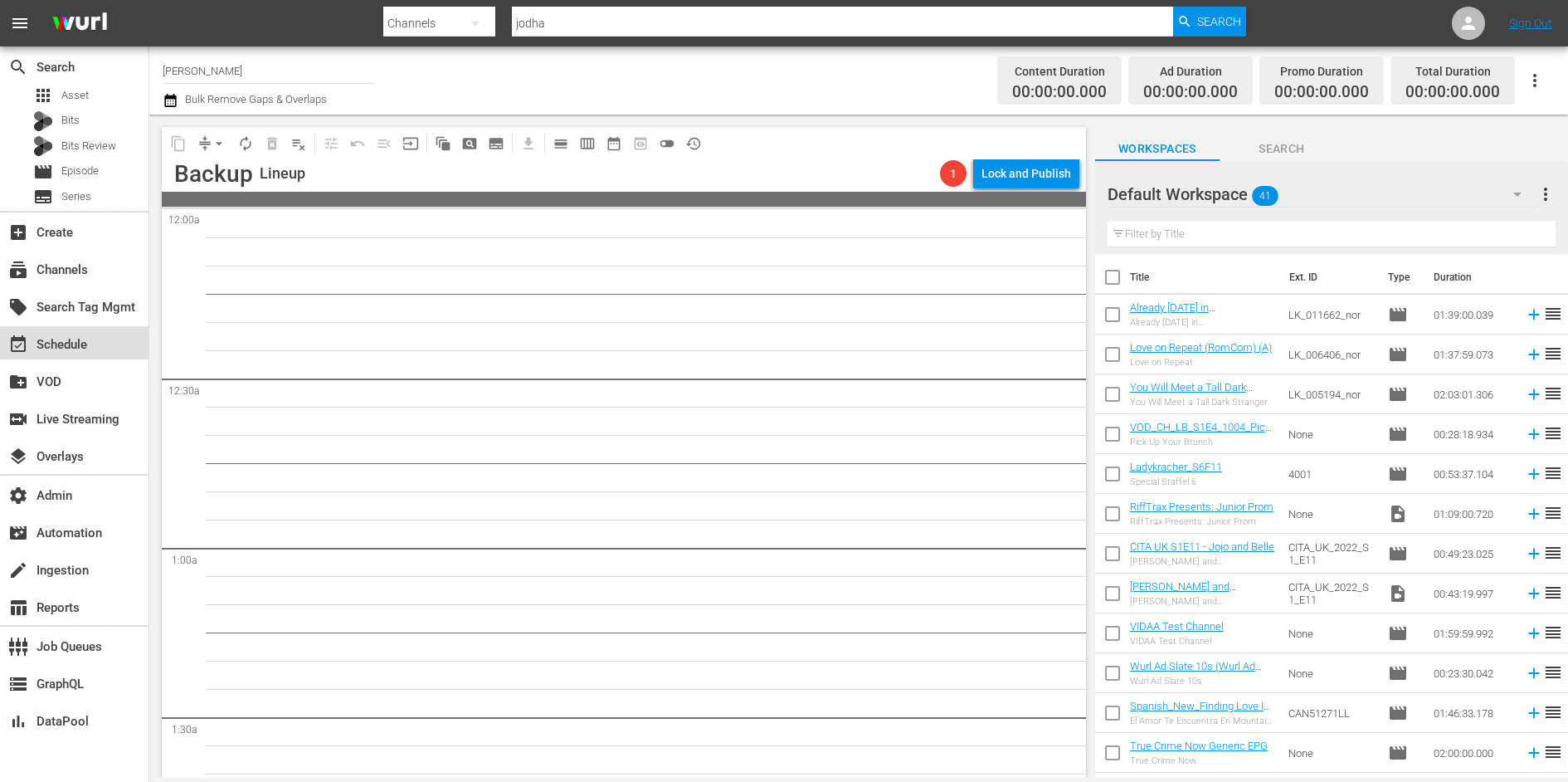
click at [62, 339] on div "event_available Schedule" at bounding box center [46, 341] width 93 height 15
click at [70, 273] on div "subscriptions Channels" at bounding box center [46, 266] width 93 height 15
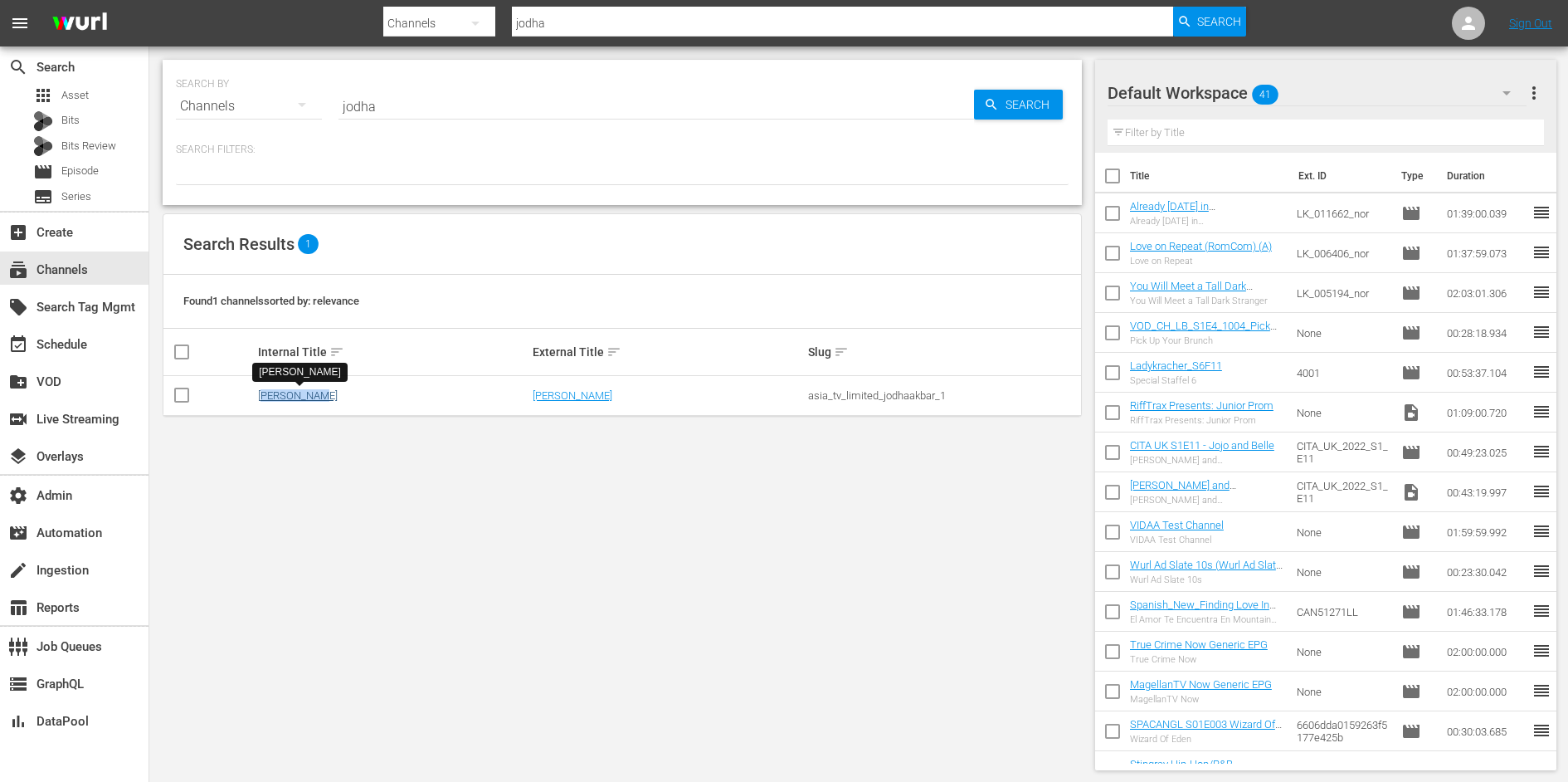
drag, startPoint x: 320, startPoint y: 398, endPoint x: 260, endPoint y: 396, distance: 60.0
click at [260, 396] on div "[PERSON_NAME]" at bounding box center [393, 395] width 271 height 12
copy link "[PERSON_NAME]"
click at [330, 396] on div "[PERSON_NAME]" at bounding box center [393, 395] width 271 height 12
drag, startPoint x: 335, startPoint y: 396, endPoint x: 256, endPoint y: 396, distance: 79.0
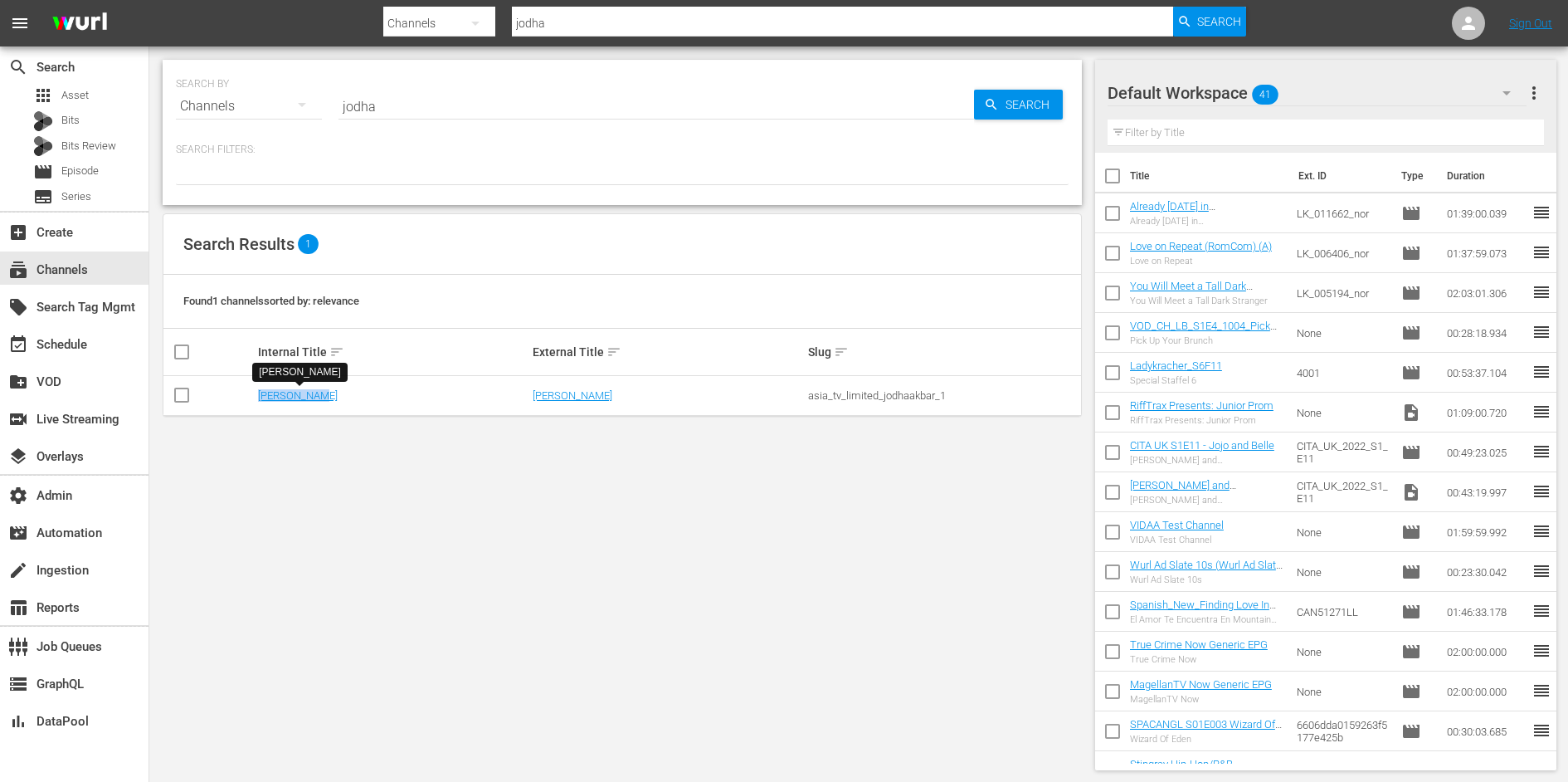
click at [256, 396] on td "[PERSON_NAME]" at bounding box center [393, 396] width 275 height 40
copy link "[PERSON_NAME]"
click at [755, 637] on div "SEARCH BY Search By Channels Search ID, Title, Description, Keywords, or Catego…" at bounding box center [622, 415] width 946 height 737
click at [642, 554] on div "SEARCH BY Search By Channels Search ID, Title, Description, Keywords, or Catego…" at bounding box center [622, 415] width 946 height 737
